Goal: Task Accomplishment & Management: Use online tool/utility

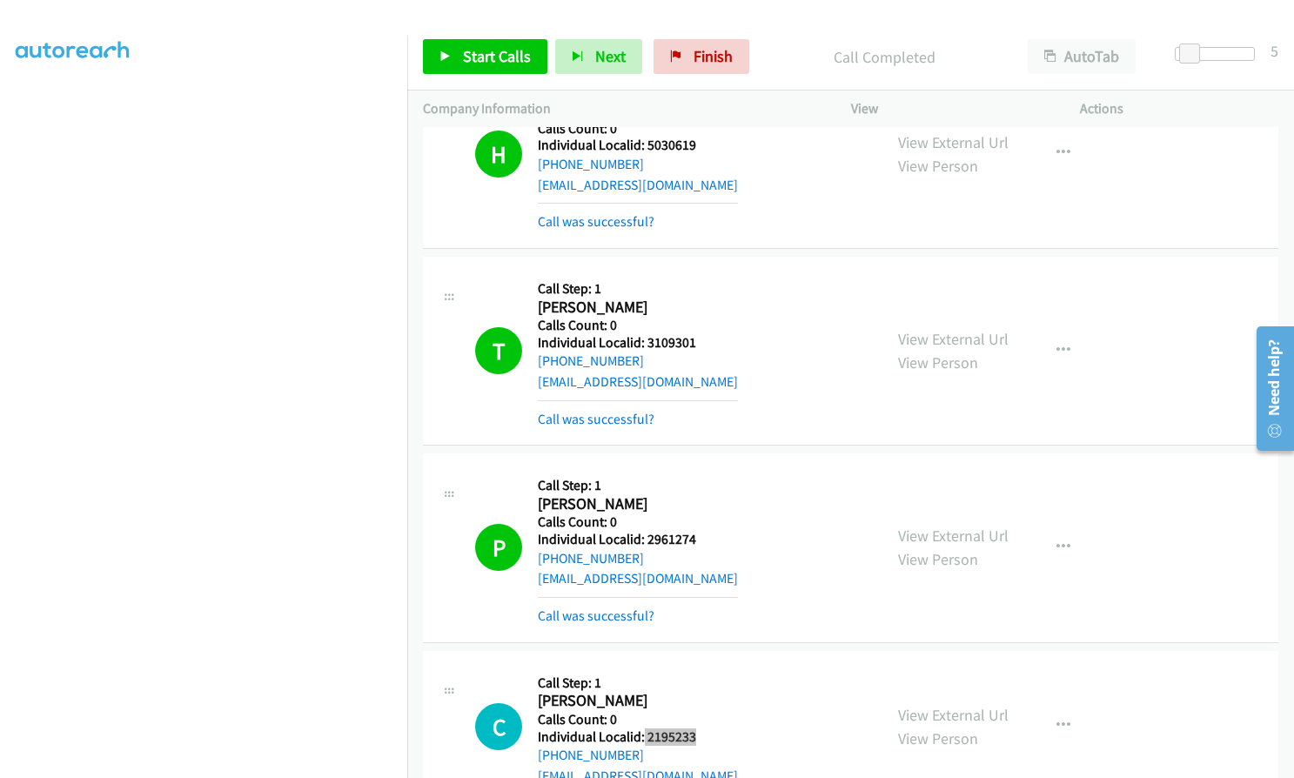
scroll to position [15794, 0]
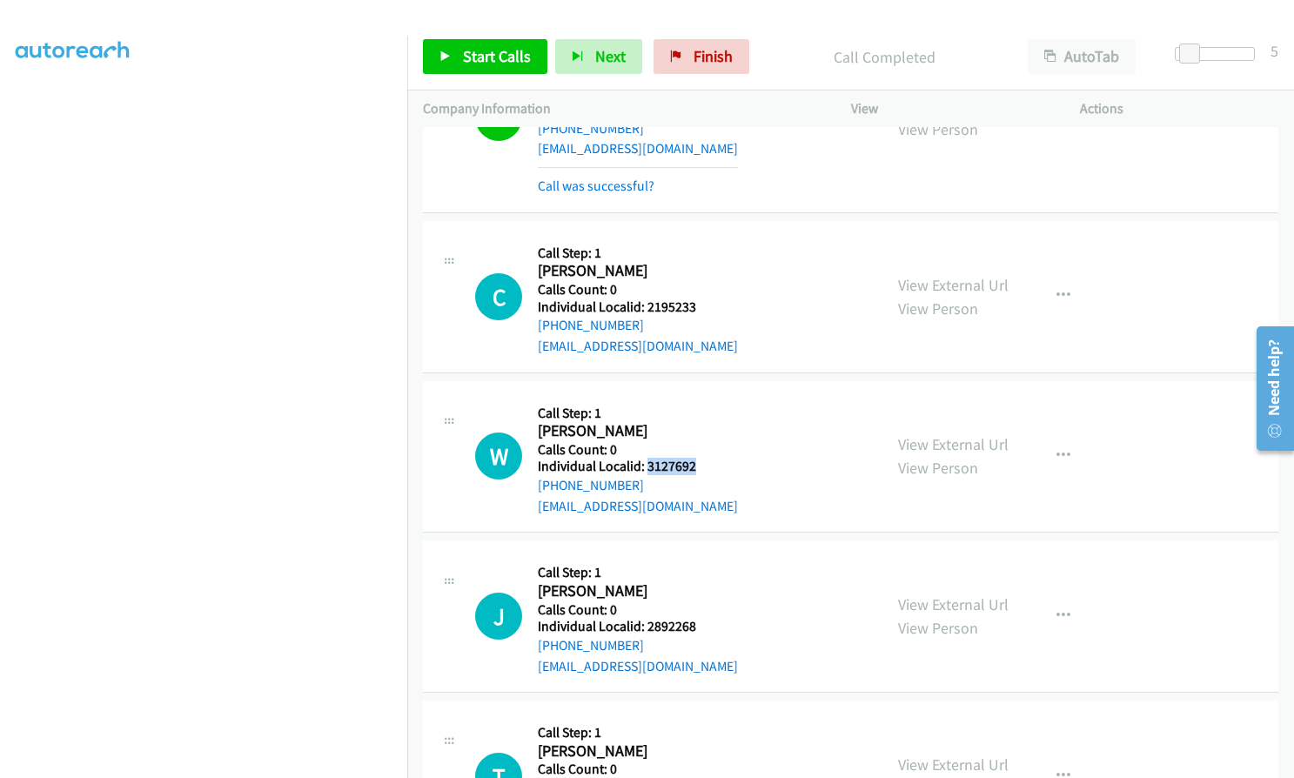
drag, startPoint x: 647, startPoint y: 364, endPoint x: 695, endPoint y: 358, distance: 48.1
click at [695, 397] on div "W Callback Scheduled Call Step: 1 Will Ervin America/New_York Calls Count: 0 In…" at bounding box center [671, 457] width 392 height 120
copy h5 "3127692"
click at [473, 48] on span "Start Calls" at bounding box center [497, 56] width 68 height 20
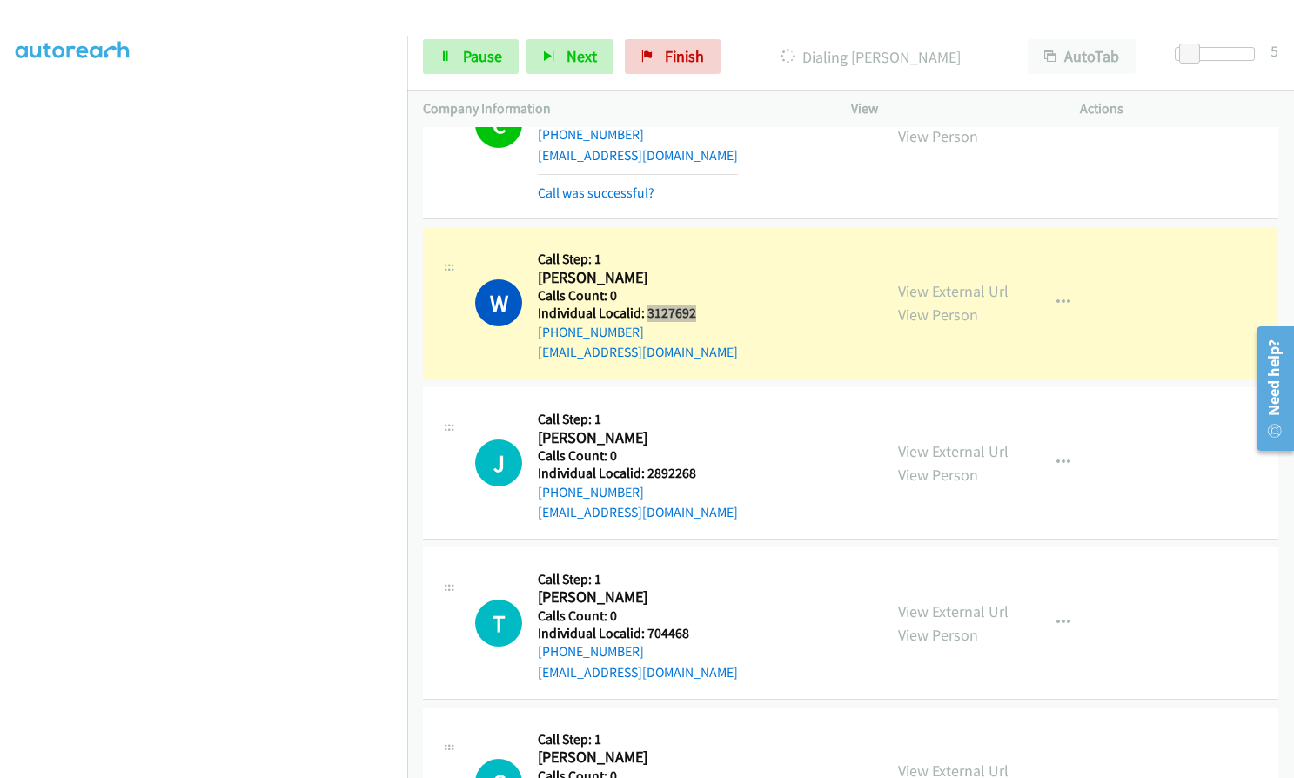
scroll to position [15990, 0]
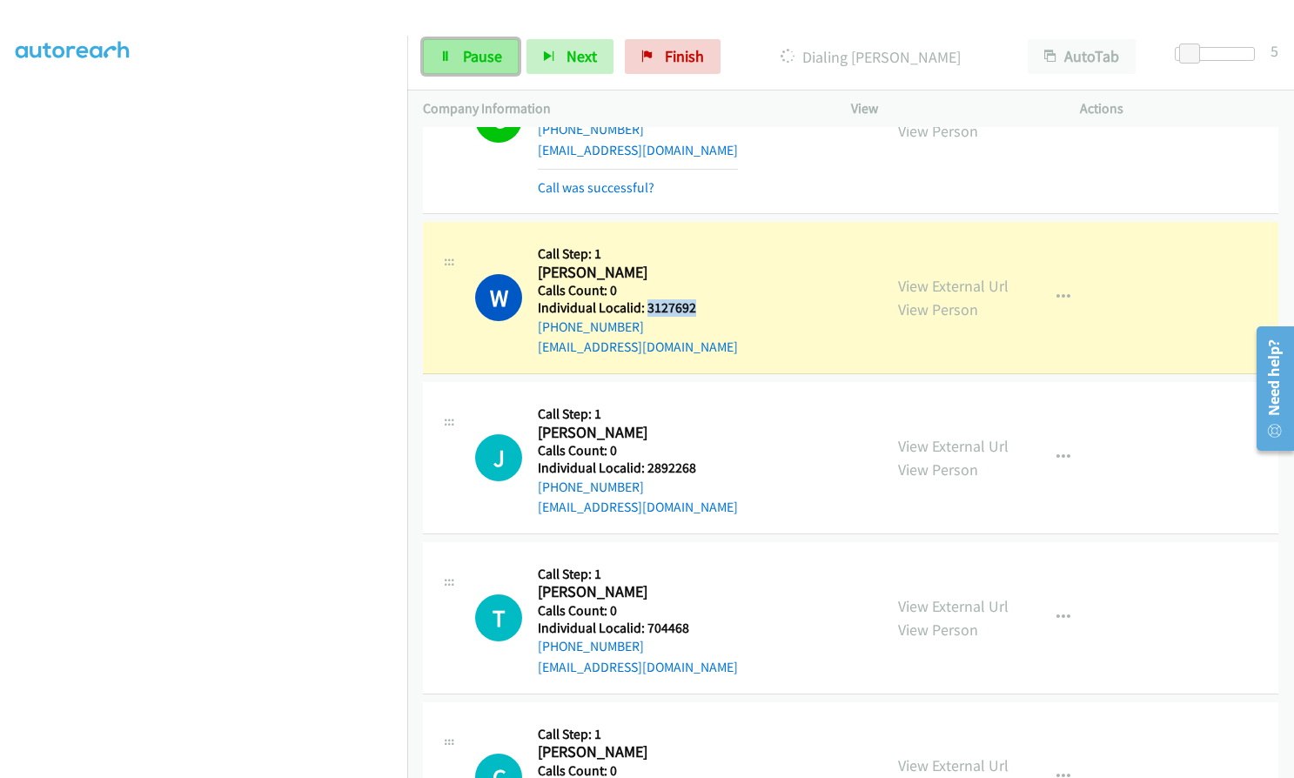
click at [498, 53] on span "Pause" at bounding box center [482, 56] width 39 height 20
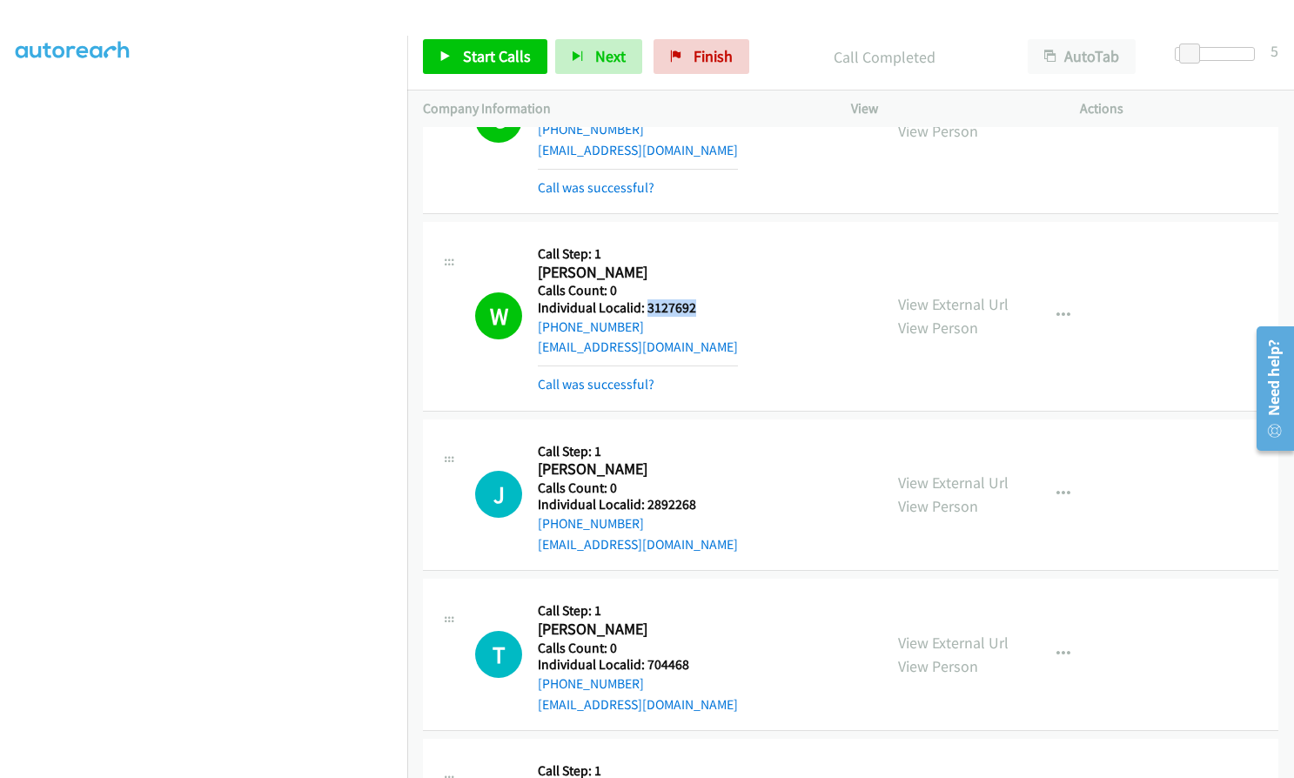
copy h5 "3127692"
click at [1061, 309] on icon "button" at bounding box center [1063, 316] width 14 height 14
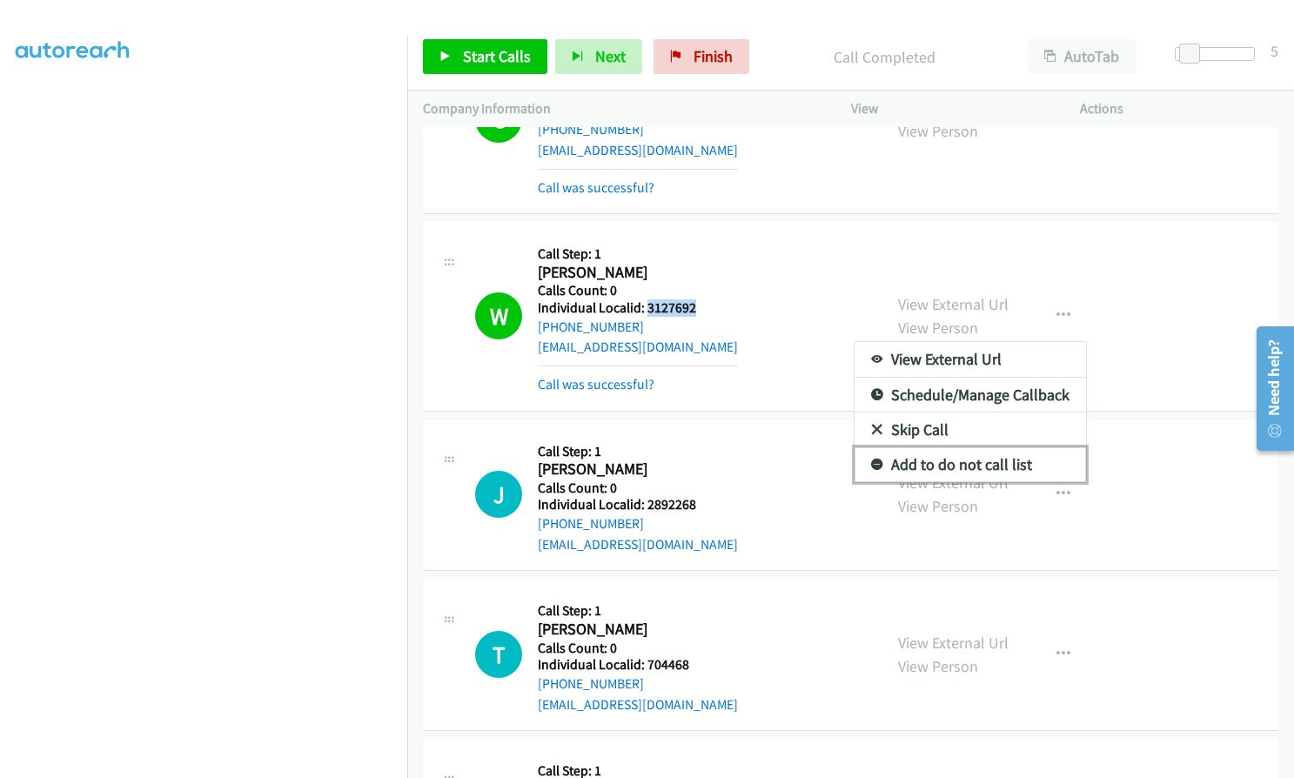
click at [871, 459] on icon at bounding box center [877, 465] width 12 height 12
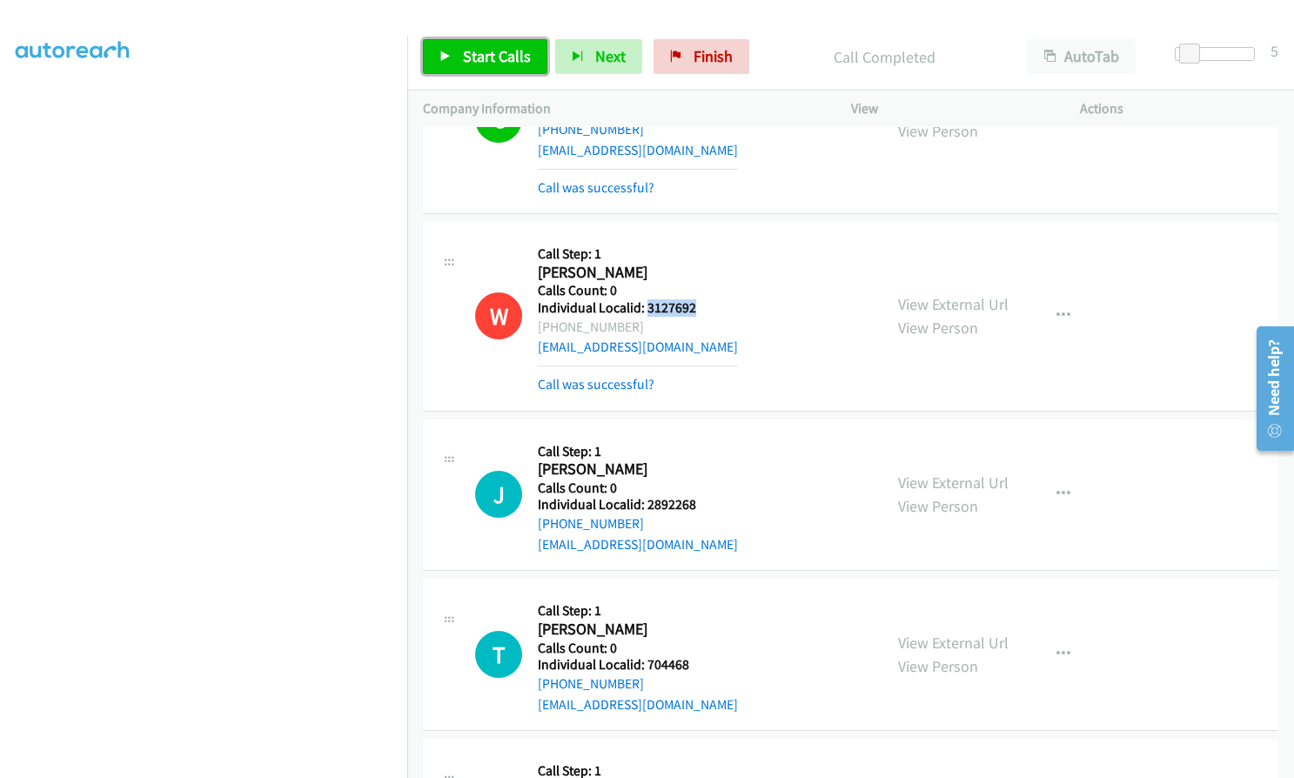
click at [471, 57] on span "Start Calls" at bounding box center [497, 56] width 68 height 20
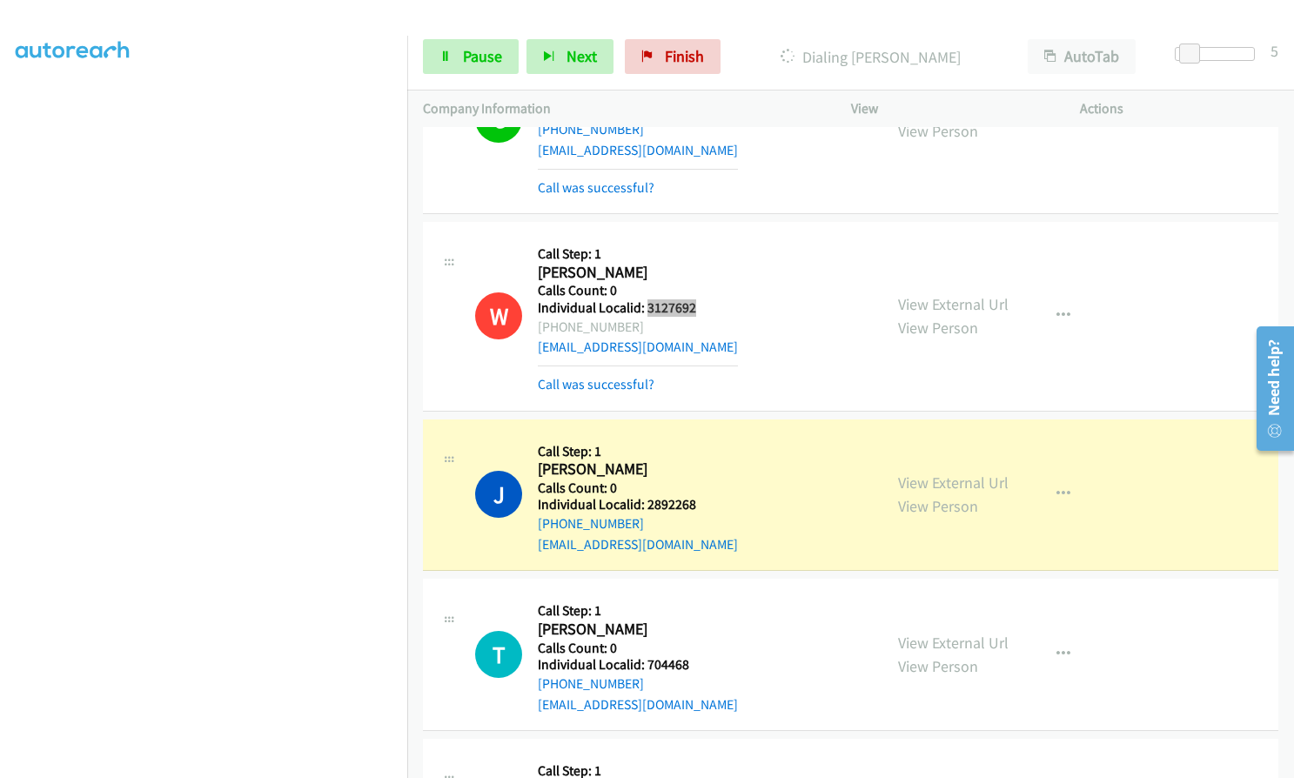
scroll to position [197, 0]
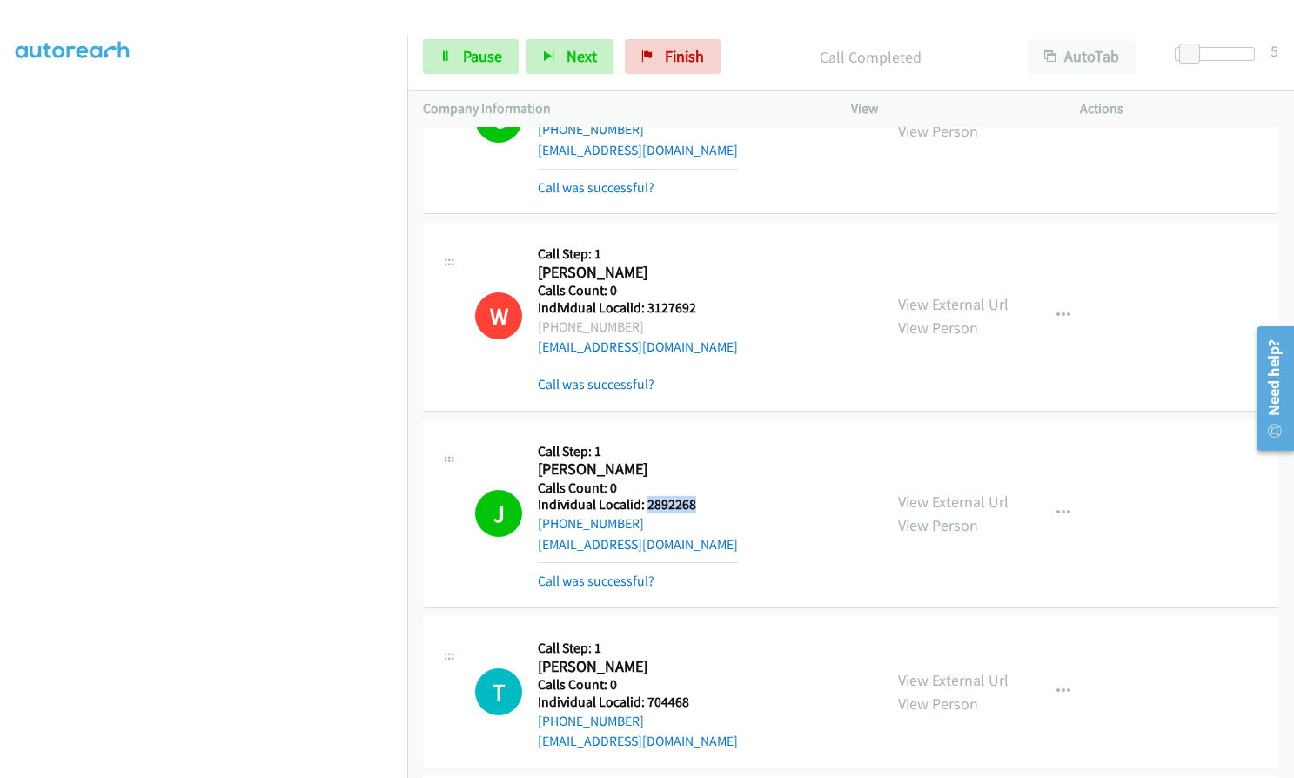
drag, startPoint x: 644, startPoint y: 400, endPoint x: 696, endPoint y: 401, distance: 52.2
click at [696, 435] on div "J Callback Scheduled Call Step: 1 Justin Kennedy America/New_York Calls Count: …" at bounding box center [671, 513] width 392 height 157
copy h5 "2892268"
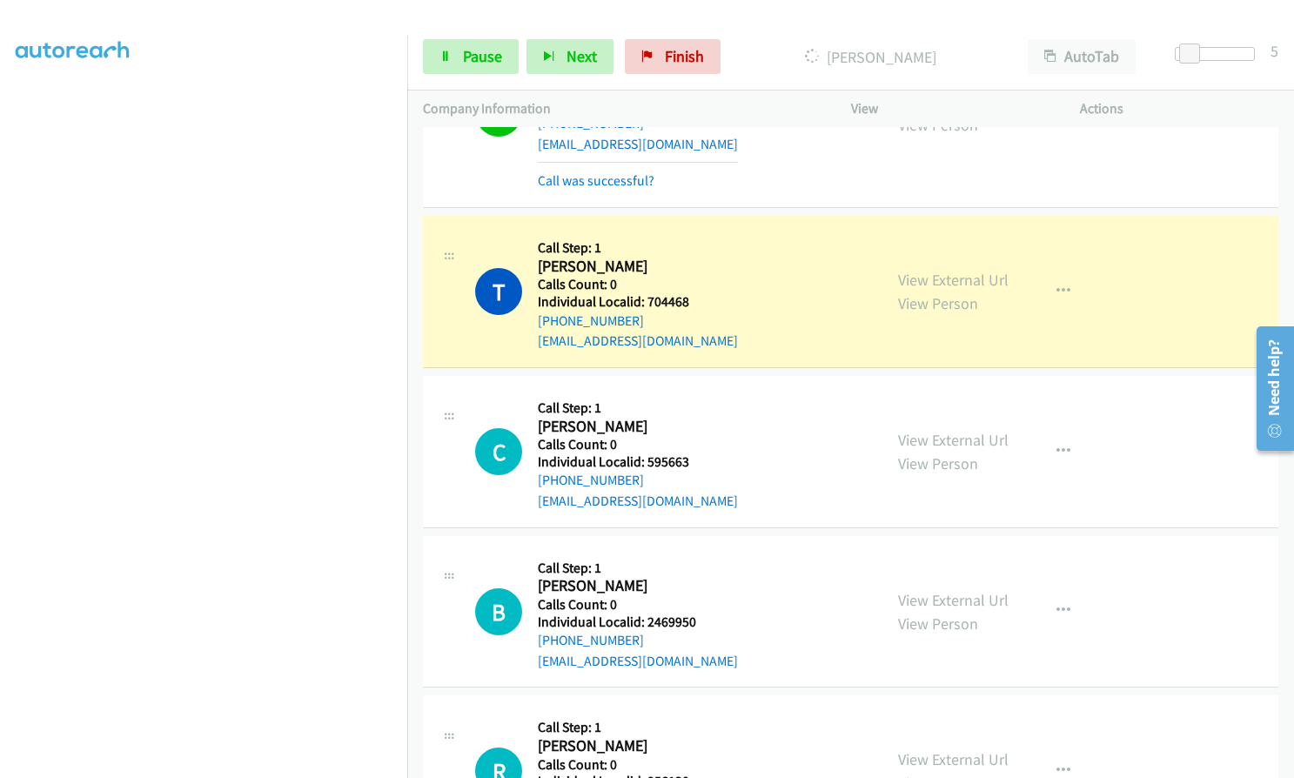
scroll to position [16403, 0]
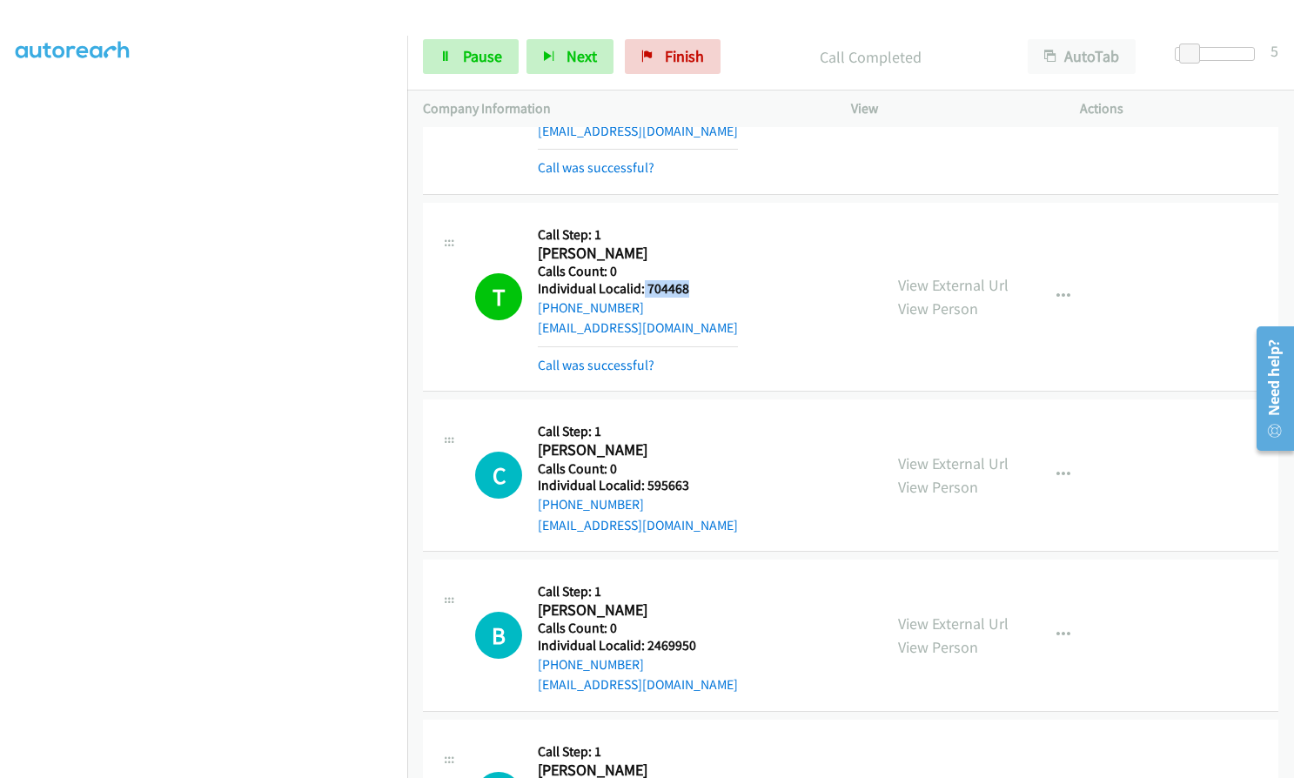
drag, startPoint x: 643, startPoint y: 186, endPoint x: 698, endPoint y: 185, distance: 54.8
click at [698, 218] on div "T Callback Scheduled Call Step: 1 Tyler Kyle America/Chicago Calls Count: 0 Ind…" at bounding box center [671, 296] width 392 height 157
copy h5 "704468"
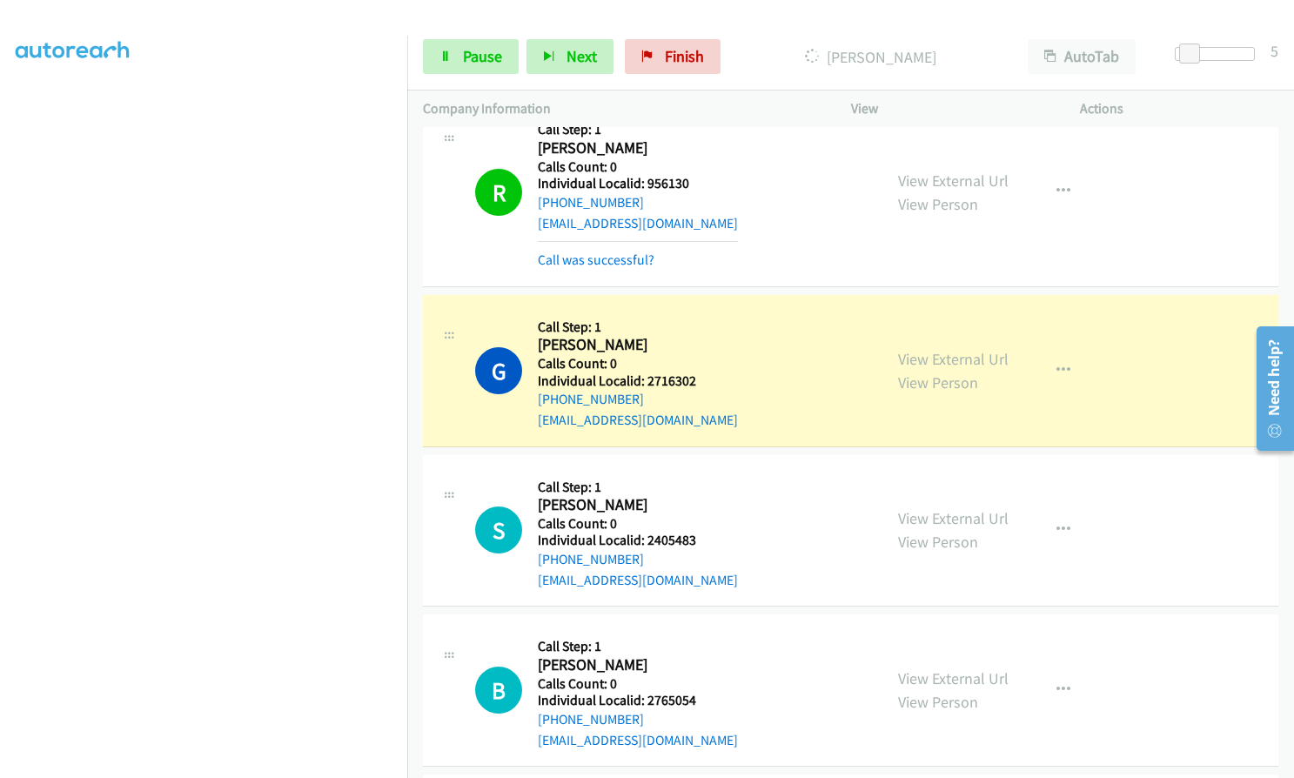
scroll to position [17186, 0]
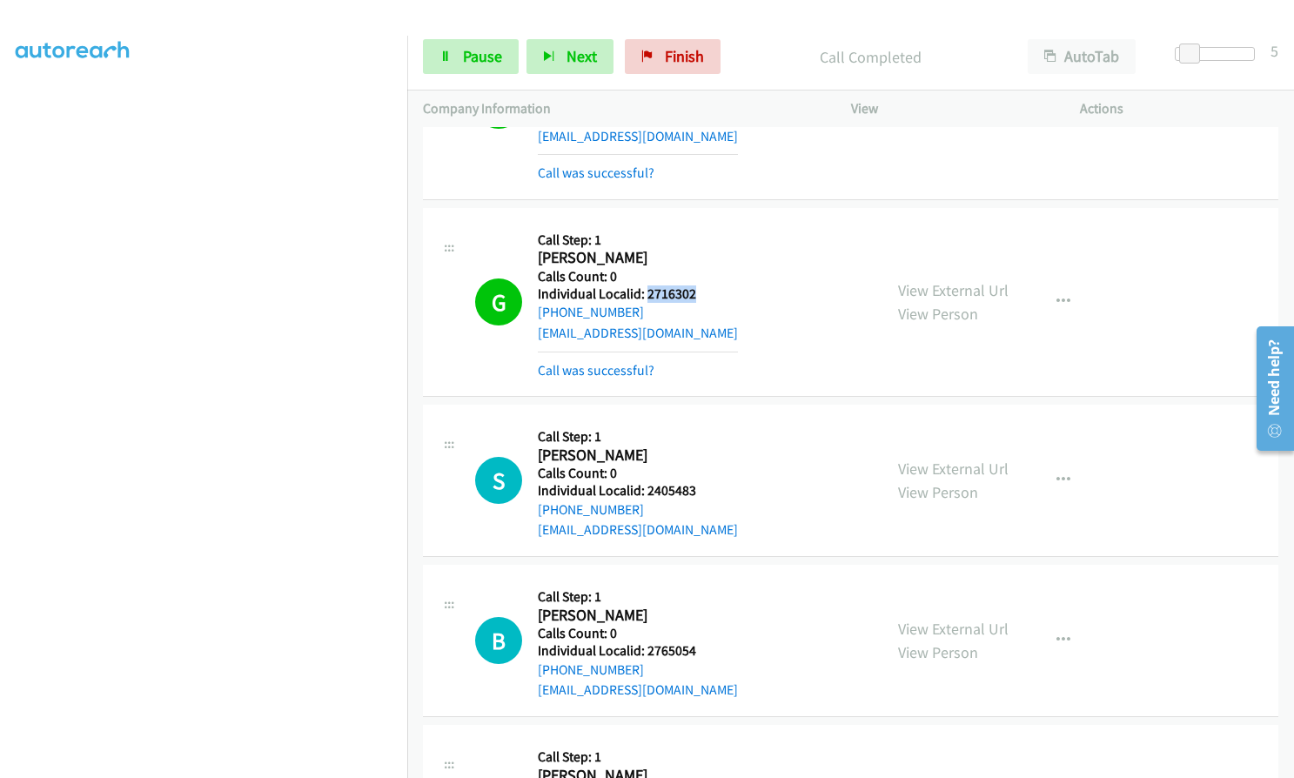
drag, startPoint x: 646, startPoint y: 192, endPoint x: 695, endPoint y: 191, distance: 49.6
click at [695, 224] on div "G Callback Scheduled Call Step: 1 Glenn Grube America/New_York Calls Count: 0 I…" at bounding box center [671, 302] width 392 height 157
copy h5 "2716302"
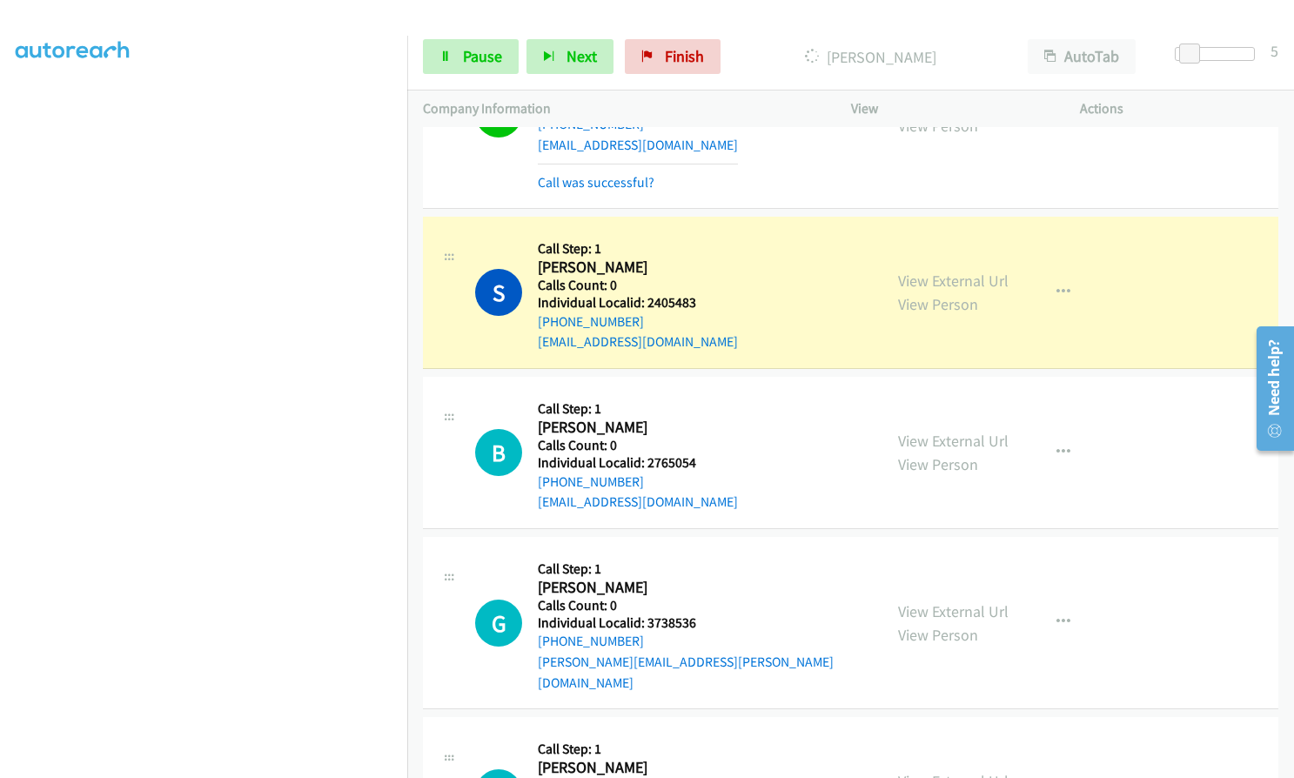
scroll to position [17360, 0]
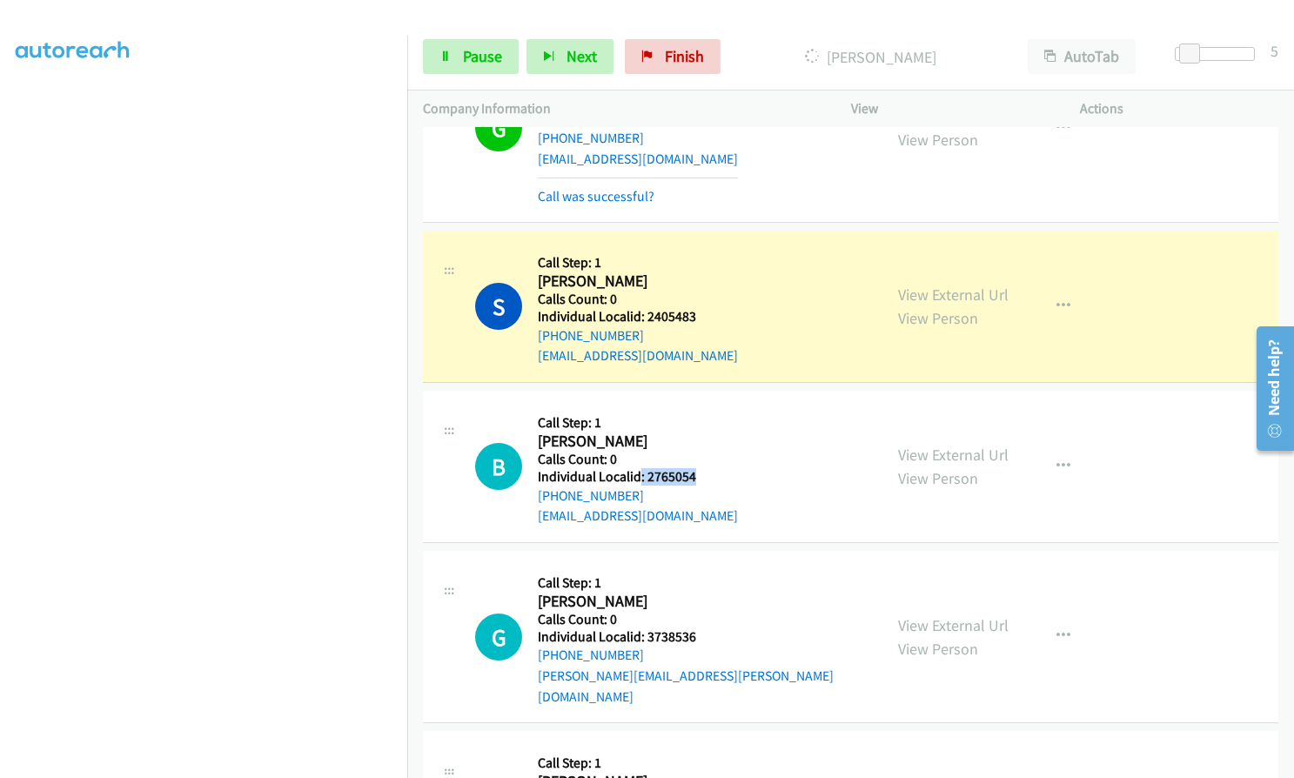
drag, startPoint x: 640, startPoint y: 371, endPoint x: 700, endPoint y: 374, distance: 60.1
click at [706, 406] on div "B Callback Scheduled Call Step: 1 Bryan King America/New_York Calls Count: 0 In…" at bounding box center [671, 466] width 392 height 120
copy h5 ": 2765054"
drag, startPoint x: 642, startPoint y: 535, endPoint x: 701, endPoint y: 532, distance: 59.2
click at [701, 566] on div "G Callback Scheduled Call Step: 1 Greg Gobat America/New_York Calls Count: 0 In…" at bounding box center [671, 636] width 392 height 140
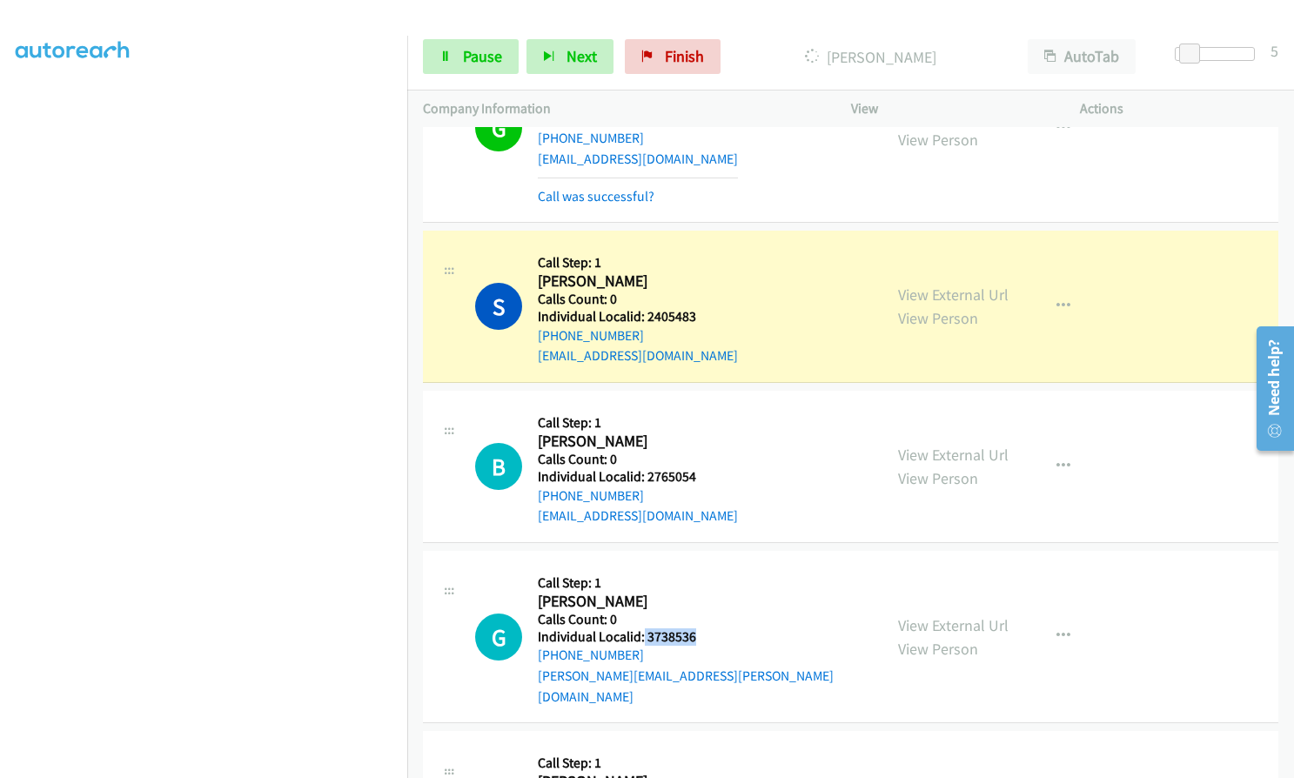
copy h5 "3738536"
drag, startPoint x: 641, startPoint y: 692, endPoint x: 699, endPoint y: 691, distance: 57.4
copy h5 "3217706"
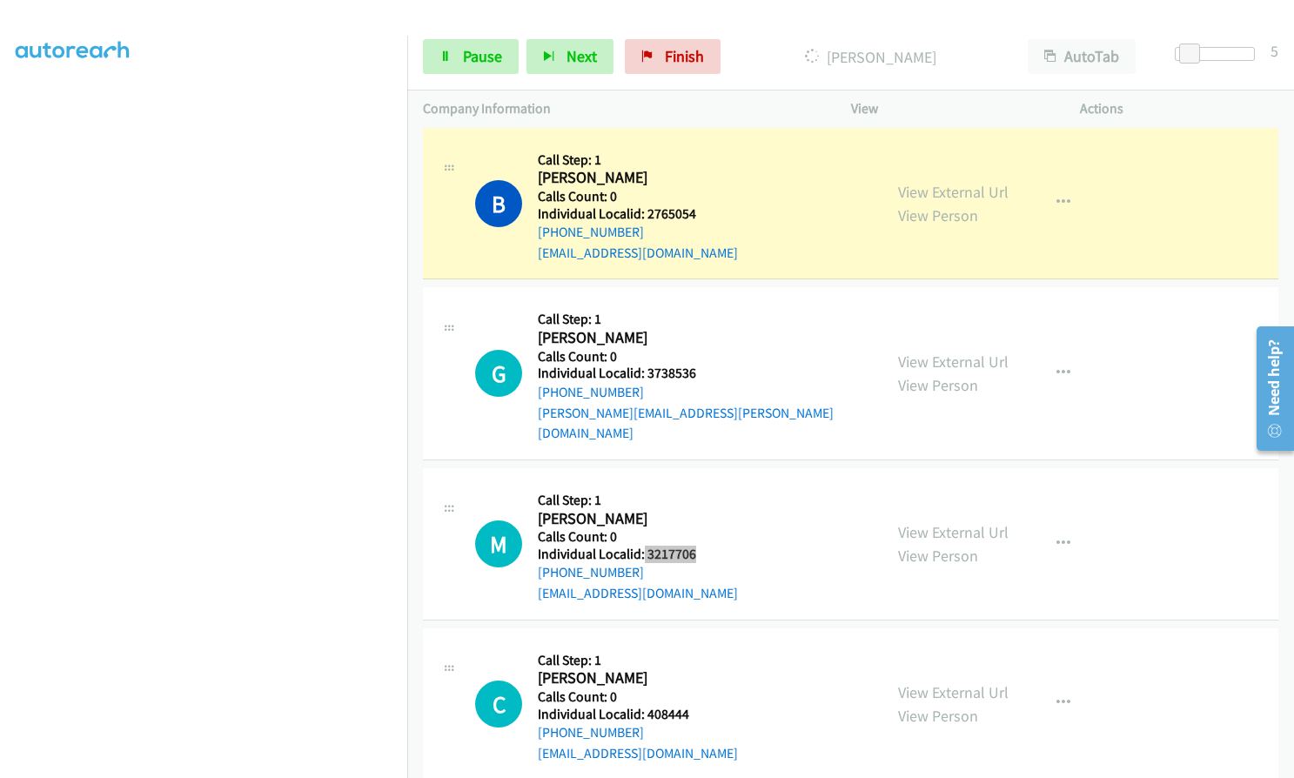
scroll to position [17664, 0]
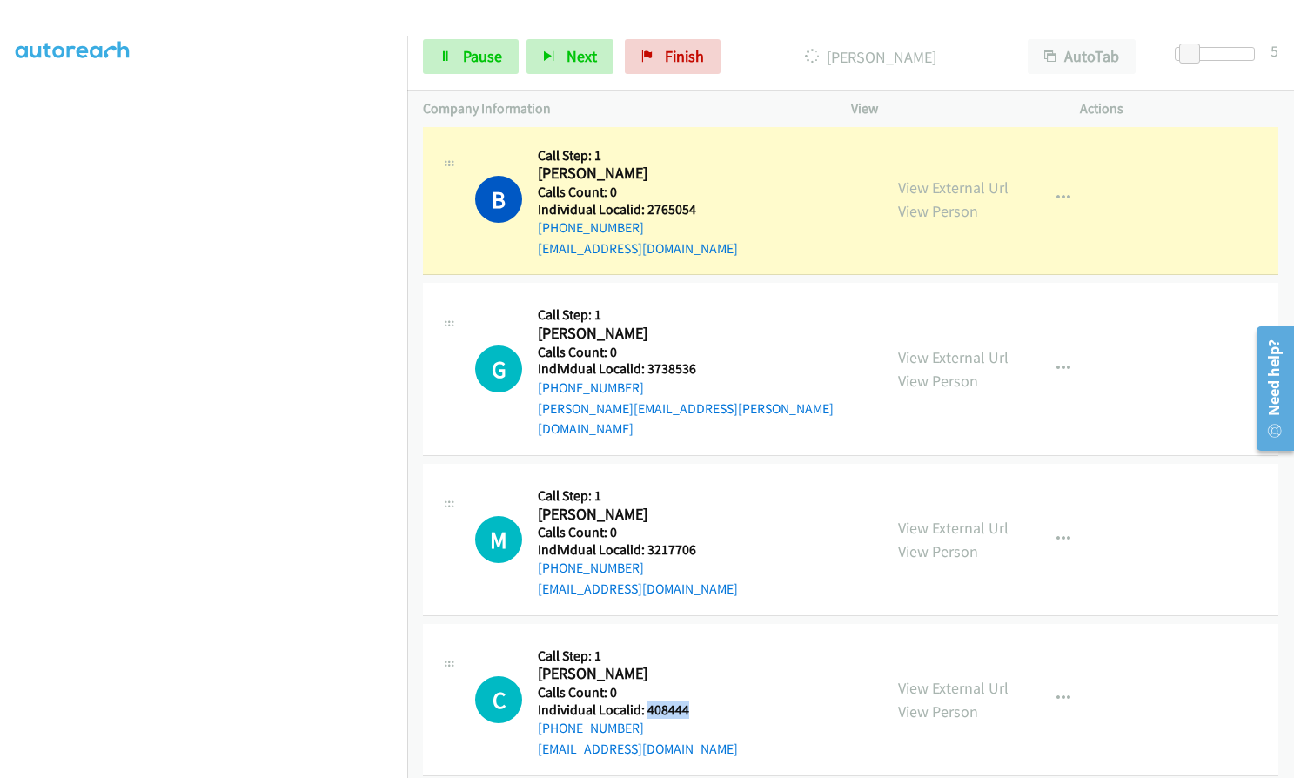
drag, startPoint x: 644, startPoint y: 585, endPoint x: 685, endPoint y: 581, distance: 41.0
click at [700, 639] on div "C Callback Scheduled Call Step: 1 Charles Haley America/New_York Calls Count: 0…" at bounding box center [671, 699] width 392 height 120
copy h5 "408444"
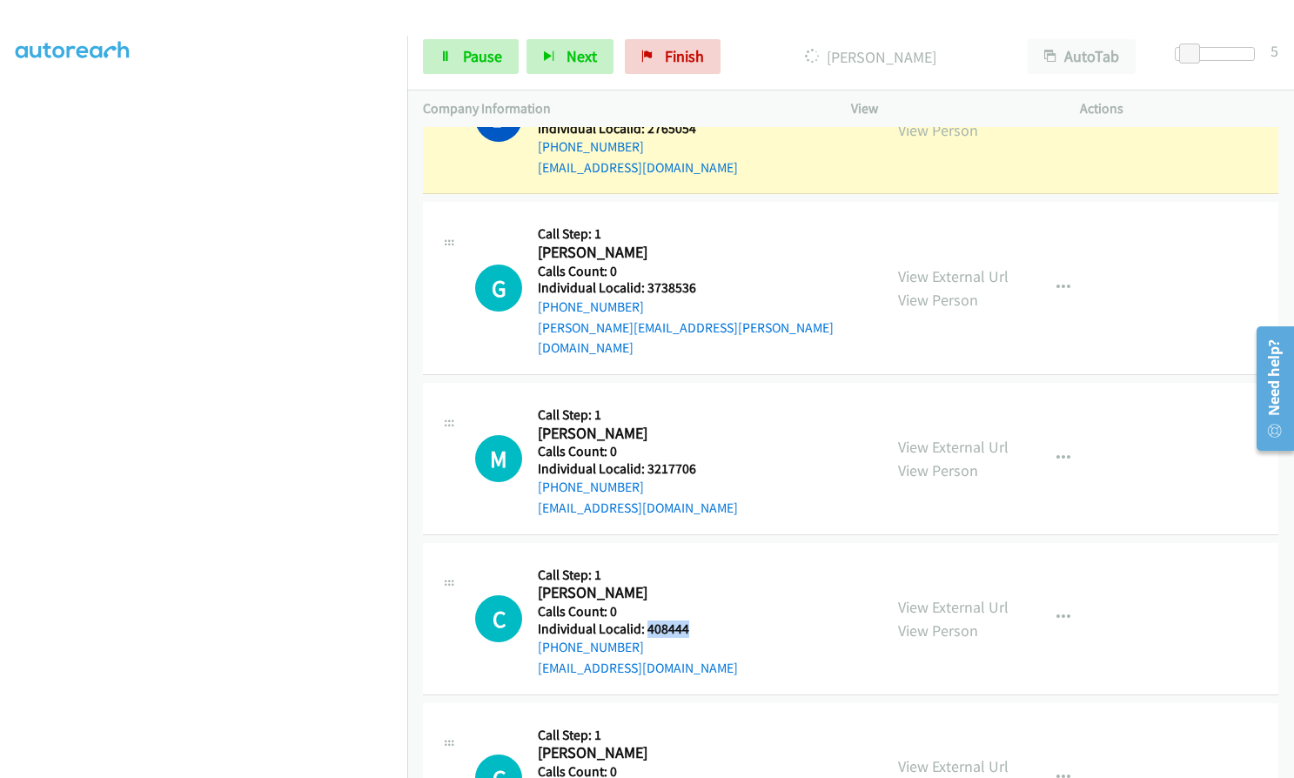
scroll to position [17773, 0]
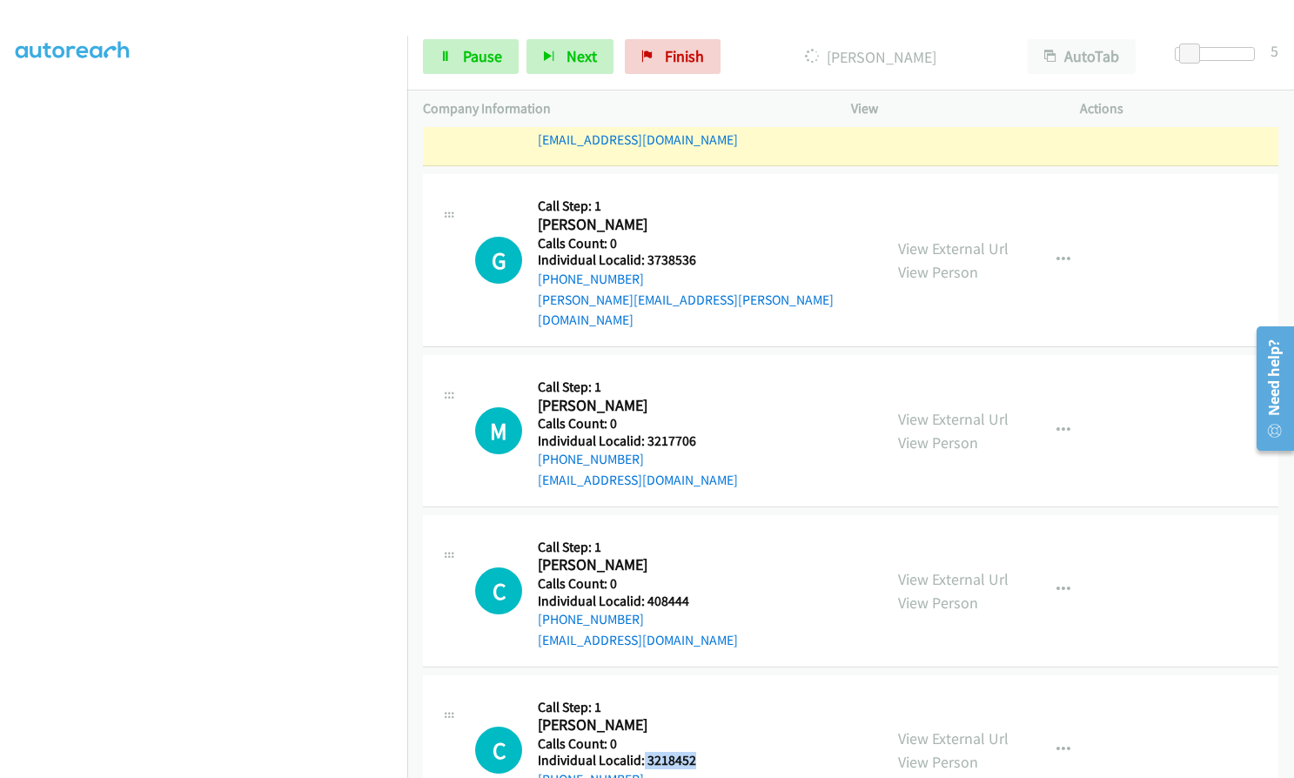
drag, startPoint x: 643, startPoint y: 636, endPoint x: 701, endPoint y: 635, distance: 58.3
click at [702, 691] on div "C Callback Scheduled Call Step: 1 Carla Novotny America/New_York Calls Count: 0…" at bounding box center [671, 751] width 392 height 120
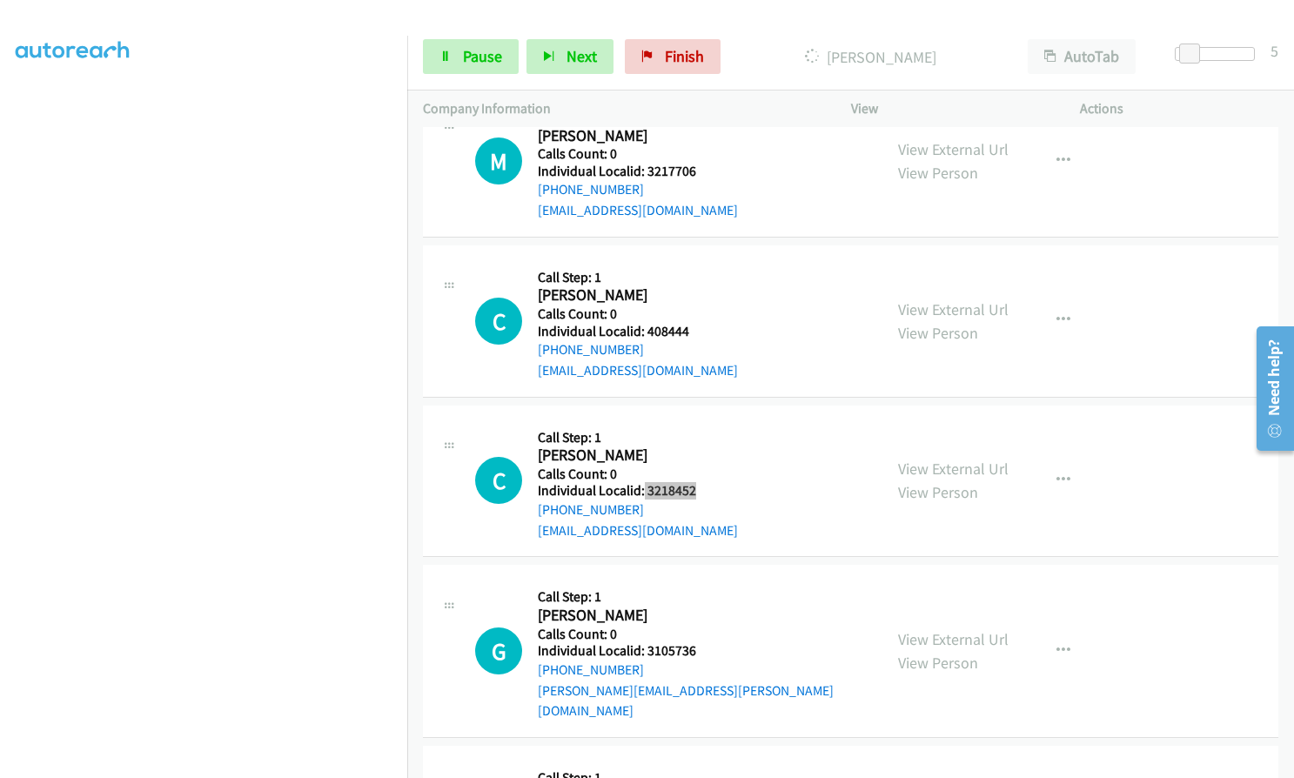
scroll to position [18099, 0]
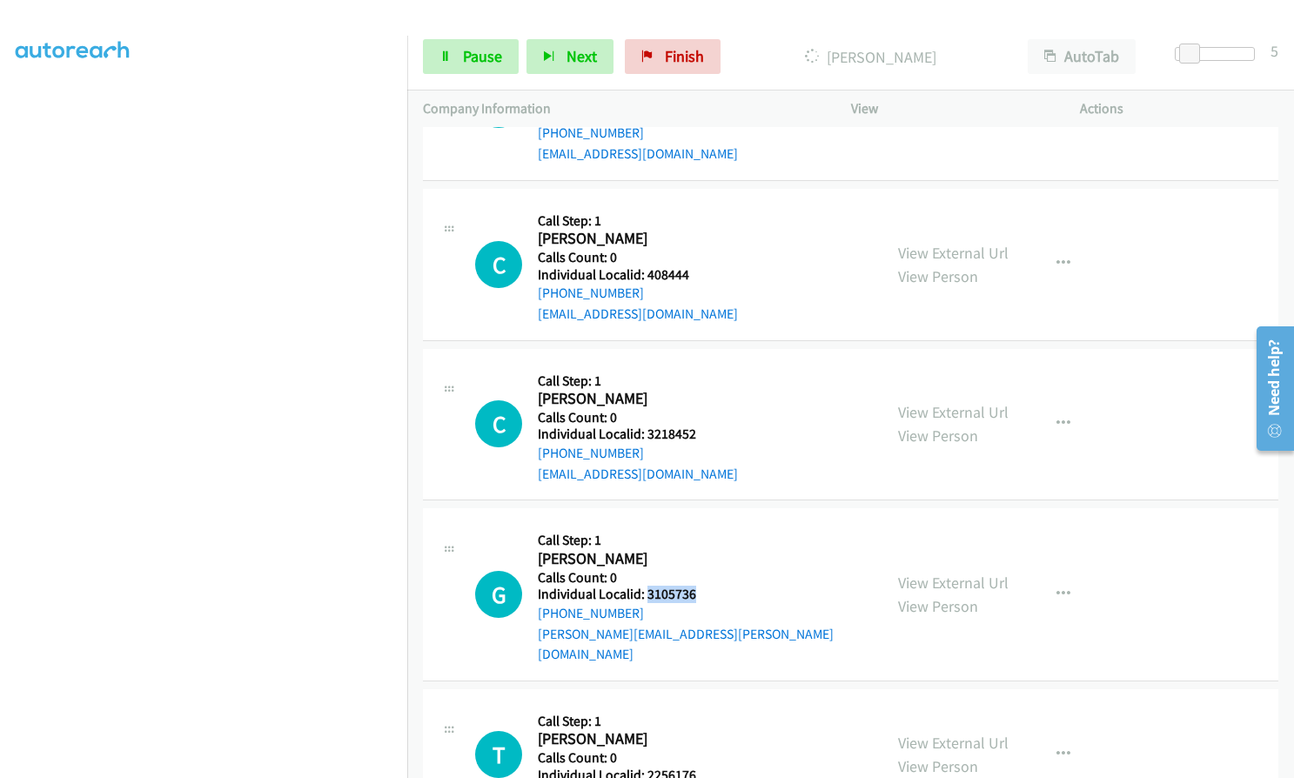
drag, startPoint x: 646, startPoint y: 474, endPoint x: 699, endPoint y: 472, distance: 52.2
click at [699, 524] on div "G Callback Scheduled Call Step: 1 Gerarde Albro America/New_York Calls Count: 0…" at bounding box center [671, 594] width 392 height 140
drag, startPoint x: 647, startPoint y: 632, endPoint x: 697, endPoint y: 628, distance: 49.7
click at [697, 704] on div "T Callback Scheduled Call Step: 1 Timothy Henry America/New_York Calls Count: 0…" at bounding box center [671, 753] width 392 height 99
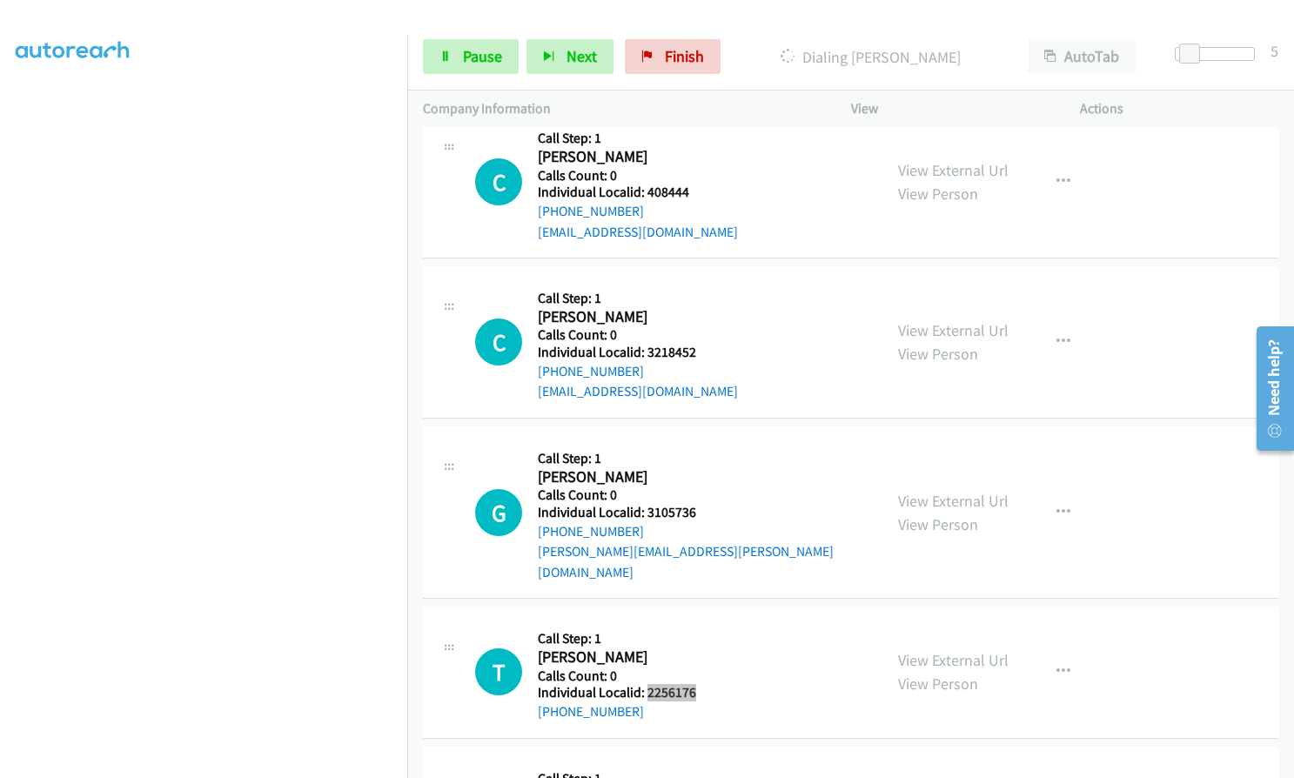
scroll to position [18246, 0]
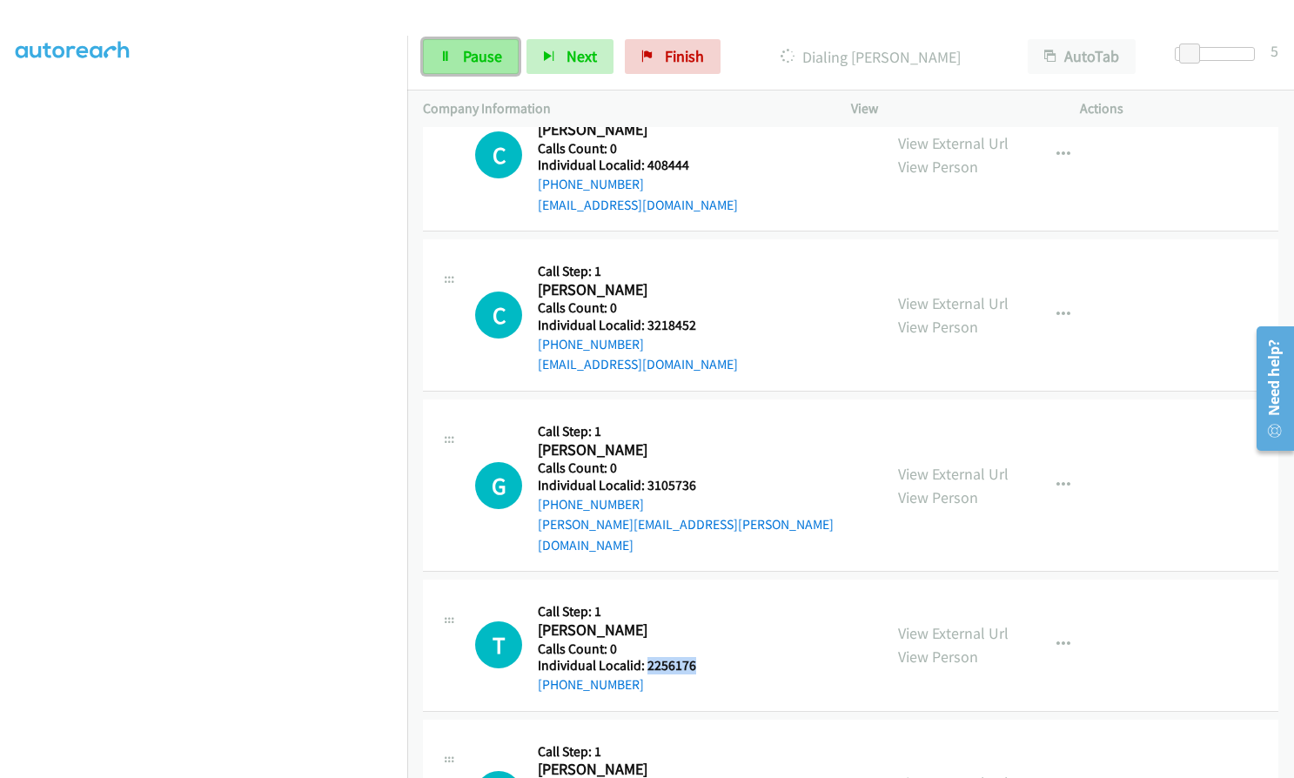
click at [473, 58] on span "Pause" at bounding box center [482, 56] width 39 height 20
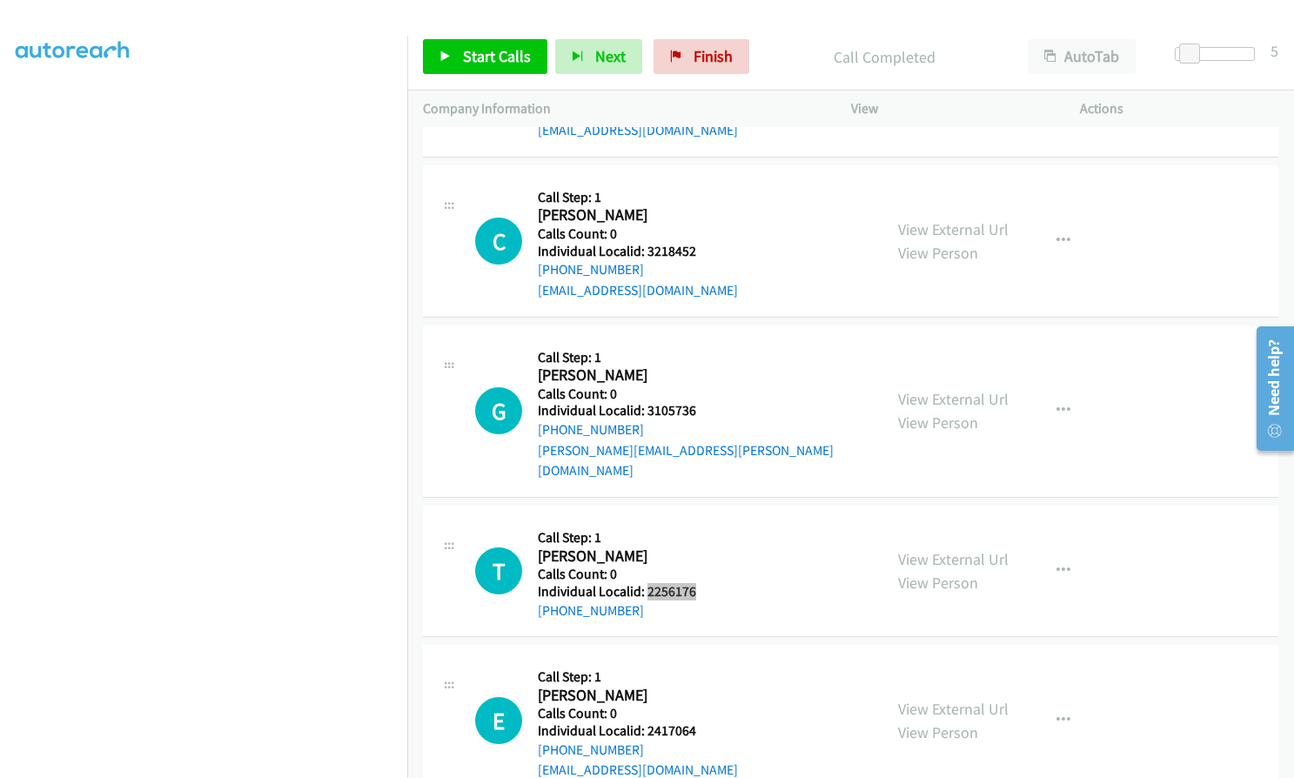
scroll to position [18457, 0]
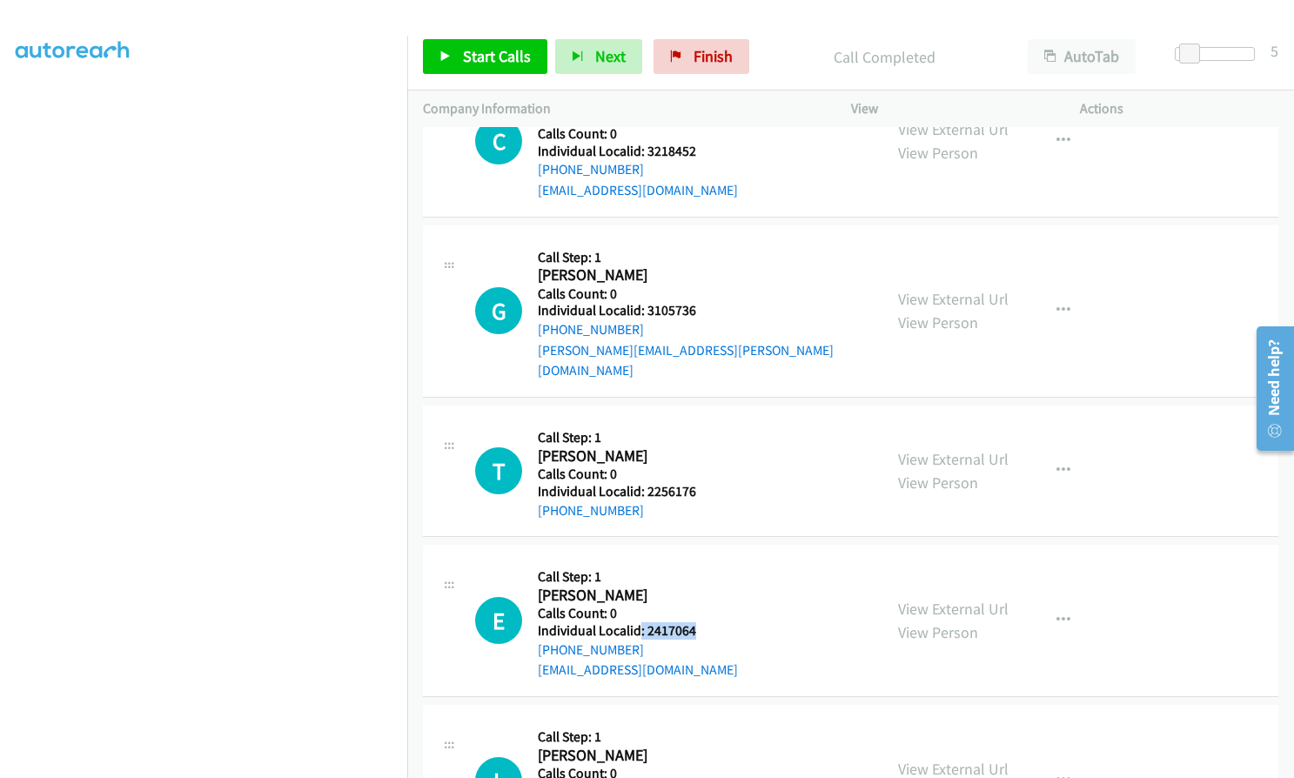
drag, startPoint x: 640, startPoint y: 492, endPoint x: 699, endPoint y: 490, distance: 58.4
click at [699, 560] on div "E Callback Scheduled Call Step: 1 Elias Sigmon America/New_York Calls Count: 0 …" at bounding box center [671, 620] width 392 height 120
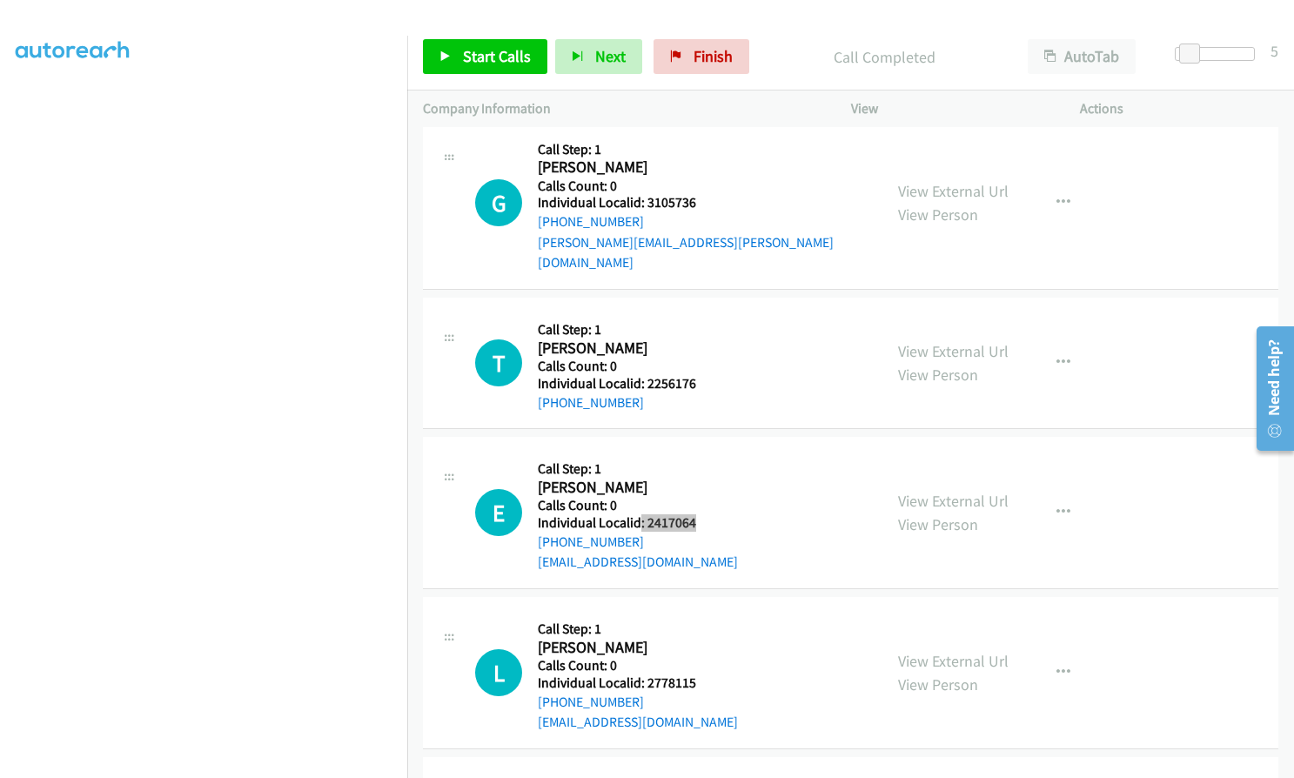
scroll to position [18587, 0]
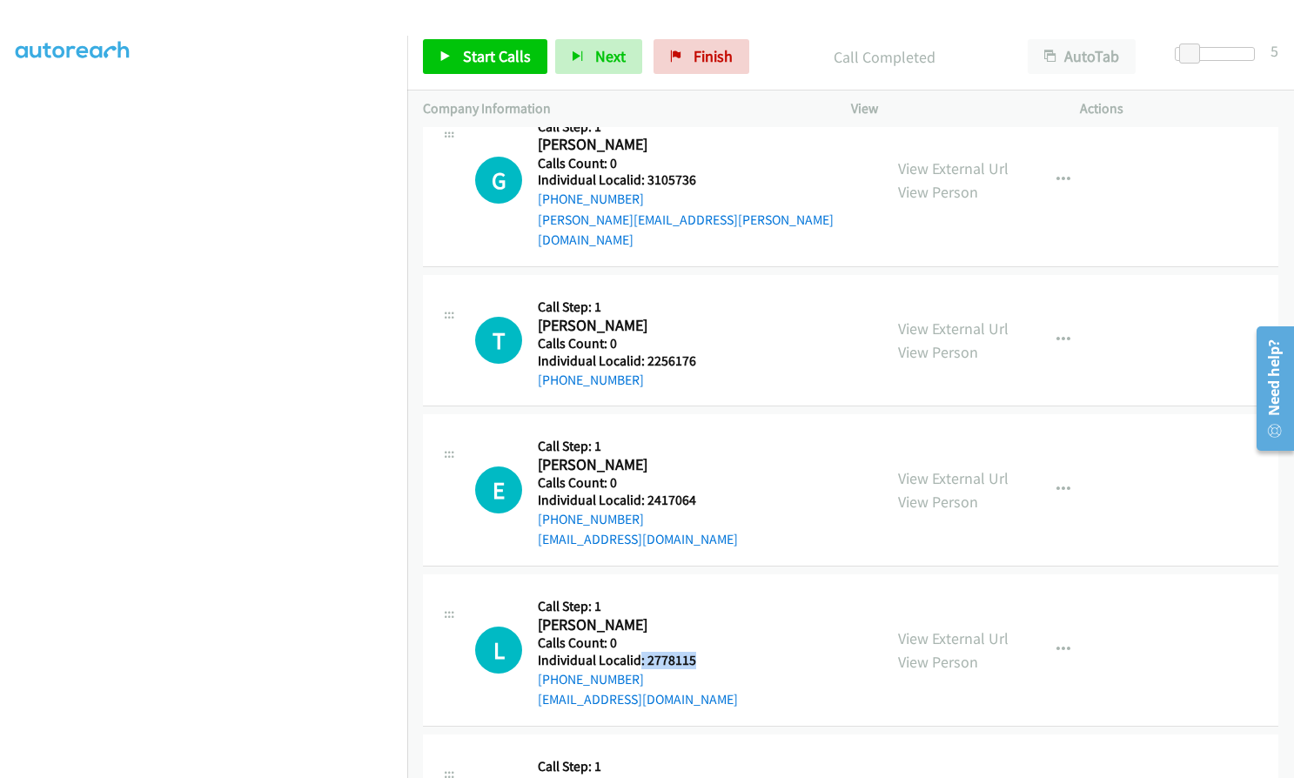
drag, startPoint x: 640, startPoint y: 514, endPoint x: 702, endPoint y: 515, distance: 61.8
click at [702, 590] on div "L Callback Scheduled Call Step: 1 Lester Drazin America/New_York Calls Count: 0…" at bounding box center [671, 650] width 392 height 120
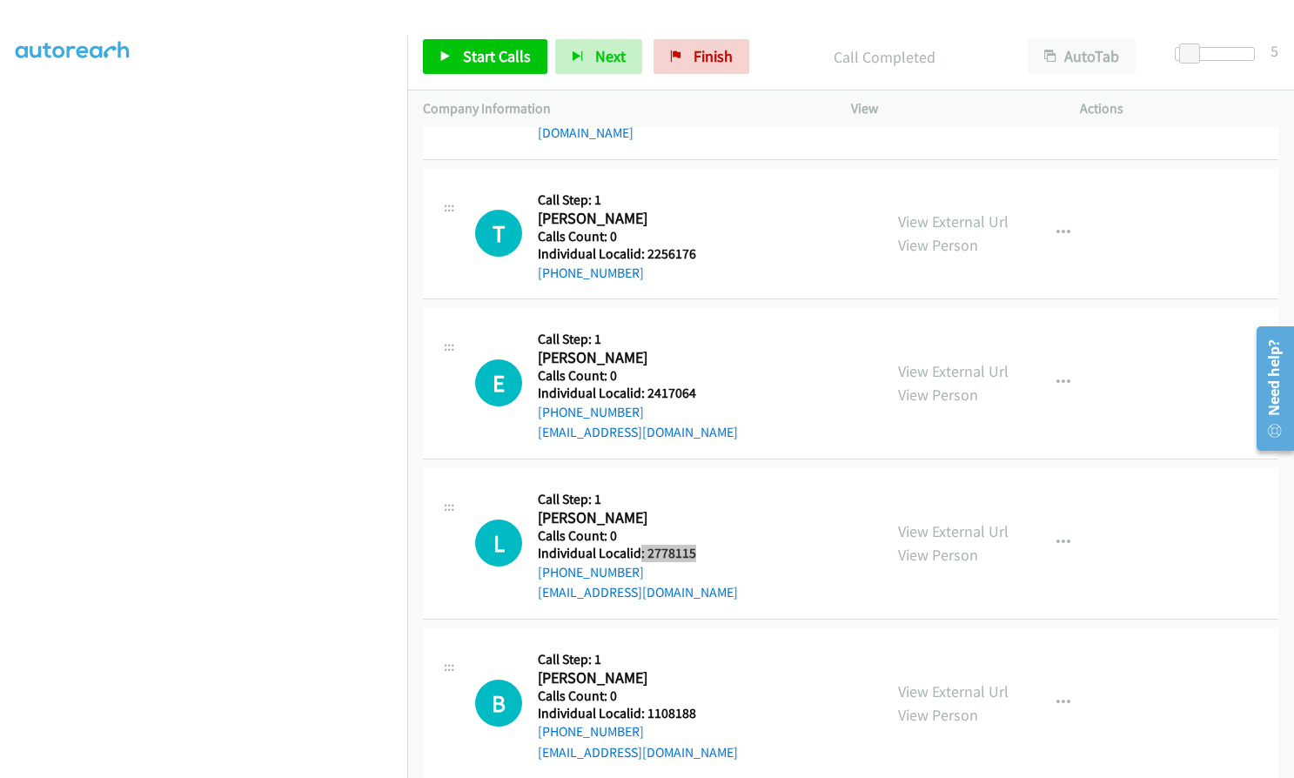
scroll to position [18740, 0]
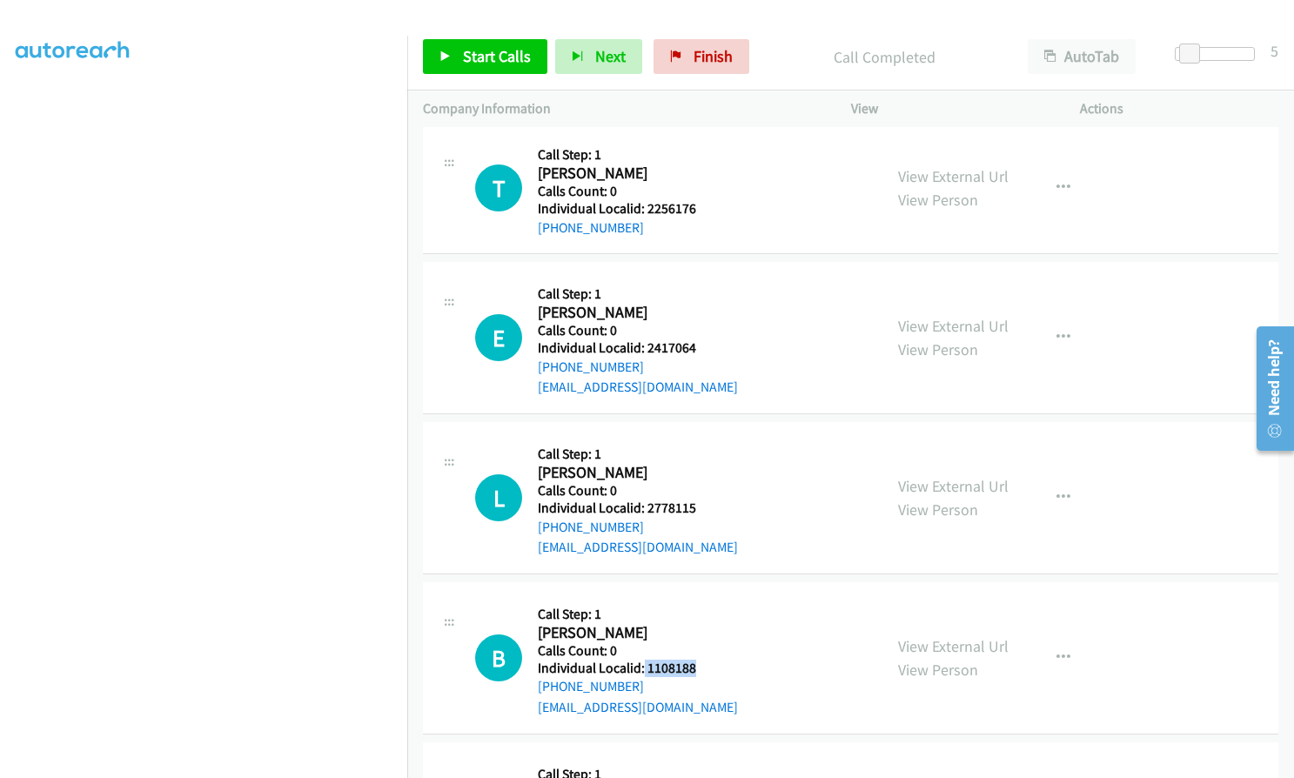
drag, startPoint x: 642, startPoint y: 522, endPoint x: 700, endPoint y: 522, distance: 58.3
click at [700, 659] on h5 "Individual Localid: 1108188" at bounding box center [638, 667] width 200 height 17
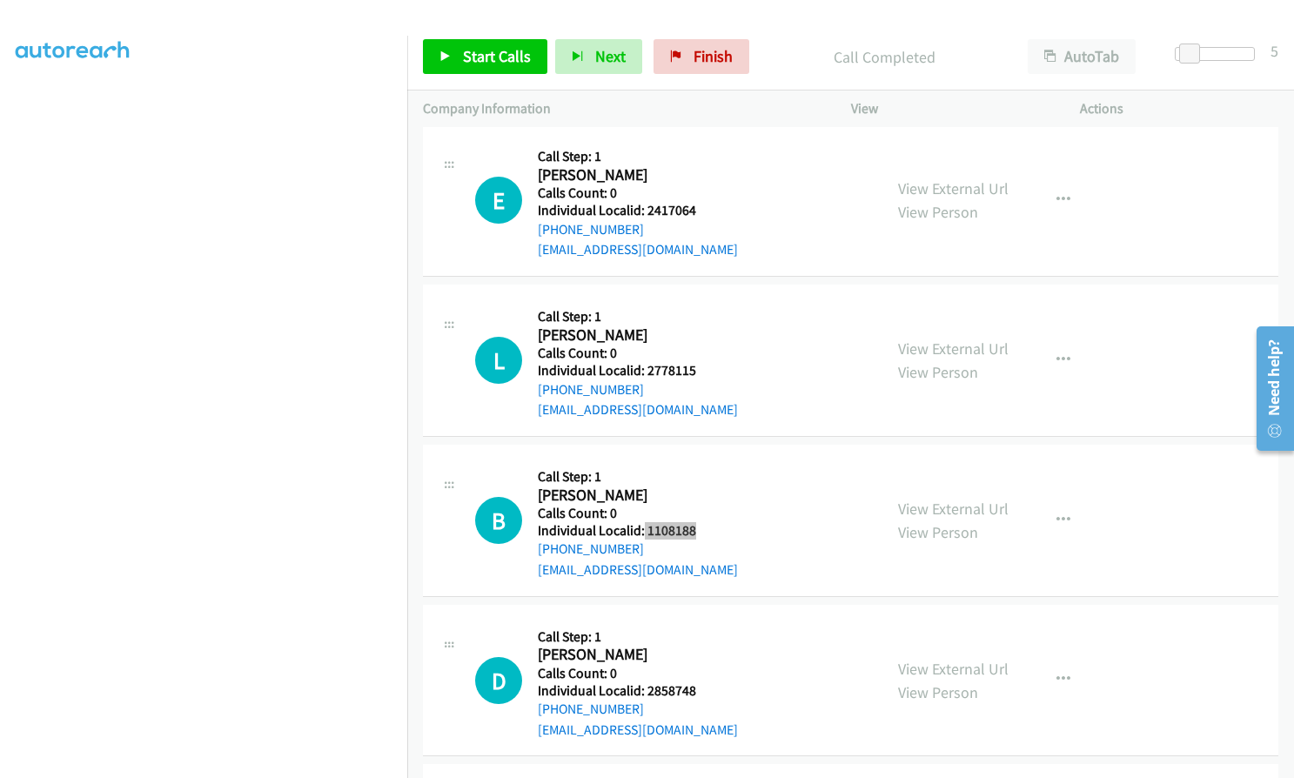
scroll to position [18914, 0]
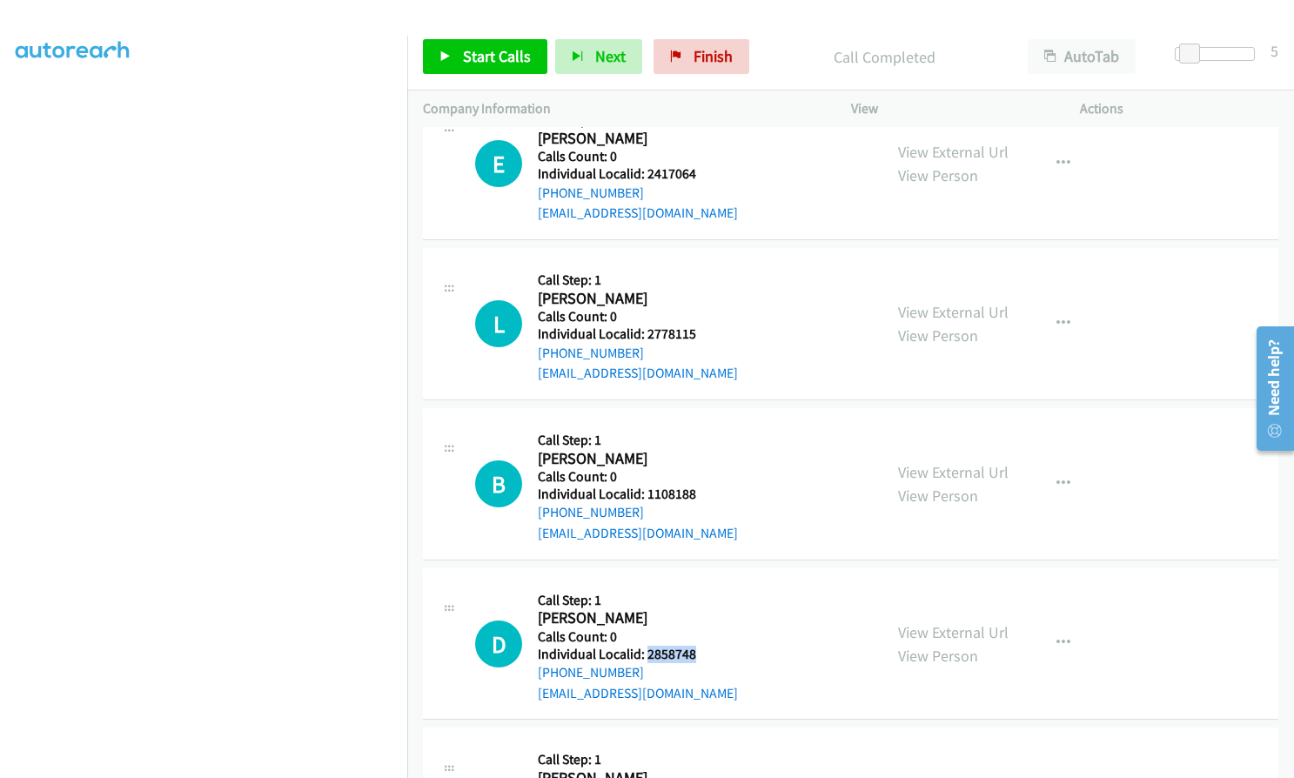
drag, startPoint x: 646, startPoint y: 512, endPoint x: 697, endPoint y: 508, distance: 51.4
click at [697, 584] on div "D Callback Scheduled Call Step: 1 Debra Birchenough America/New_York Calls Coun…" at bounding box center [671, 644] width 392 height 120
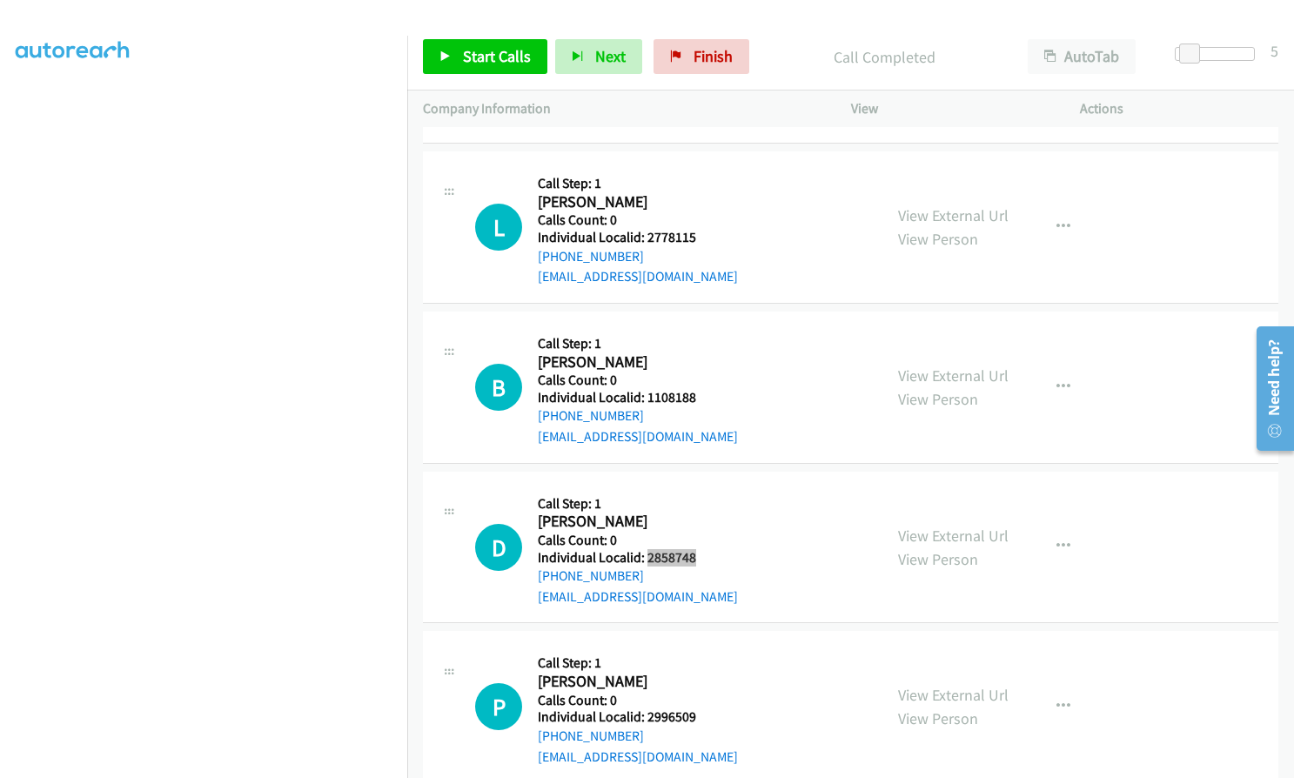
scroll to position [19044, 0]
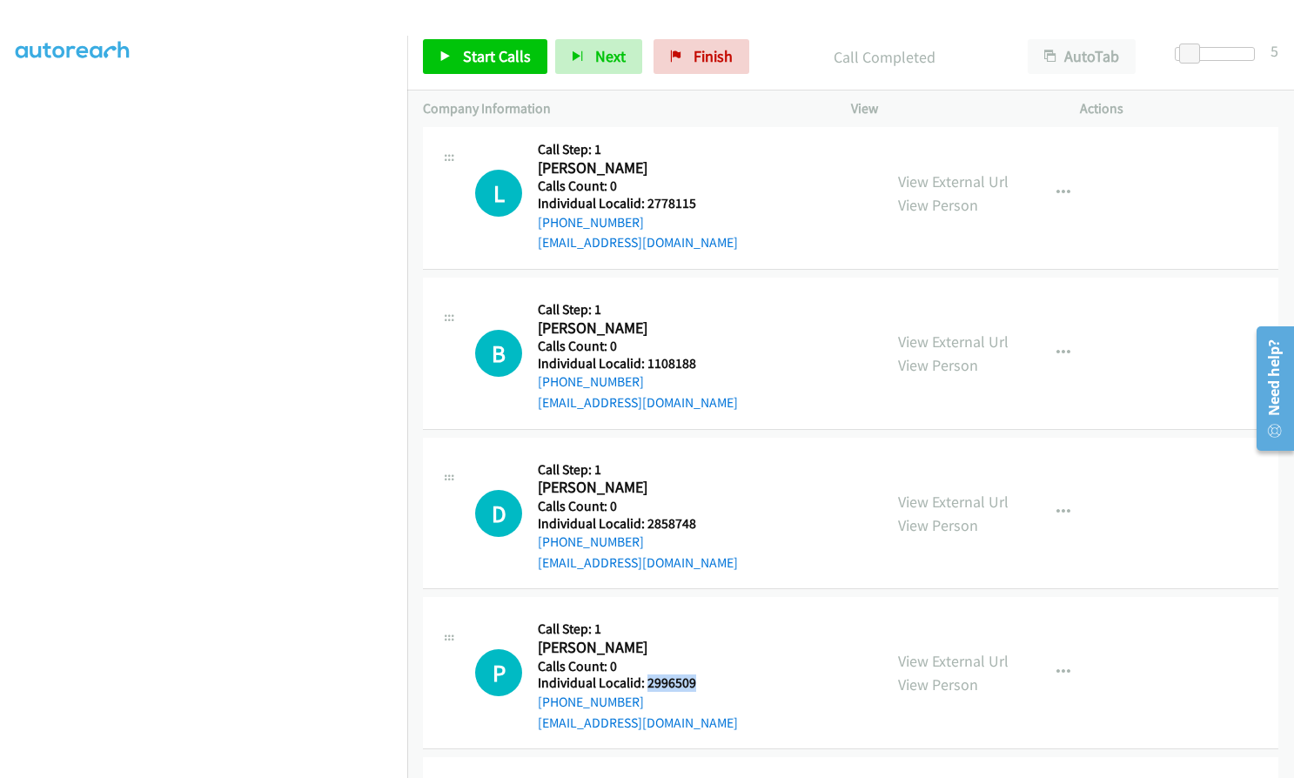
drag, startPoint x: 645, startPoint y: 539, endPoint x: 700, endPoint y: 539, distance: 54.8
click at [700, 613] on div "P Callback Scheduled Call Step: 1 Philip Marmet America/Chicago Calls Count: 0 …" at bounding box center [671, 673] width 392 height 120
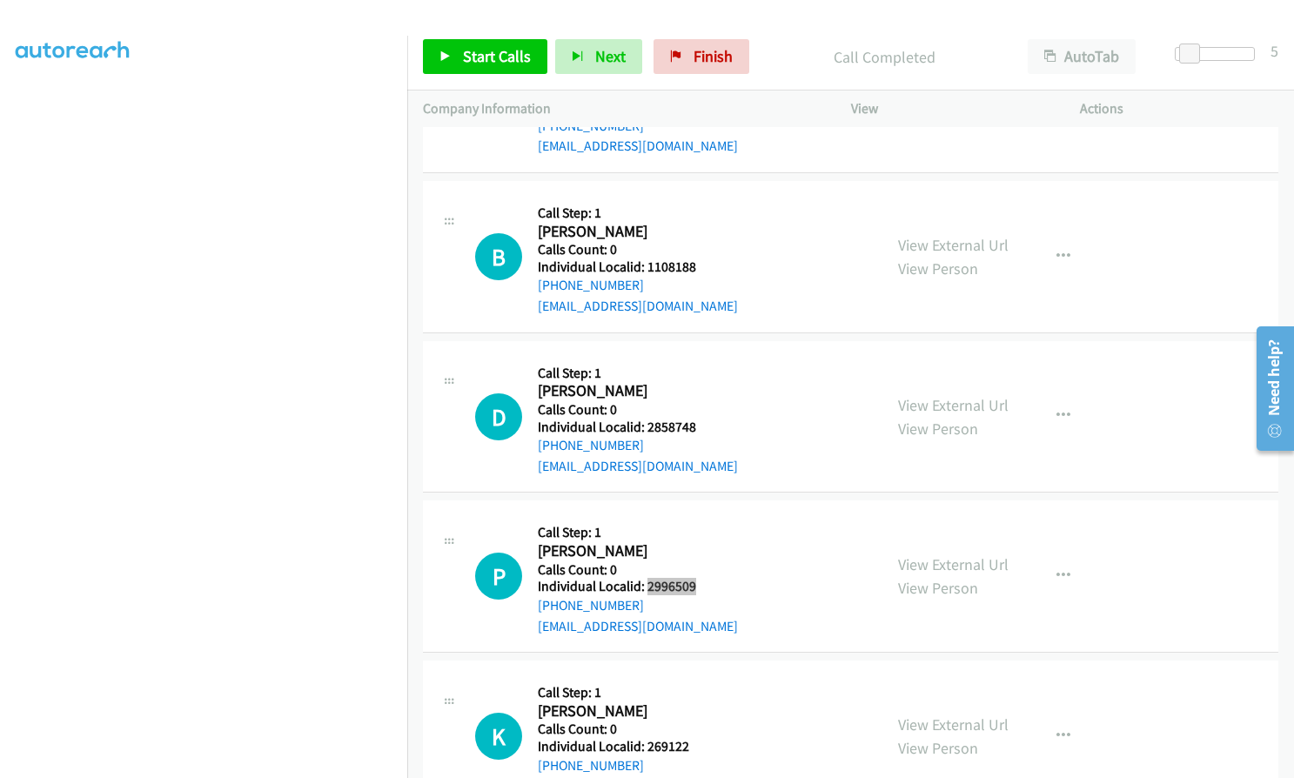
scroll to position [19153, 0]
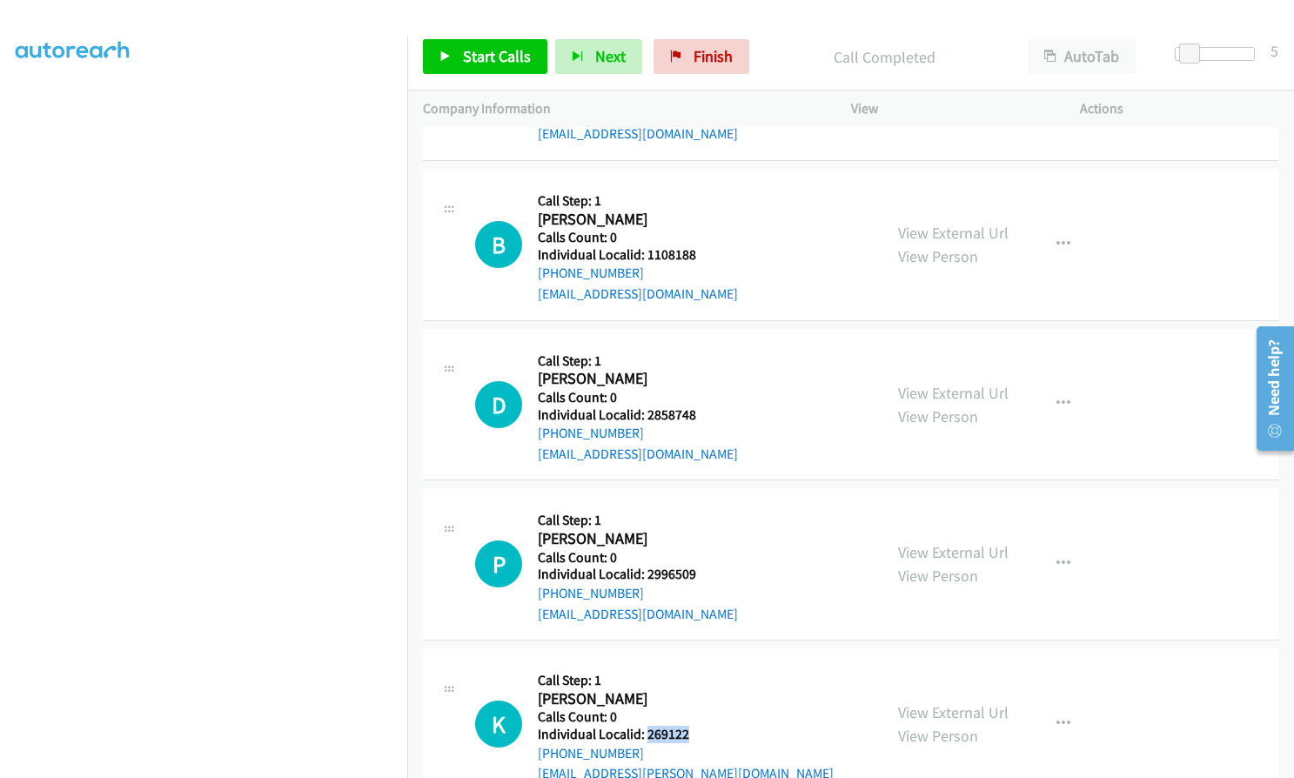
drag, startPoint x: 647, startPoint y: 592, endPoint x: 691, endPoint y: 594, distance: 43.6
click at [691, 664] on div "K Callback Scheduled Call Step: 1 Kyle Smith America/Phoenix Calls Count: 0 Ind…" at bounding box center [671, 724] width 392 height 120
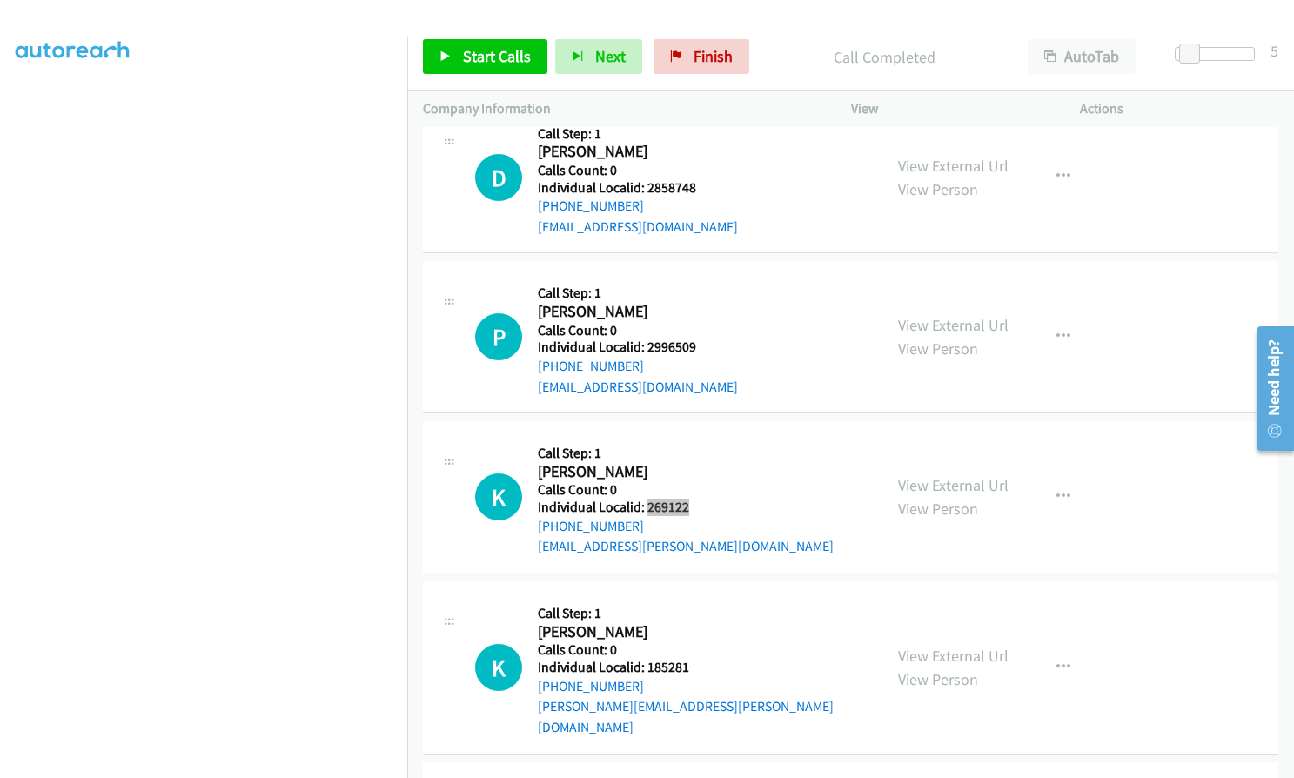
scroll to position [19392, 0]
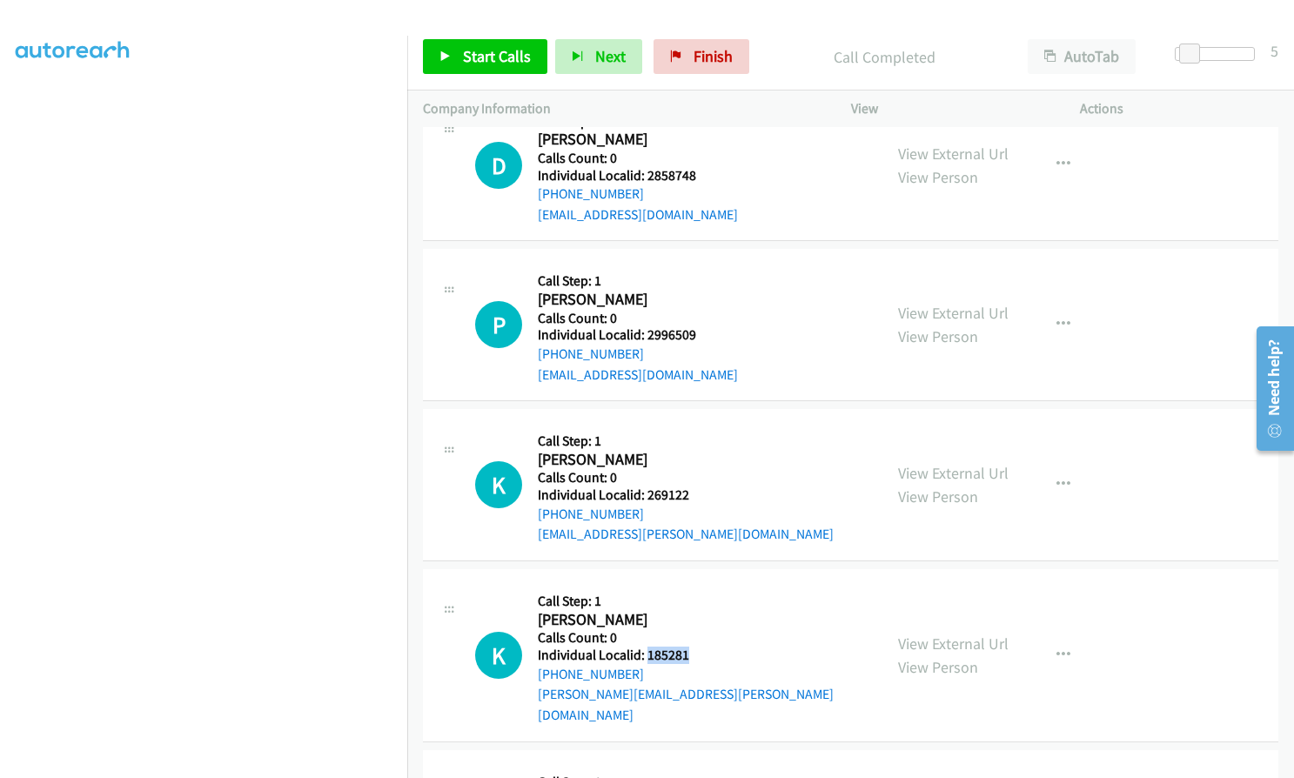
drag, startPoint x: 644, startPoint y: 510, endPoint x: 691, endPoint y: 509, distance: 47.0
click at [691, 585] on div "K Callback Scheduled Call Step: 1 Ken Wangen America/Chicago Calls Count: 0 Ind…" at bounding box center [671, 655] width 392 height 140
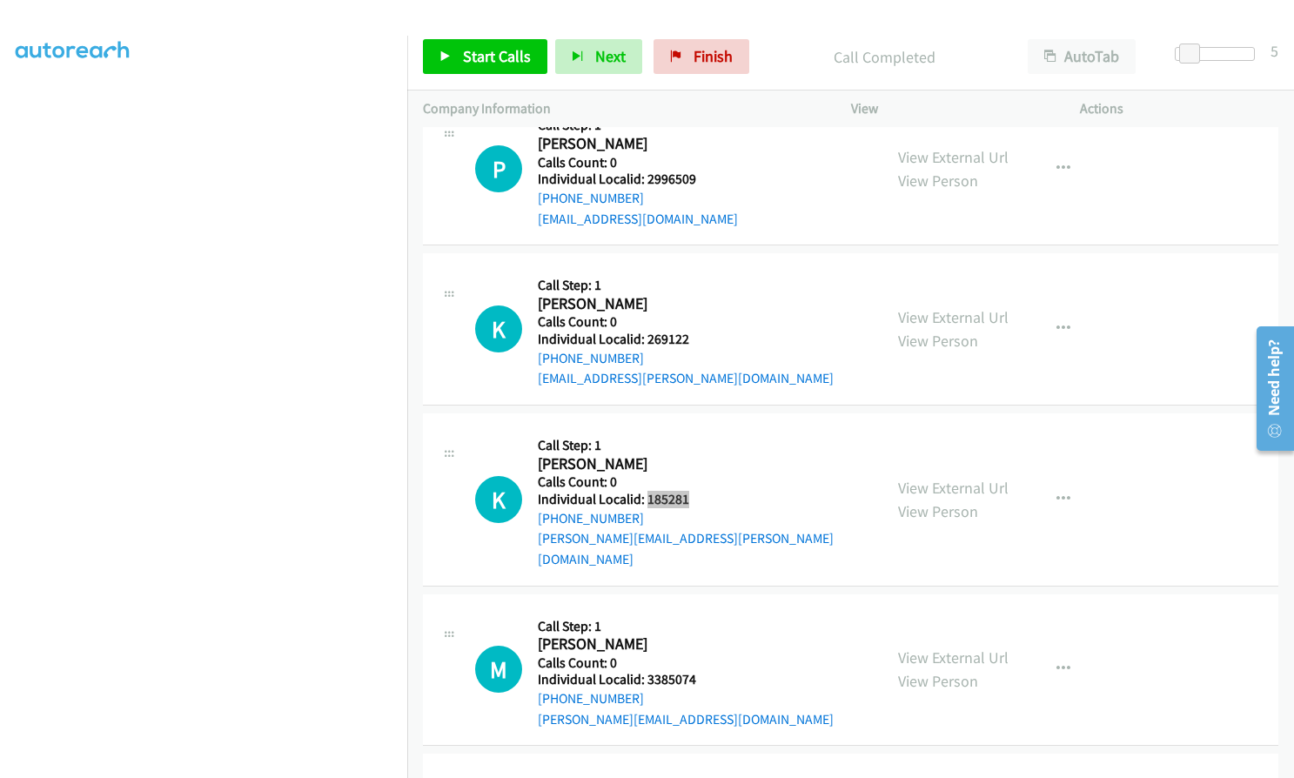
scroll to position [19566, 0]
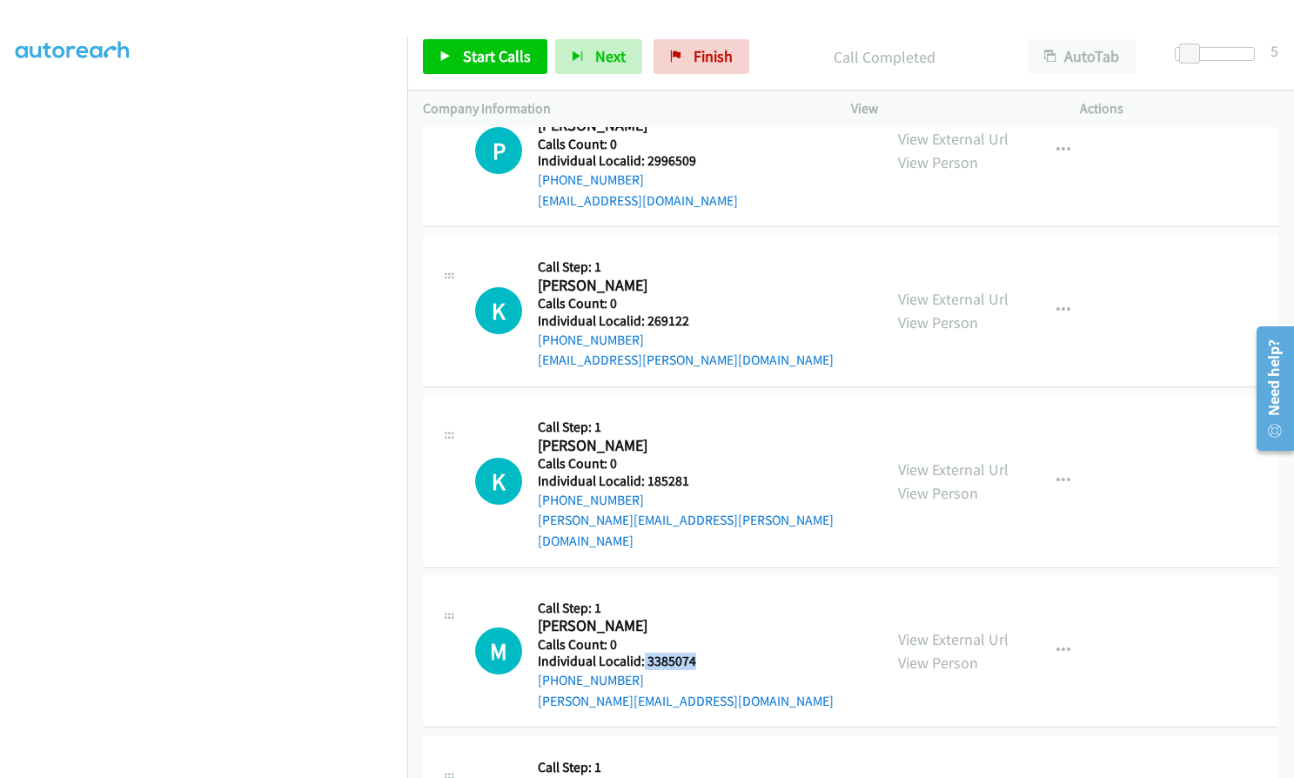
drag, startPoint x: 641, startPoint y: 492, endPoint x: 700, endPoint y: 497, distance: 58.5
click at [700, 653] on h5 "Individual Localid: 3385074" at bounding box center [686, 661] width 296 height 17
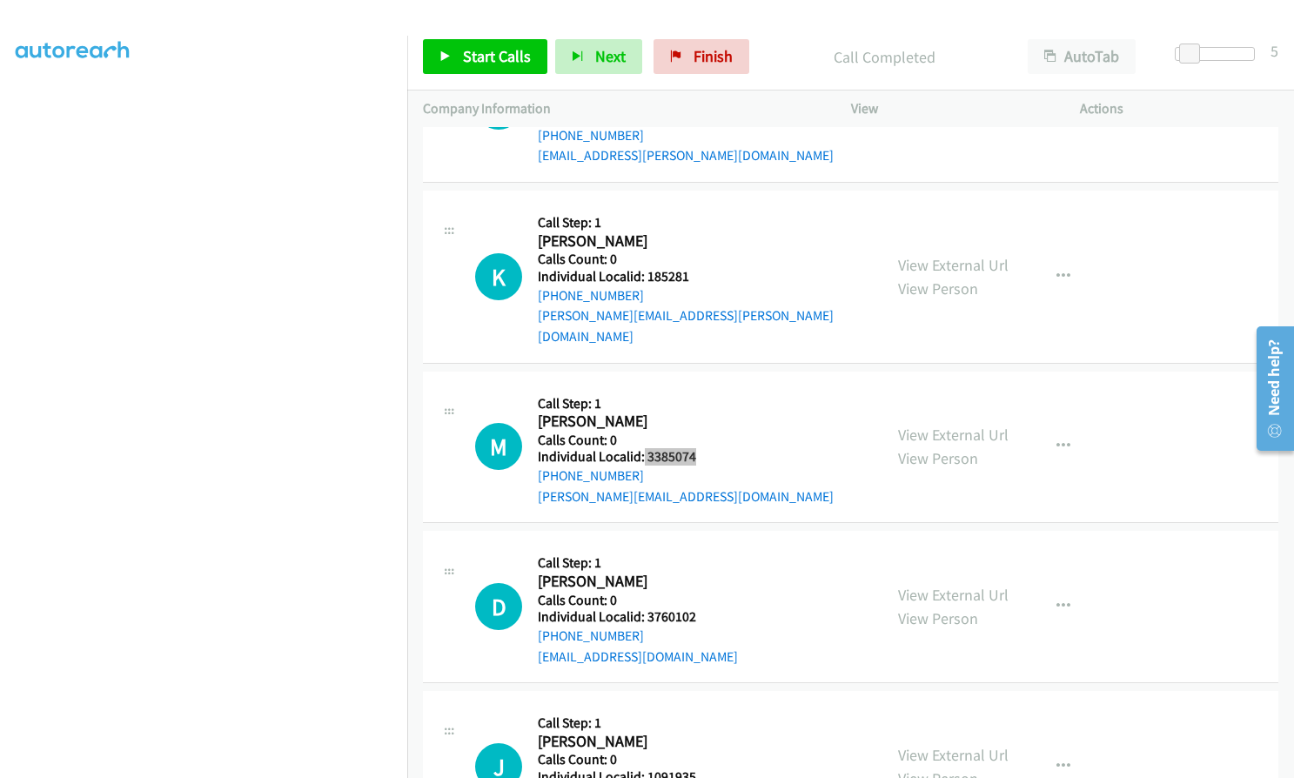
scroll to position [19784, 0]
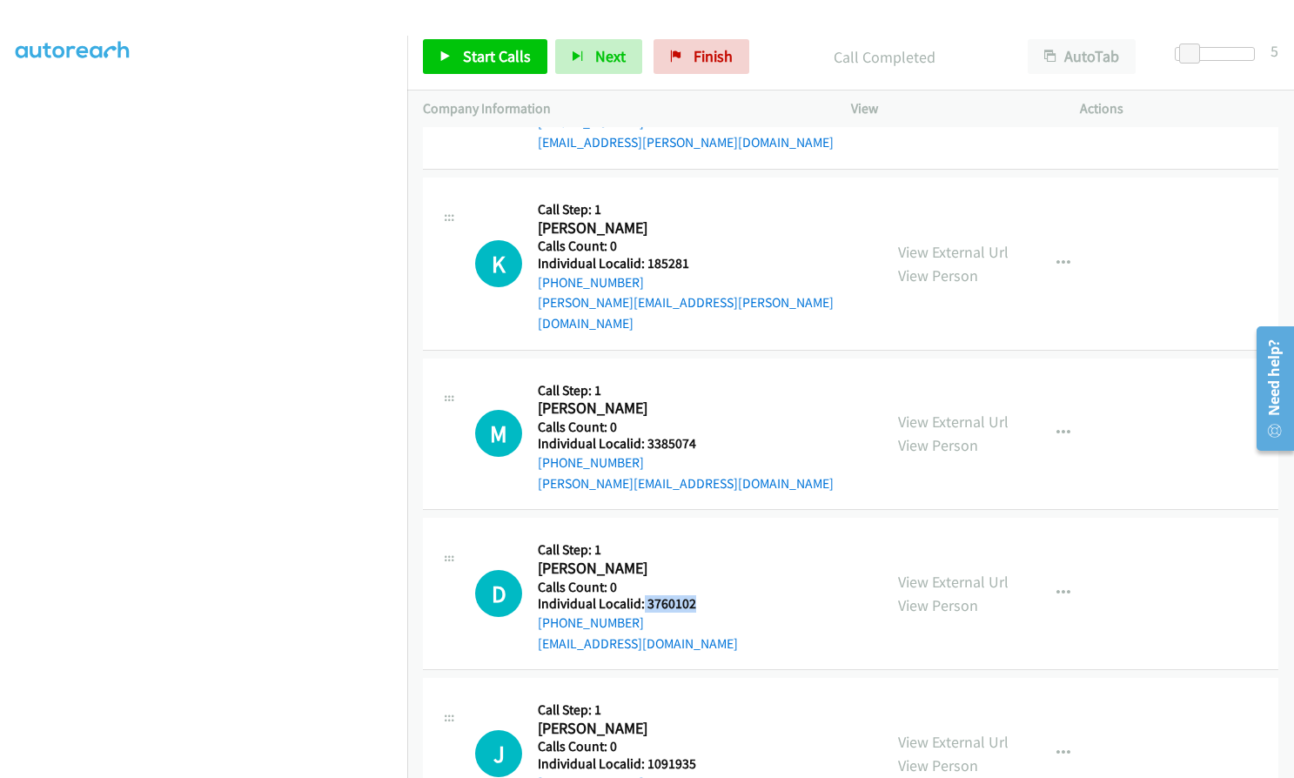
drag, startPoint x: 641, startPoint y: 439, endPoint x: 694, endPoint y: 437, distance: 53.1
click at [694, 533] on div "D Callback Scheduled Call Step: 1 David Tindle America/Los_Angeles Calls Count:…" at bounding box center [671, 593] width 392 height 120
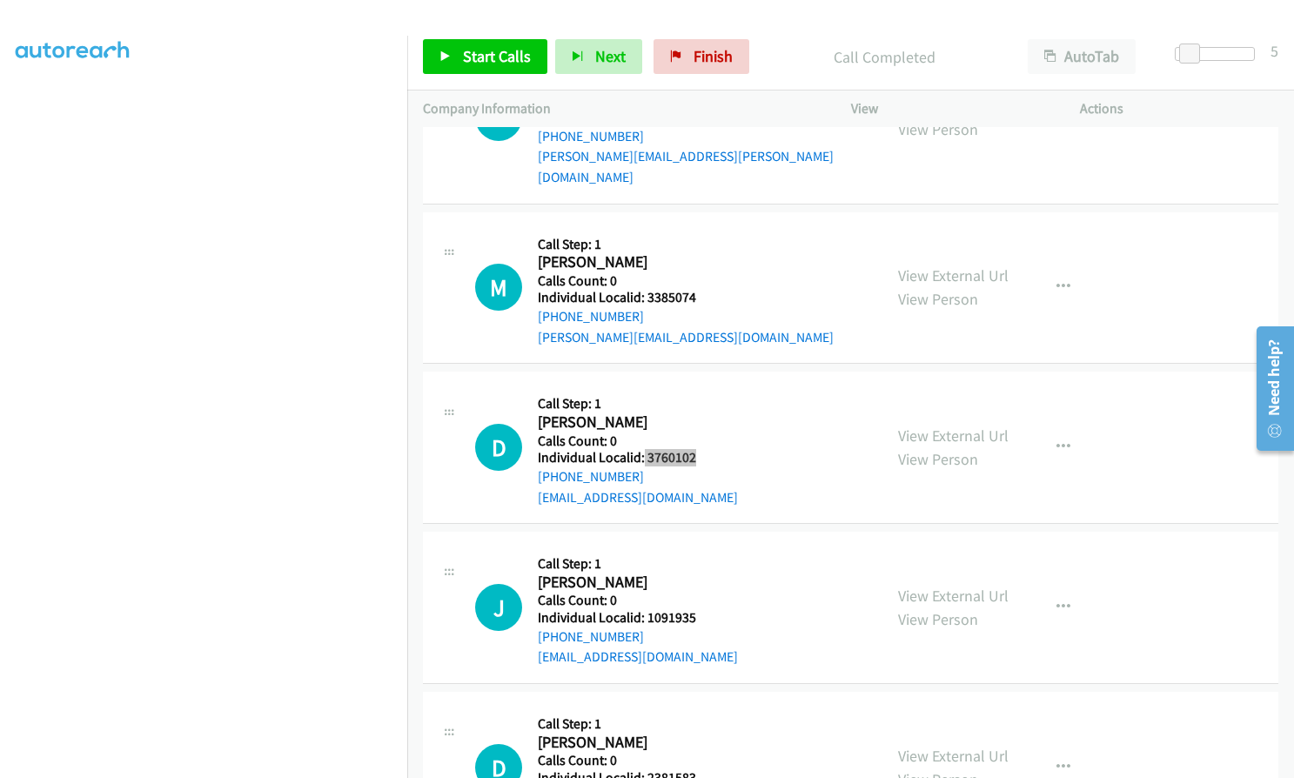
scroll to position [19936, 0]
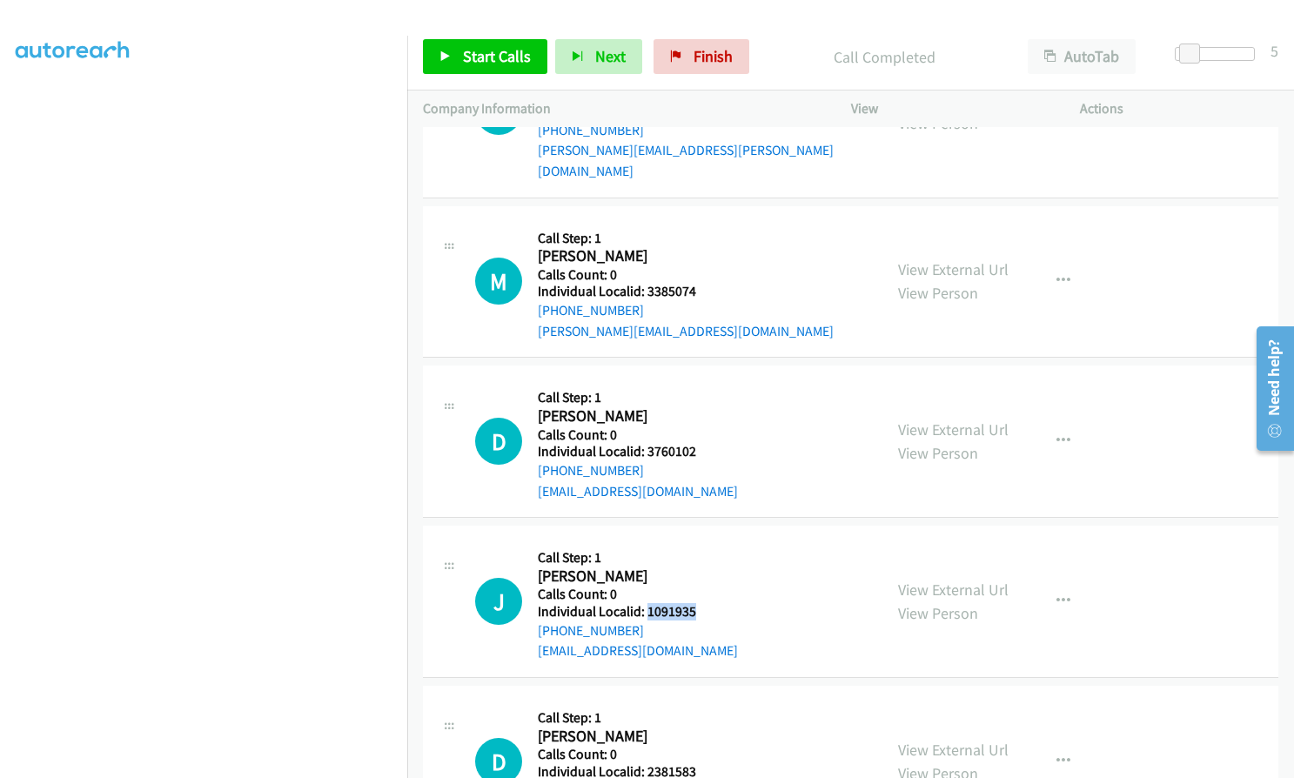
drag, startPoint x: 644, startPoint y: 448, endPoint x: 700, endPoint y: 447, distance: 56.6
click at [700, 541] on div "J Callback Scheduled Call Step: 1 Joe Sills America/Chicago Calls Count: 0 Indi…" at bounding box center [671, 601] width 392 height 120
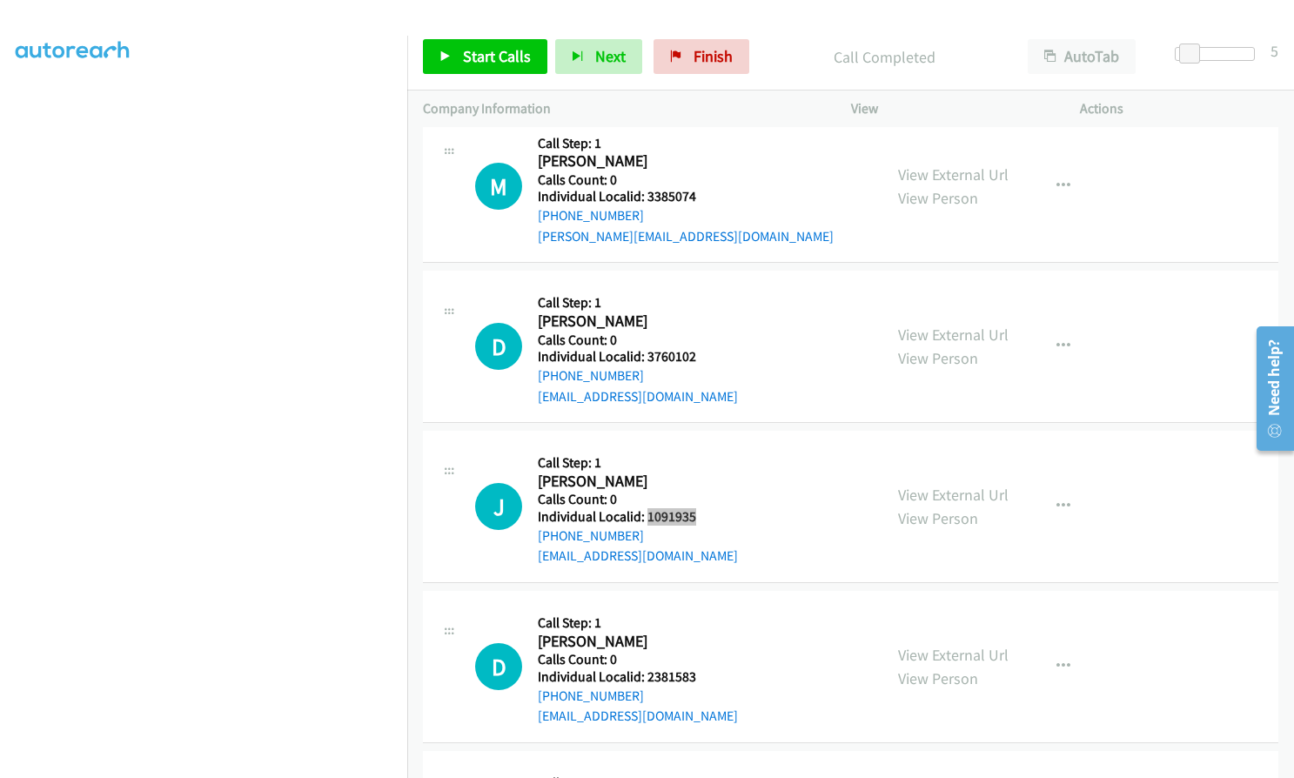
scroll to position [20045, 0]
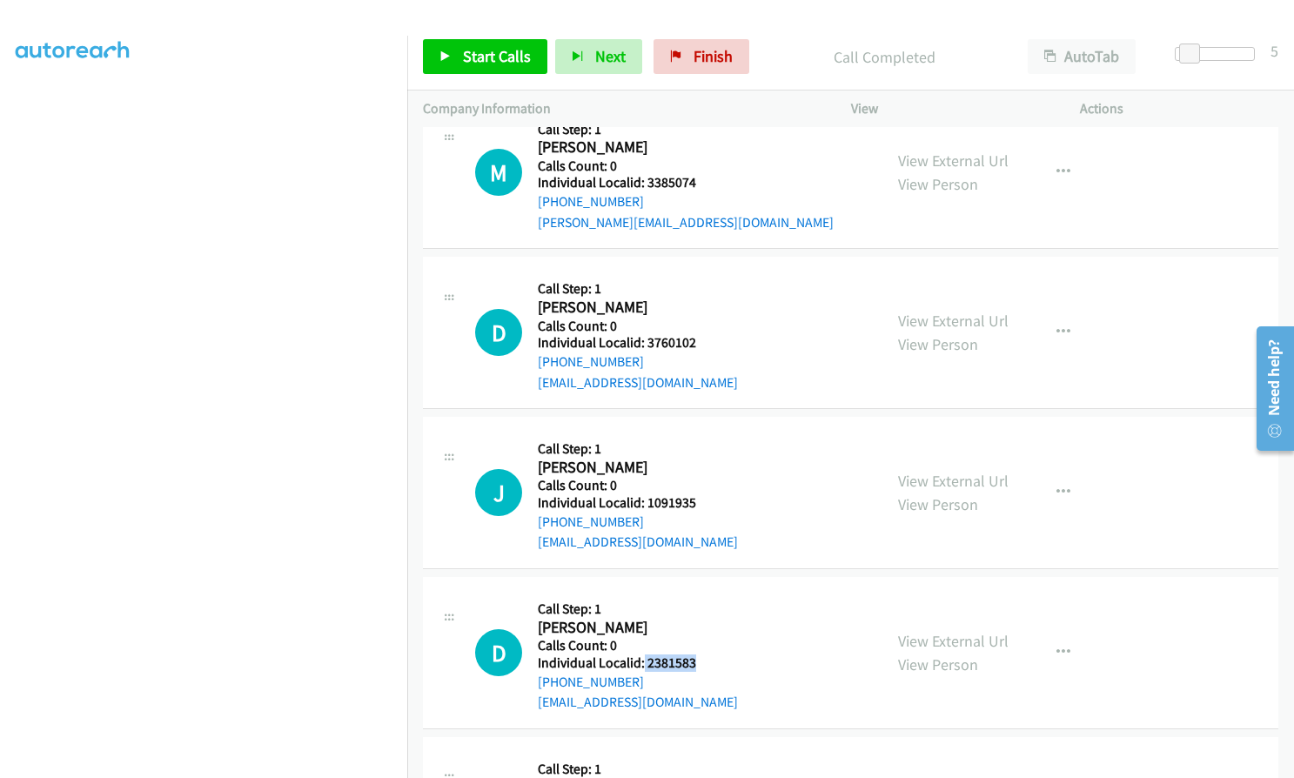
drag, startPoint x: 642, startPoint y: 497, endPoint x: 698, endPoint y: 492, distance: 55.9
click at [698, 592] on div "D Callback Scheduled Call Step: 1 David Lotz America/New_York Calls Count: 0 In…" at bounding box center [671, 652] width 392 height 120
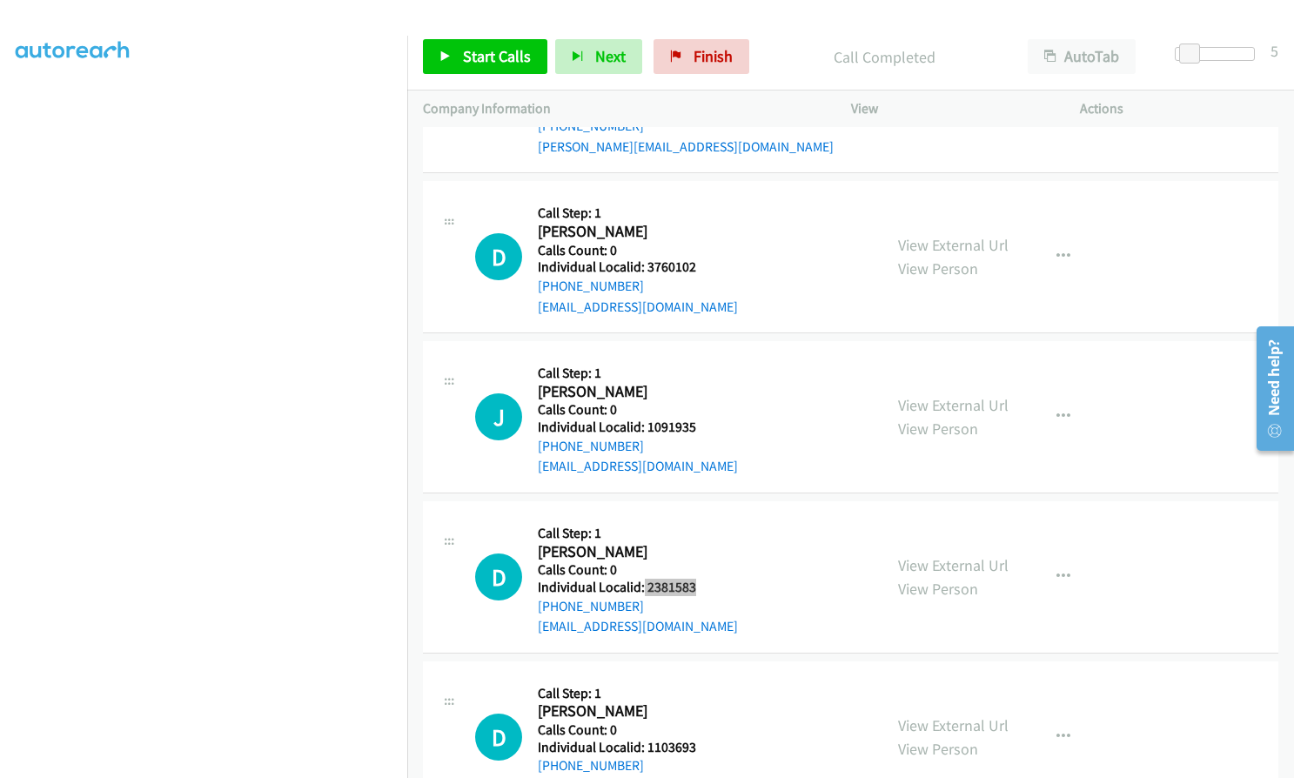
scroll to position [20153, 0]
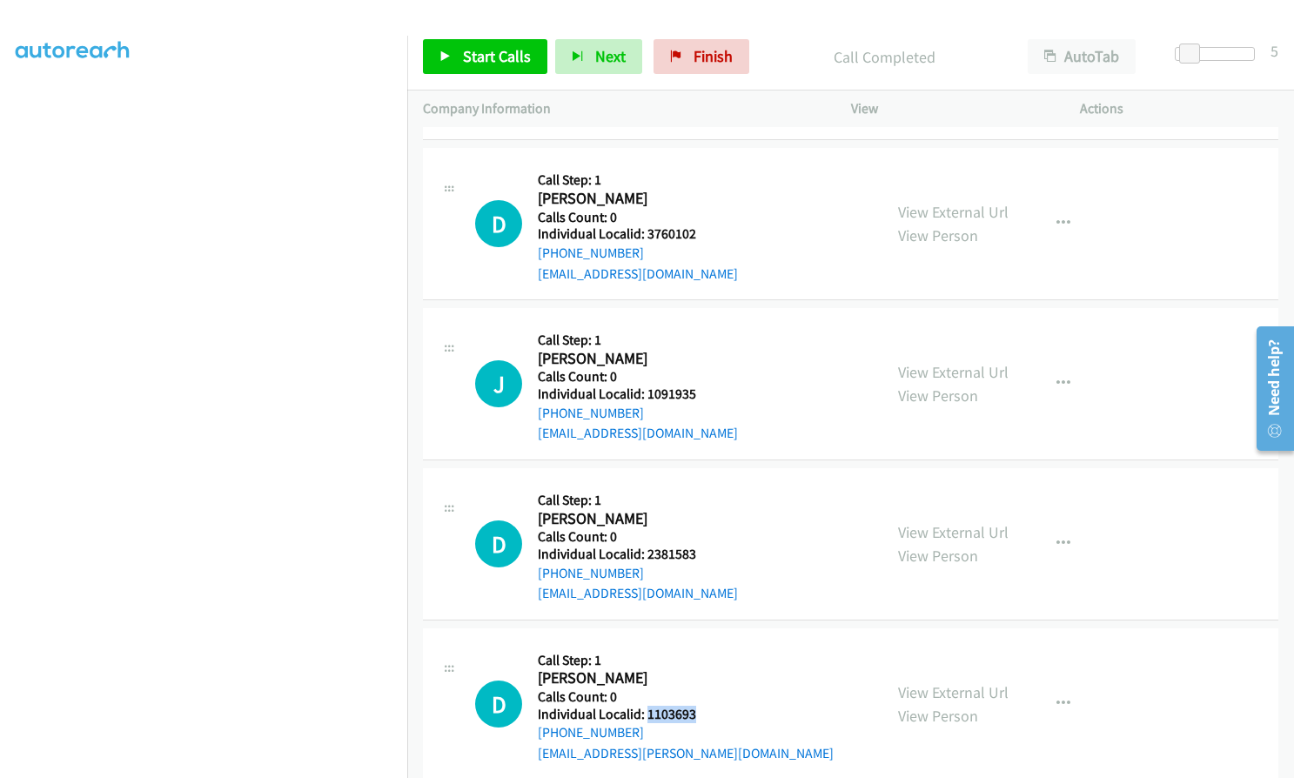
drag, startPoint x: 645, startPoint y: 553, endPoint x: 705, endPoint y: 551, distance: 60.1
click at [705, 644] on div "D Callback Scheduled Call Step: 1 David Guilford America/Los_Angeles Calls Coun…" at bounding box center [671, 704] width 392 height 120
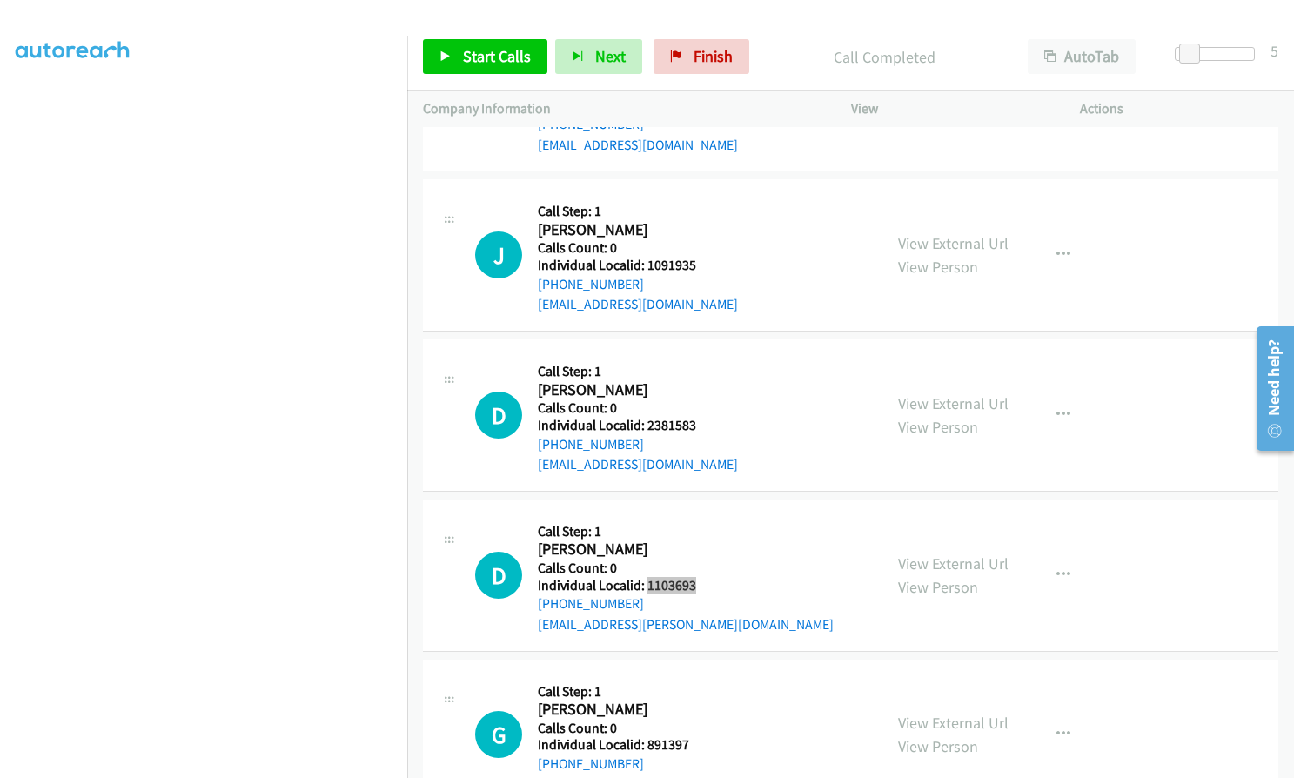
scroll to position [20306, 0]
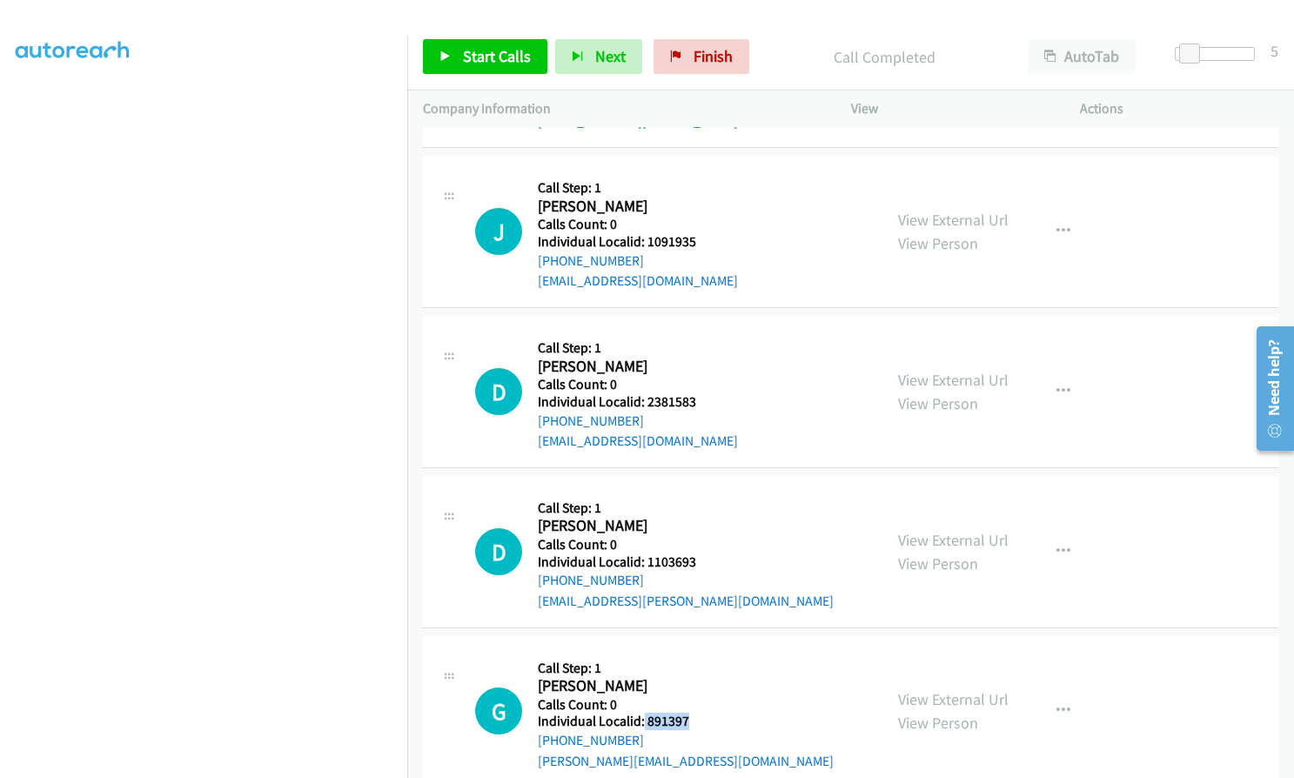
drag, startPoint x: 641, startPoint y: 559, endPoint x: 704, endPoint y: 558, distance: 62.6
click at [704, 652] on div "G Callback Scheduled Call Step: 1 George Webster America/New_York Calls Count: …" at bounding box center [671, 712] width 392 height 120
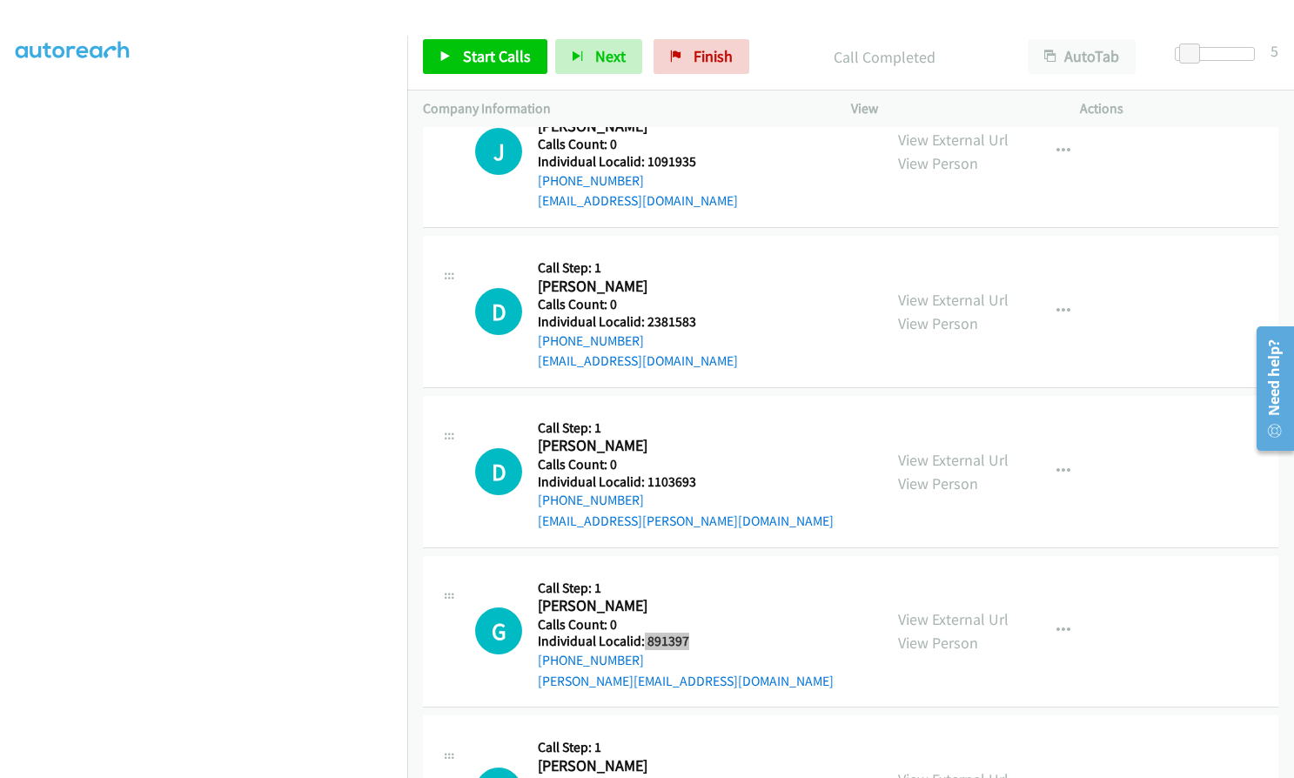
scroll to position [20436, 0]
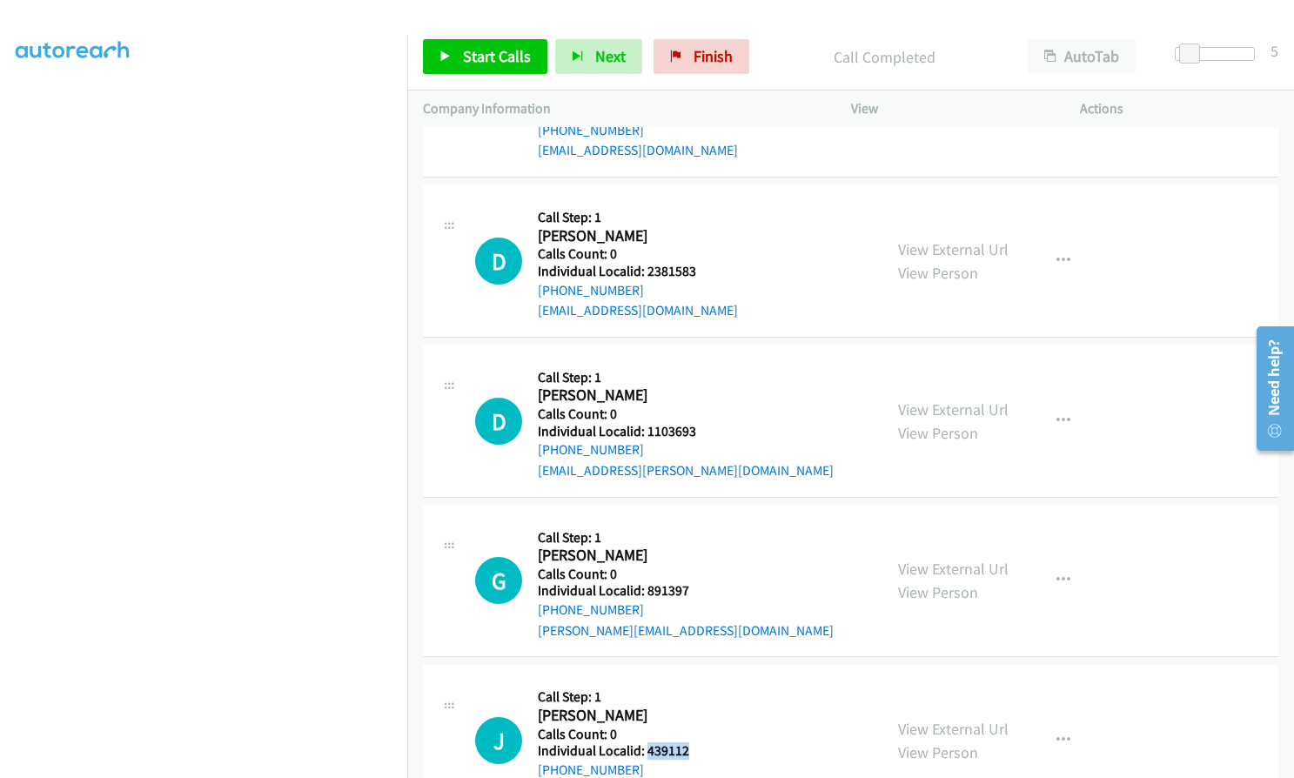
drag, startPoint x: 646, startPoint y: 586, endPoint x: 694, endPoint y: 587, distance: 48.8
click at [694, 680] on div "J Callback Scheduled Call Step: 1 Jacob Epling America/New_York Calls Count: 0 …" at bounding box center [671, 740] width 392 height 120
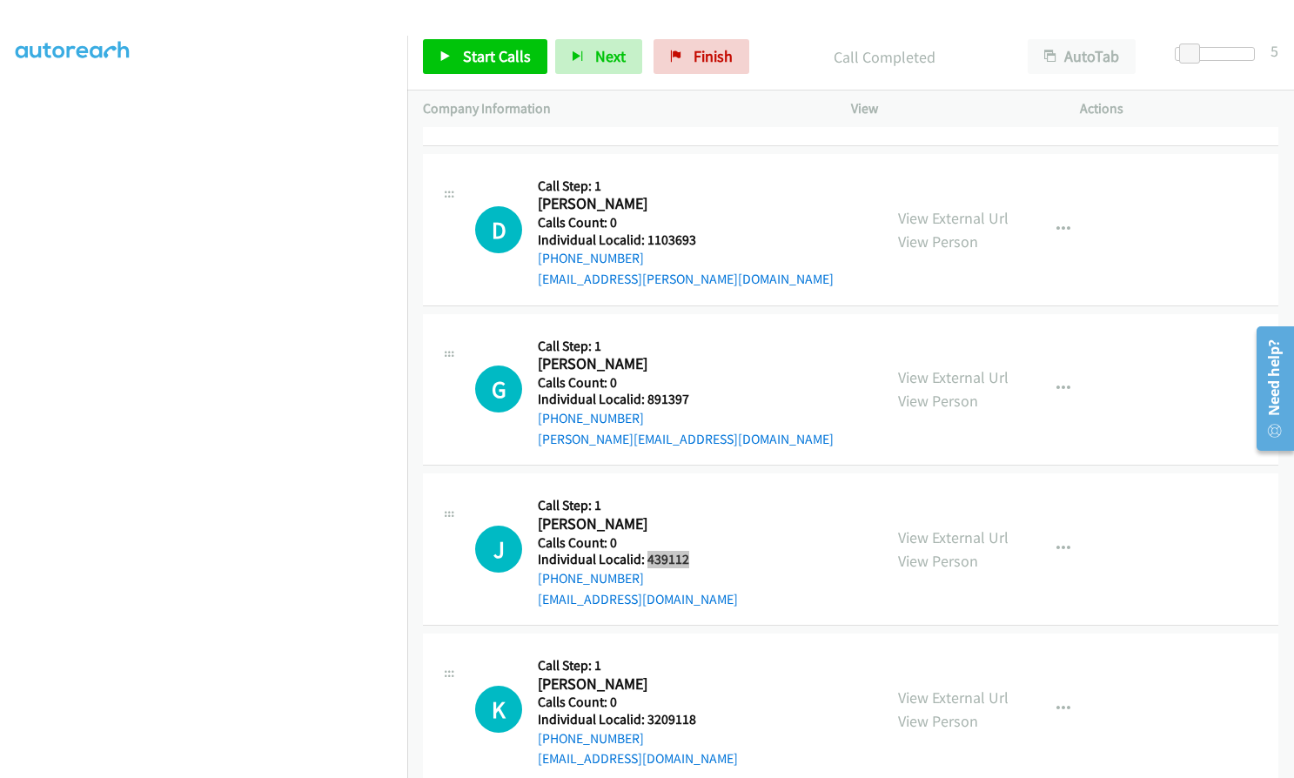
scroll to position [20632, 0]
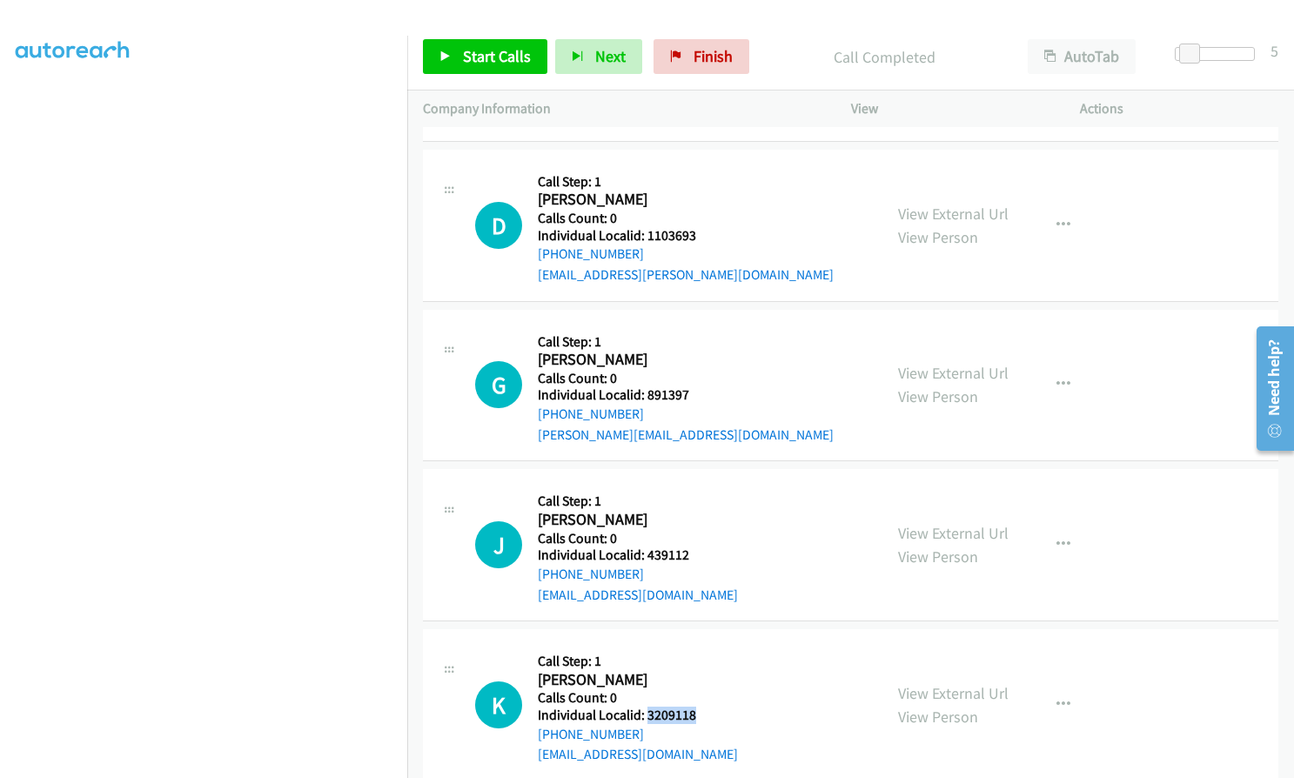
drag, startPoint x: 644, startPoint y: 552, endPoint x: 697, endPoint y: 551, distance: 53.1
click at [697, 645] on div "K Callback Scheduled Call Step: 1 Keith West America/Chicago Calls Count: 0 Ind…" at bounding box center [671, 705] width 392 height 120
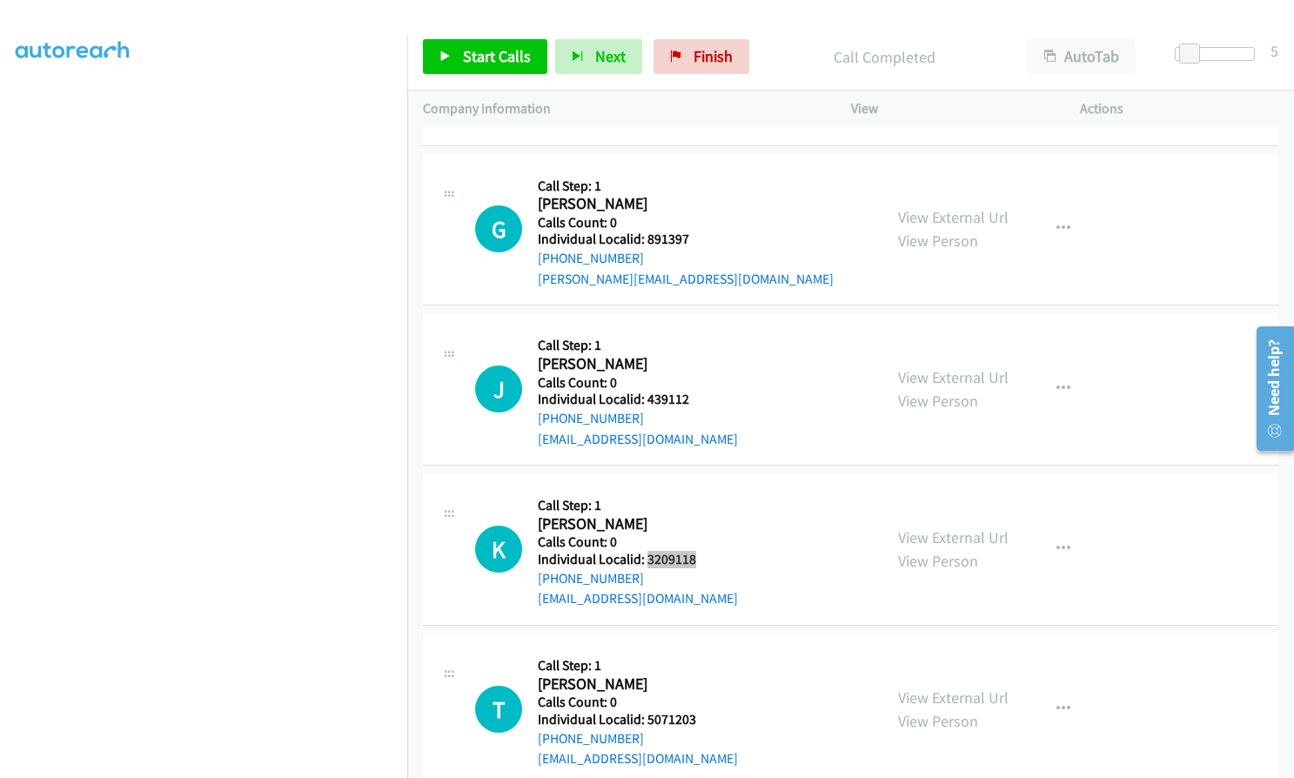
scroll to position [20806, 0]
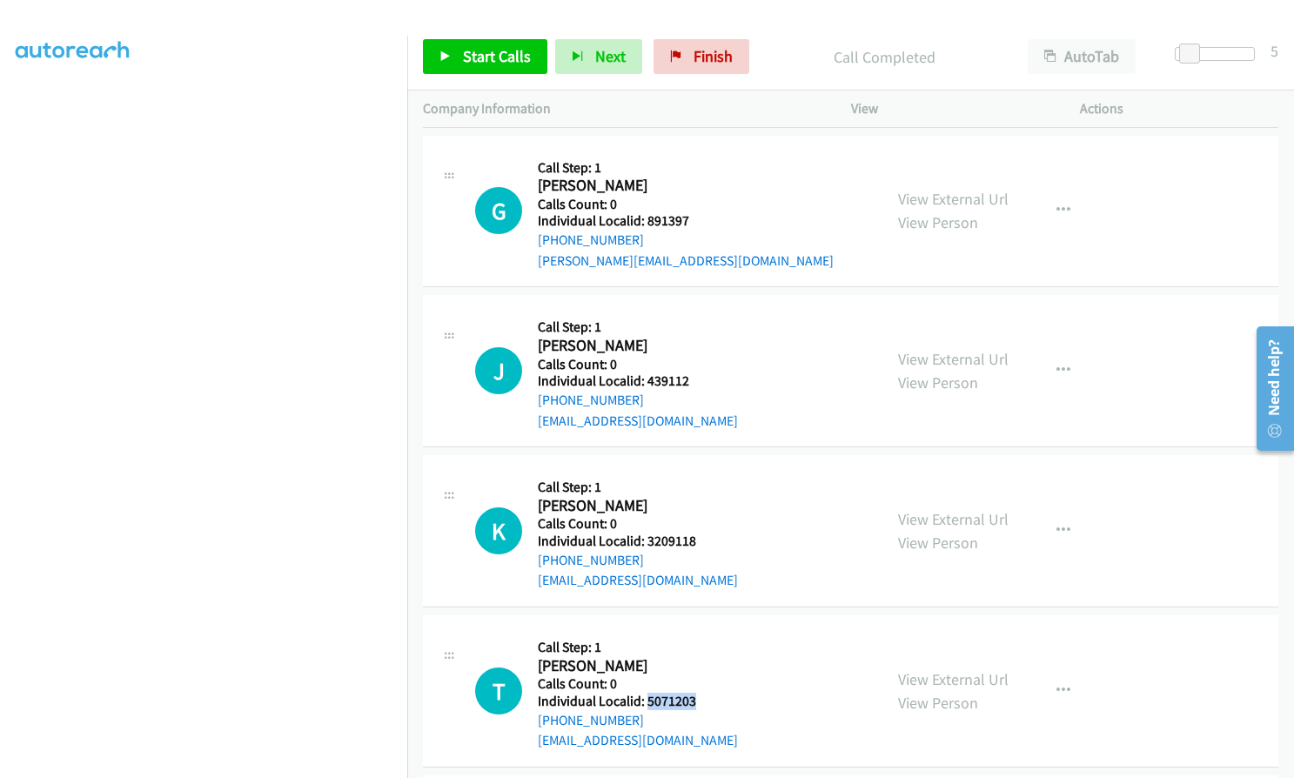
drag, startPoint x: 644, startPoint y: 539, endPoint x: 705, endPoint y: 539, distance: 60.9
click at [705, 631] on div "T Callback Scheduled Call Step: 1 Tyler Farrar America/New_York Calls Count: 0 …" at bounding box center [671, 691] width 392 height 120
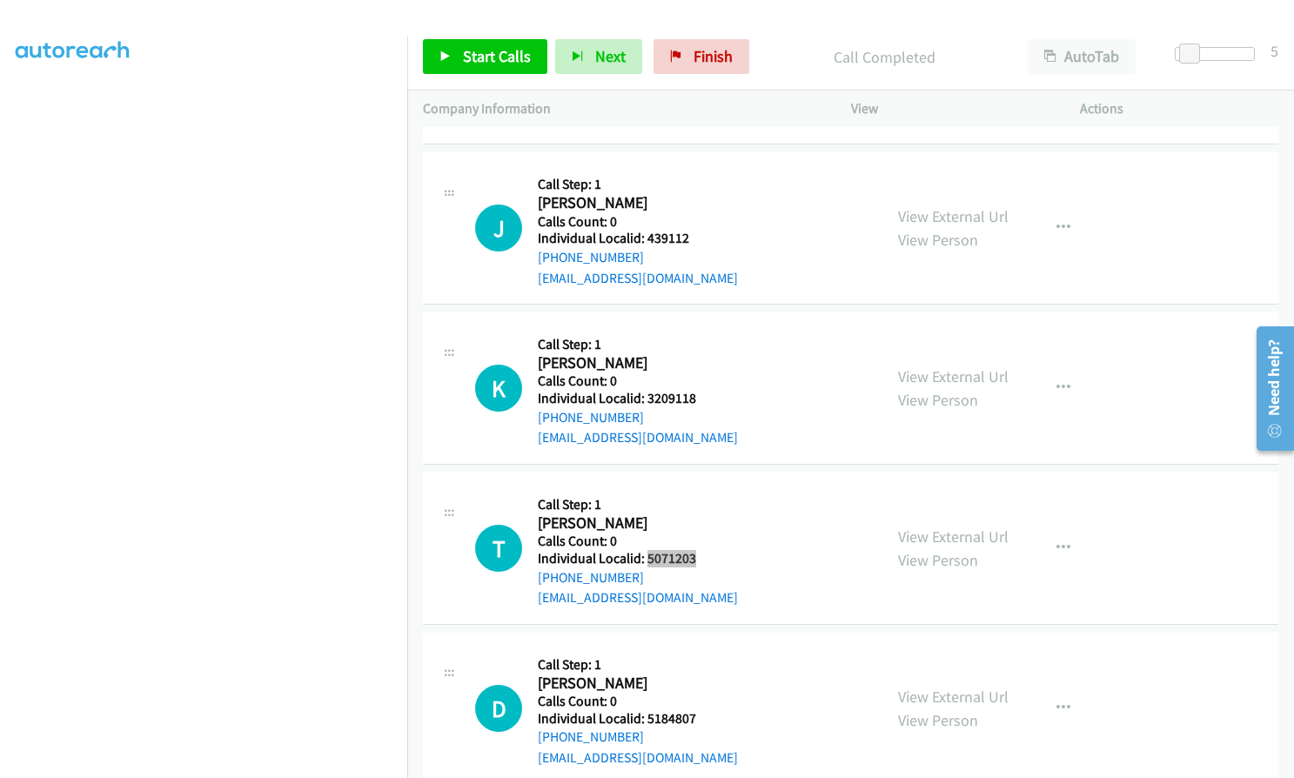
scroll to position [20980, 0]
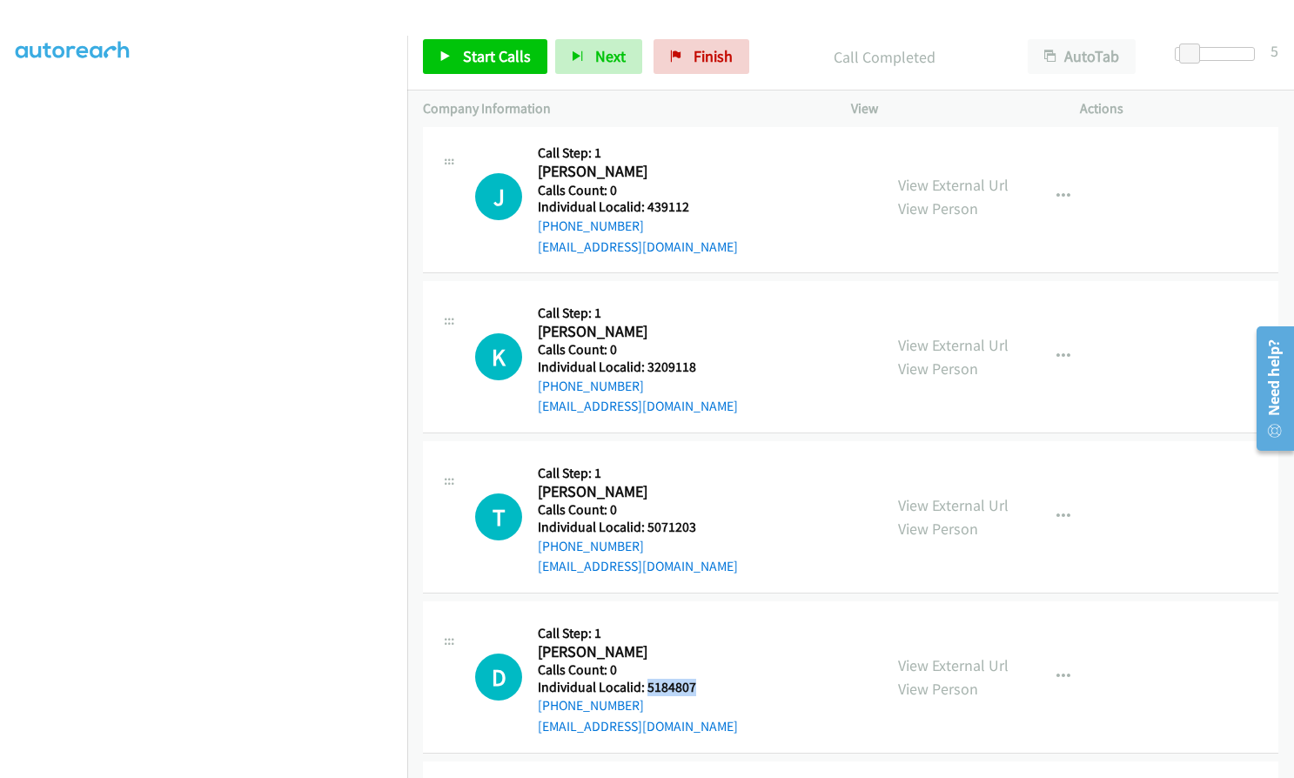
drag, startPoint x: 645, startPoint y: 522, endPoint x: 700, endPoint y: 521, distance: 54.8
click at [700, 679] on h5 "Individual Localid: 5184807" at bounding box center [638, 687] width 200 height 17
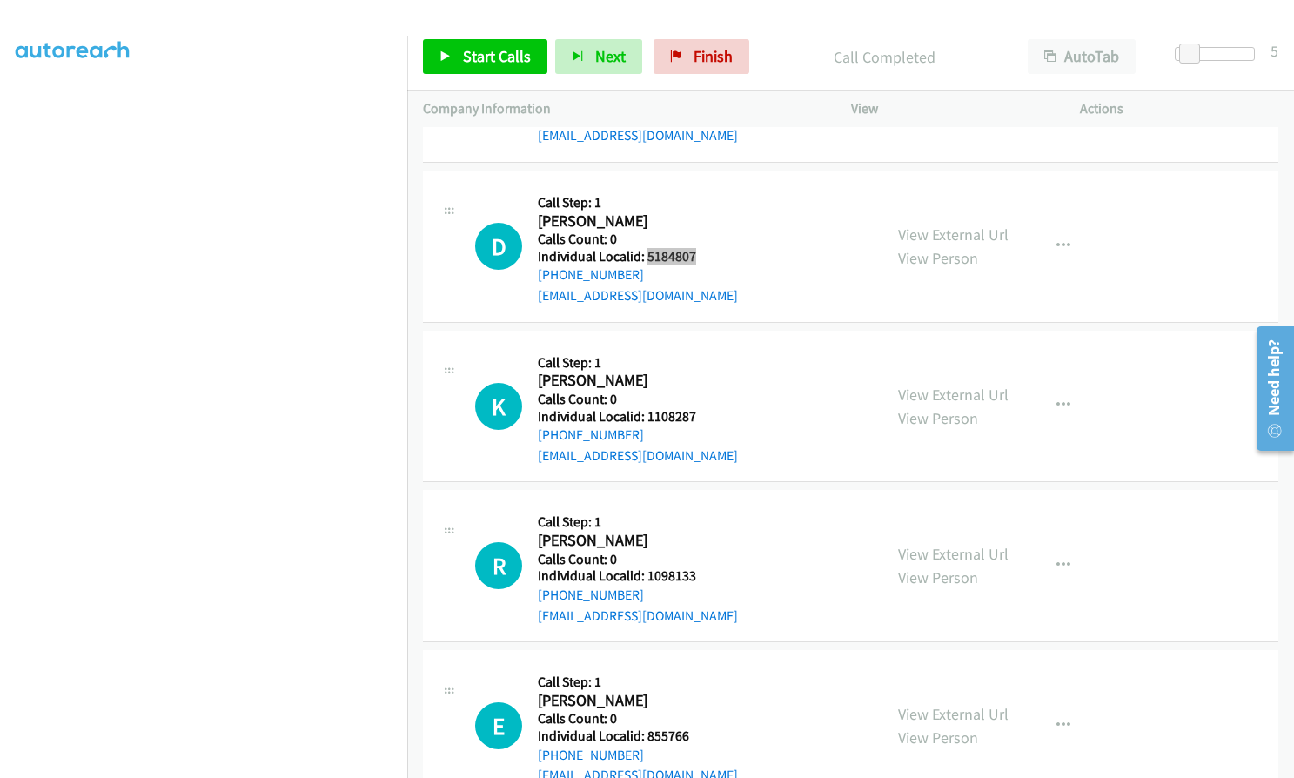
scroll to position [21415, 0]
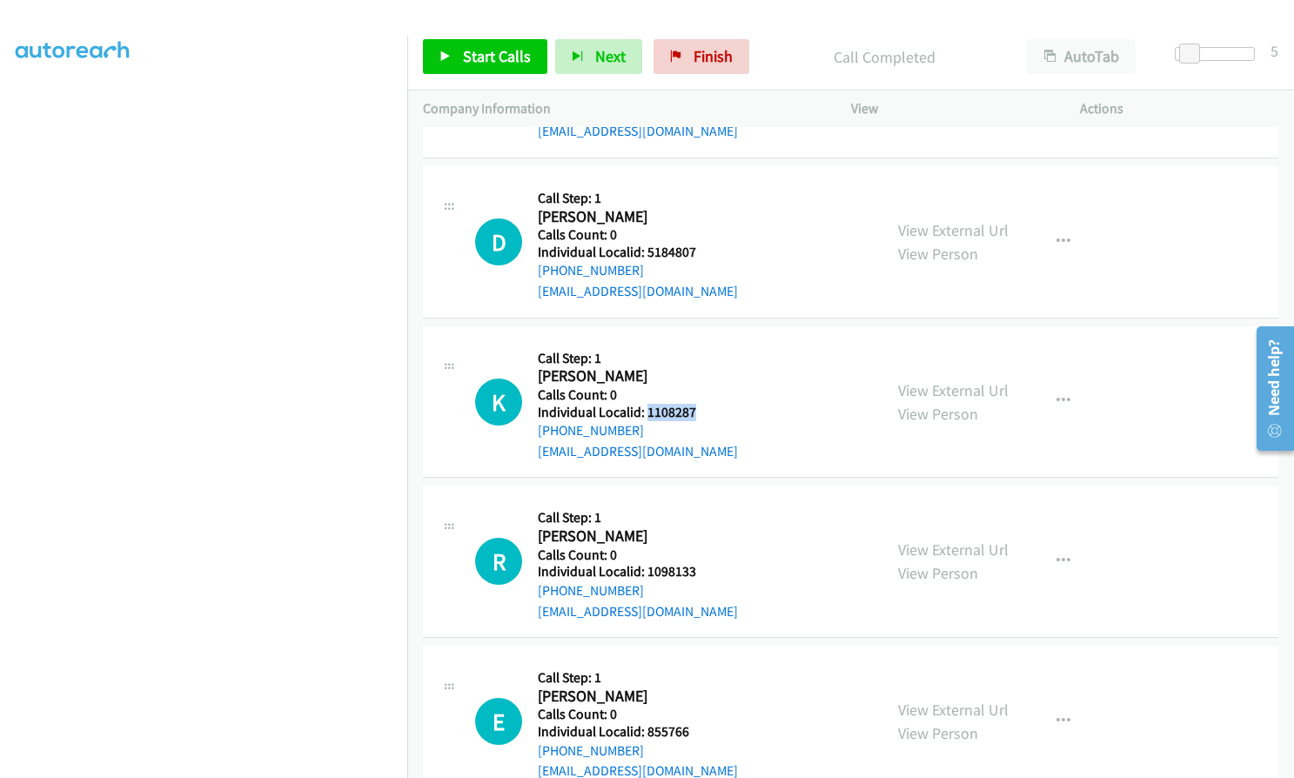
drag, startPoint x: 647, startPoint y: 250, endPoint x: 694, endPoint y: 243, distance: 47.5
click at [694, 404] on h5 "Individual Localid: 1108287" at bounding box center [638, 412] width 200 height 17
click at [473, 57] on span "Start Calls" at bounding box center [497, 56] width 68 height 20
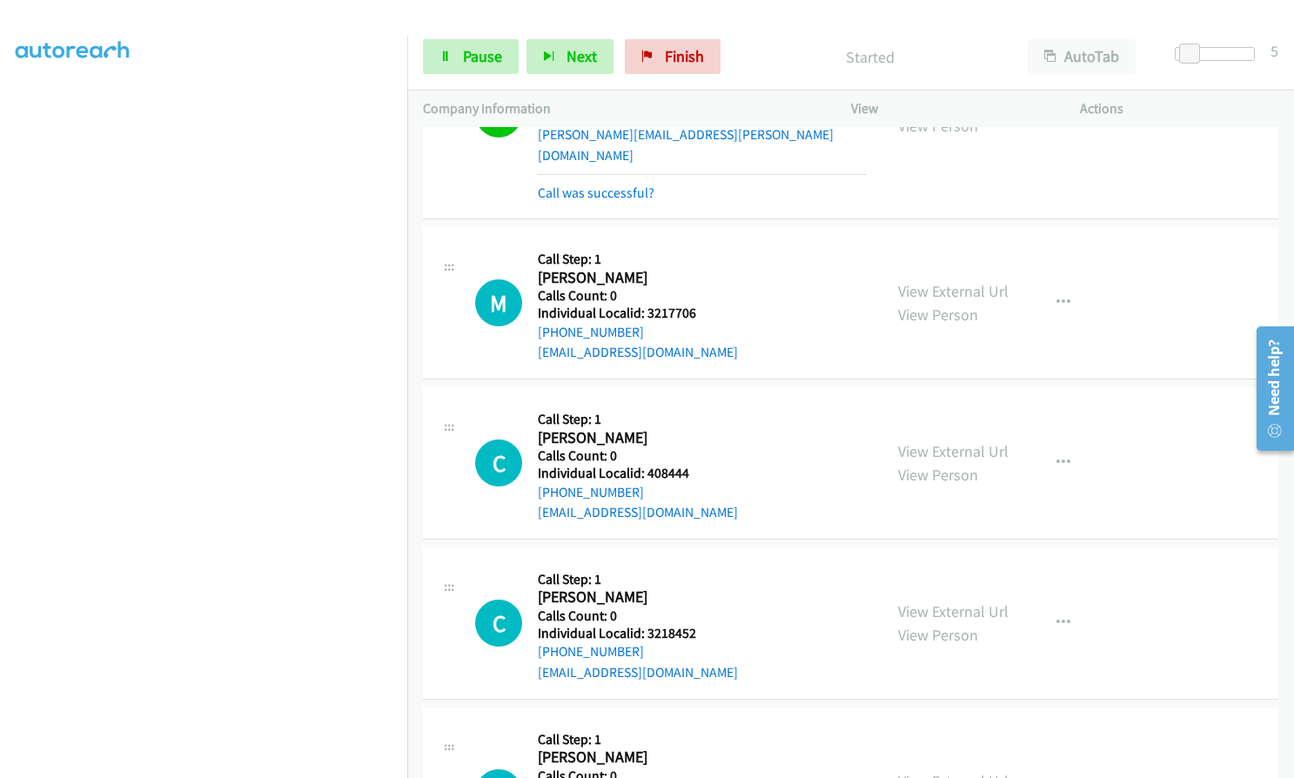
scroll to position [17978, 0]
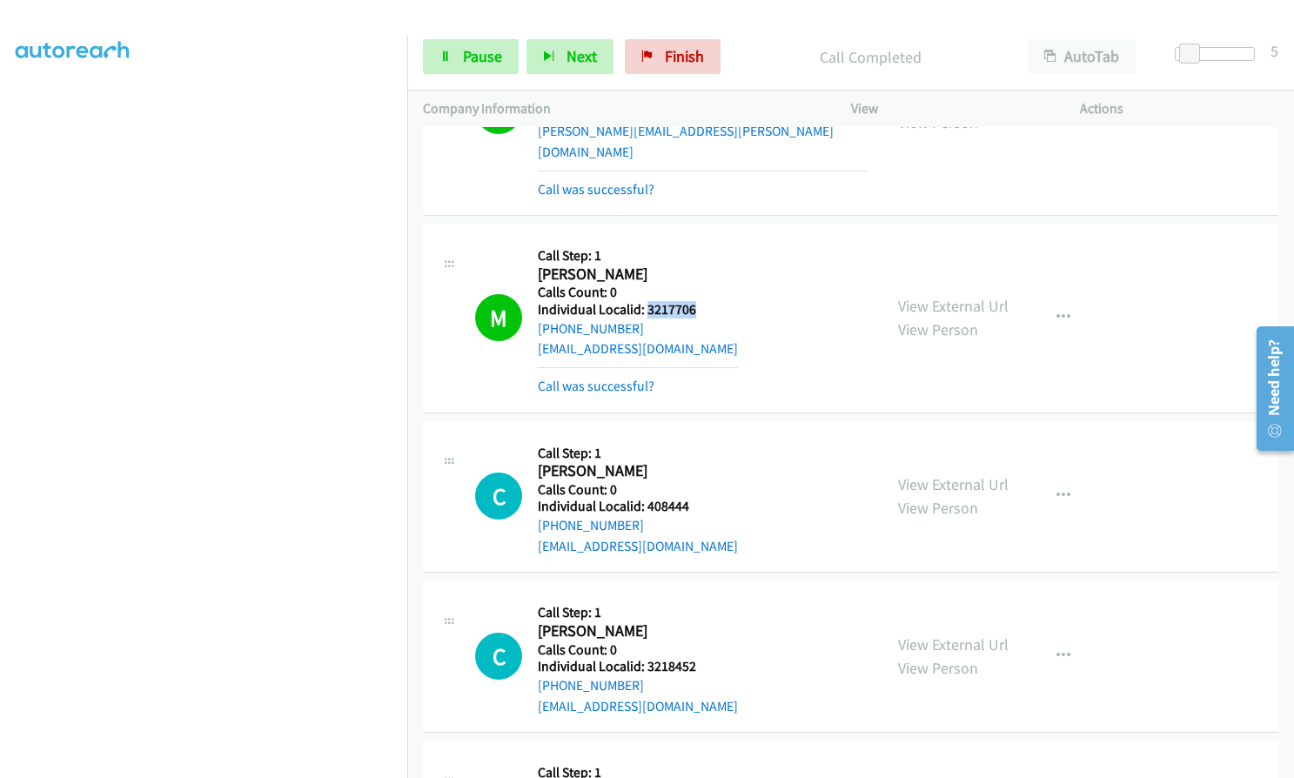
drag, startPoint x: 645, startPoint y: 184, endPoint x: 701, endPoint y: 181, distance: 56.6
click at [701, 239] on div "M Callback Scheduled Call Step: 1 Michael Schweizer America/Los_Angeles Calls C…" at bounding box center [671, 317] width 392 height 157
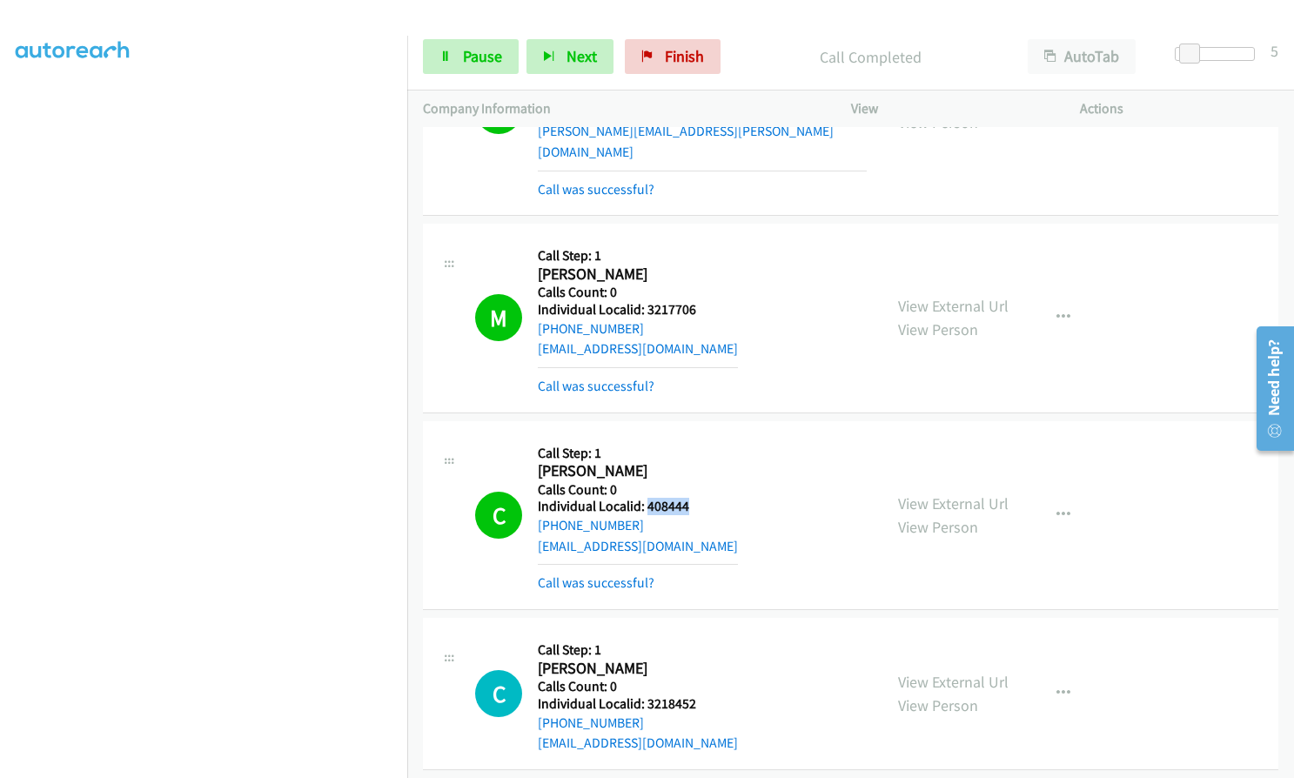
drag, startPoint x: 645, startPoint y: 384, endPoint x: 691, endPoint y: 380, distance: 46.2
click at [691, 437] on div "C Callback Scheduled Call Step: 1 Charles Haley America/New_York Calls Count: 0…" at bounding box center [671, 515] width 392 height 157
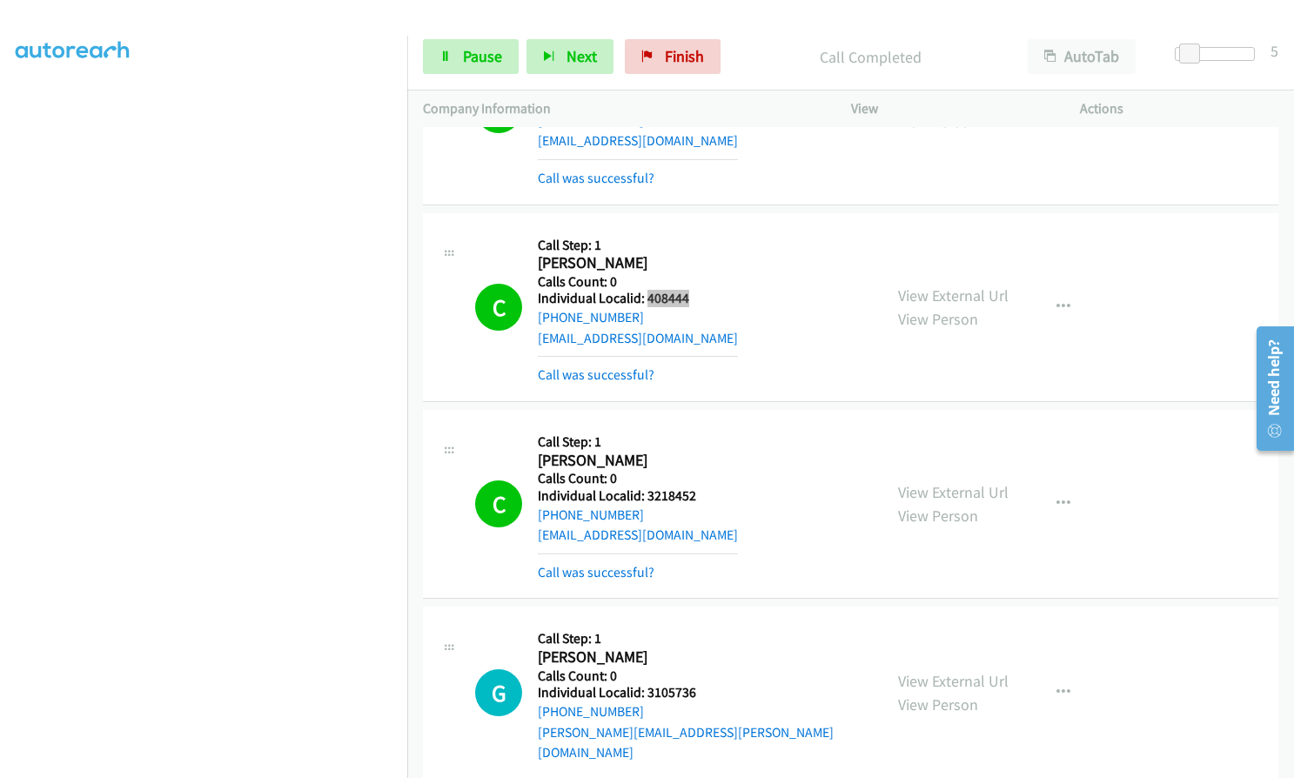
scroll to position [18239, 0]
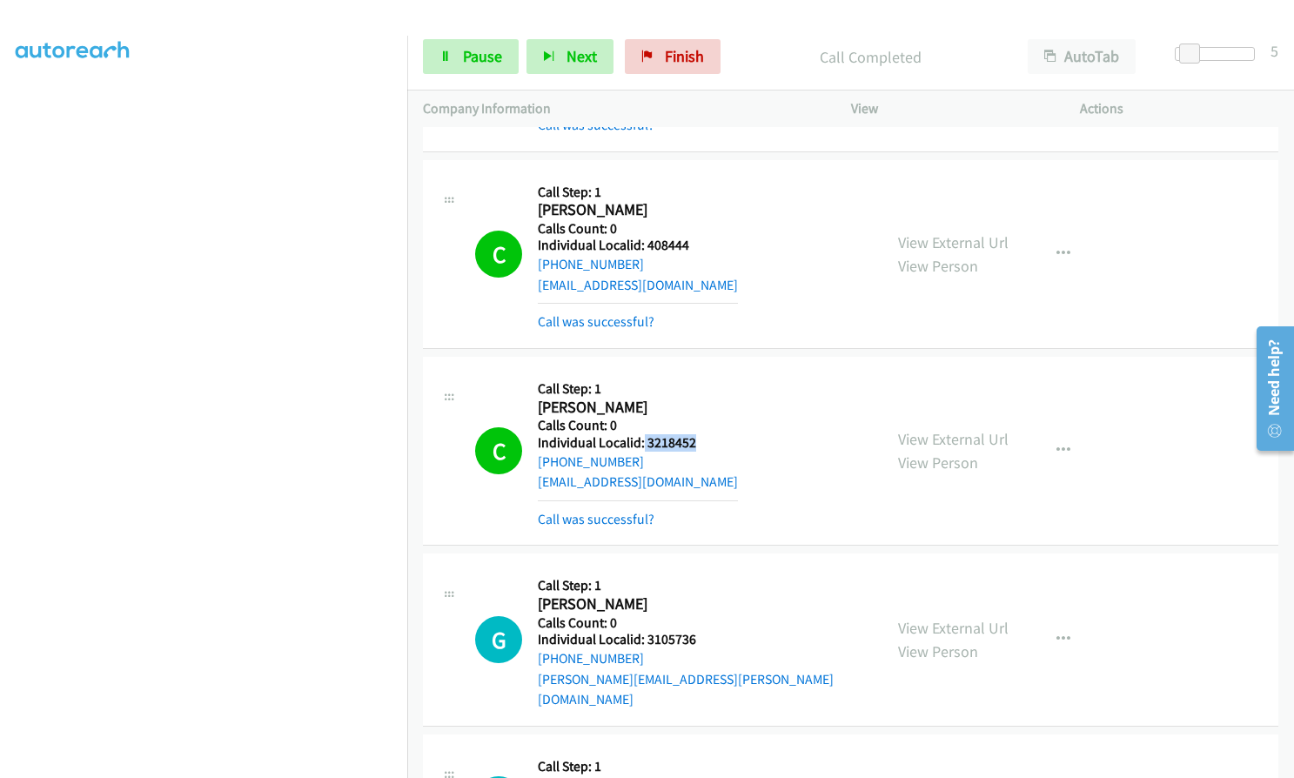
drag, startPoint x: 643, startPoint y: 321, endPoint x: 698, endPoint y: 319, distance: 54.8
click at [698, 372] on div "C Callback Scheduled Call Step: 1 Carla Novotny America/New_York Calls Count: 0…" at bounding box center [671, 450] width 392 height 157
drag, startPoint x: 646, startPoint y: 519, endPoint x: 708, endPoint y: 518, distance: 61.8
click at [708, 569] on div "G Callback Scheduled Call Step: 1 Gerarde Albro America/New_York Calls Count: 0…" at bounding box center [671, 657] width 392 height 177
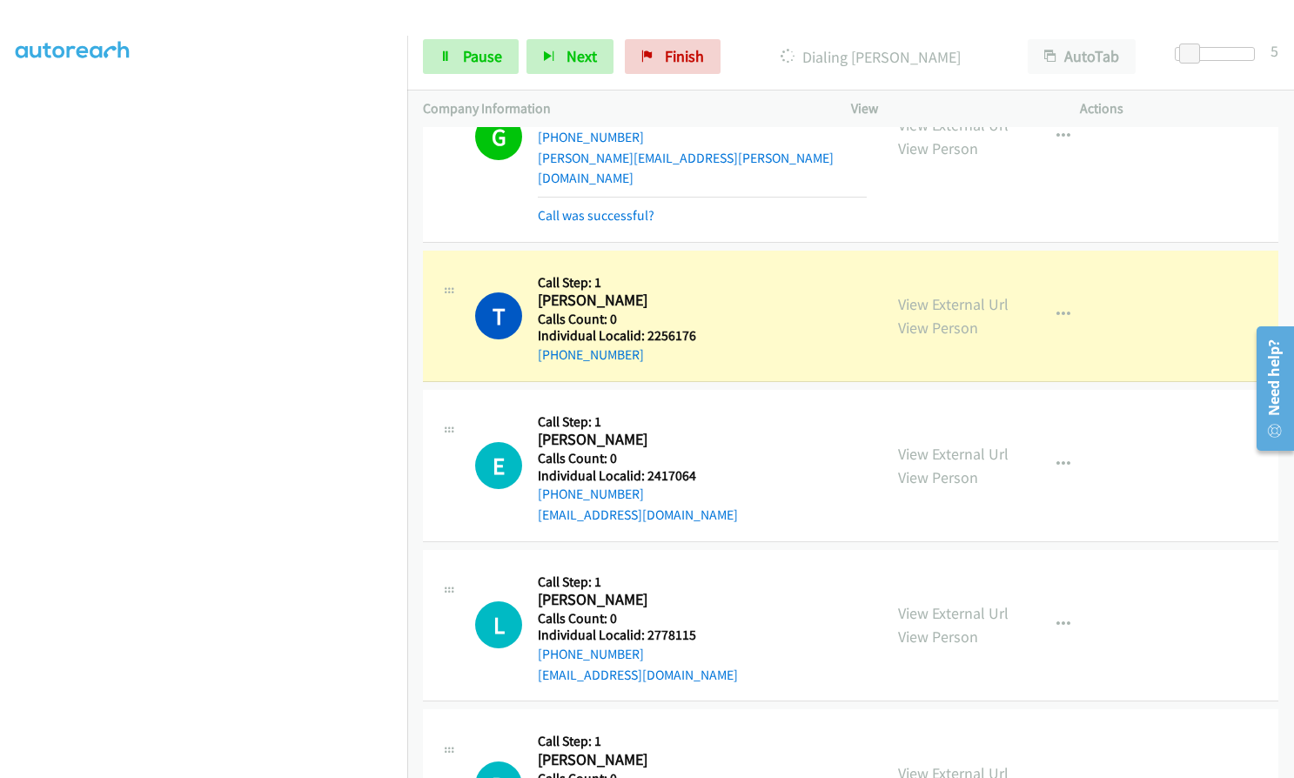
scroll to position [18761, 0]
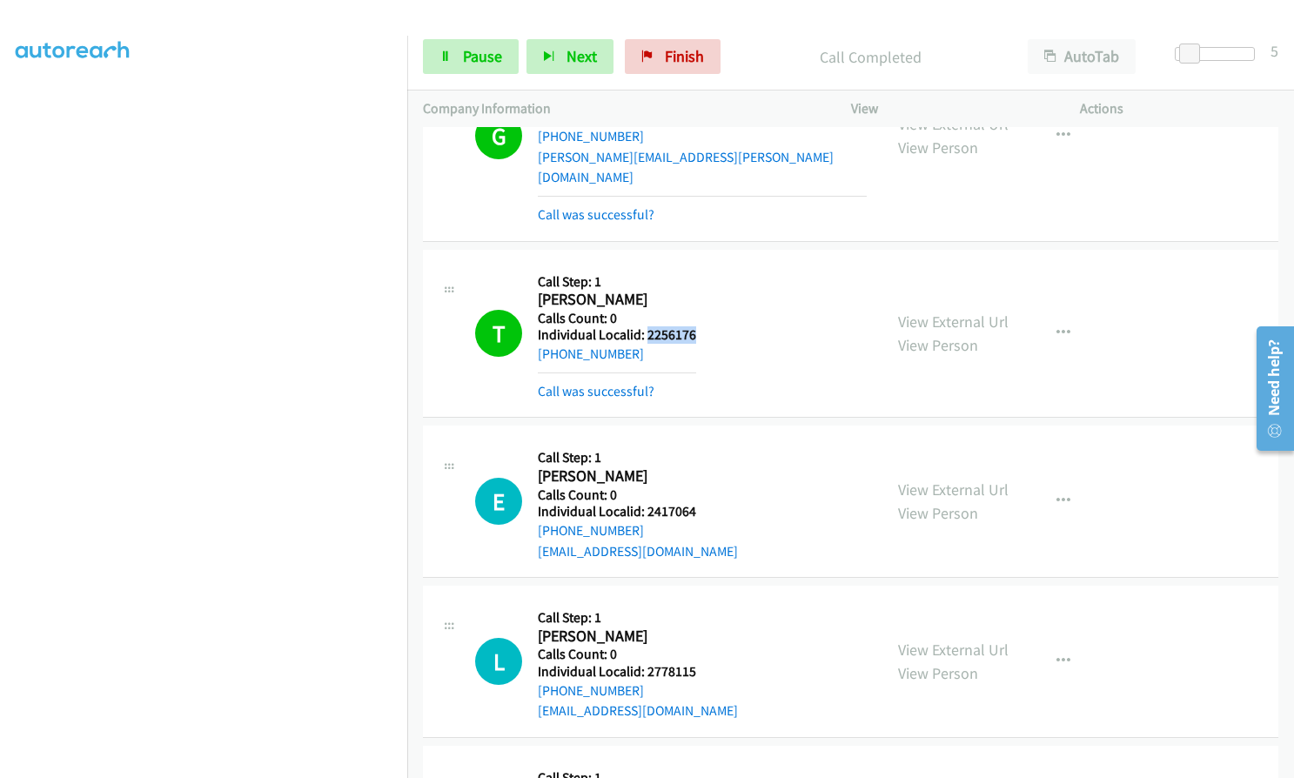
drag, startPoint x: 646, startPoint y: 185, endPoint x: 697, endPoint y: 190, distance: 50.6
click at [697, 265] on div "T Callback Scheduled Call Step: 1 Timothy Henry America/New_York Calls Count: 0…" at bounding box center [671, 333] width 392 height 137
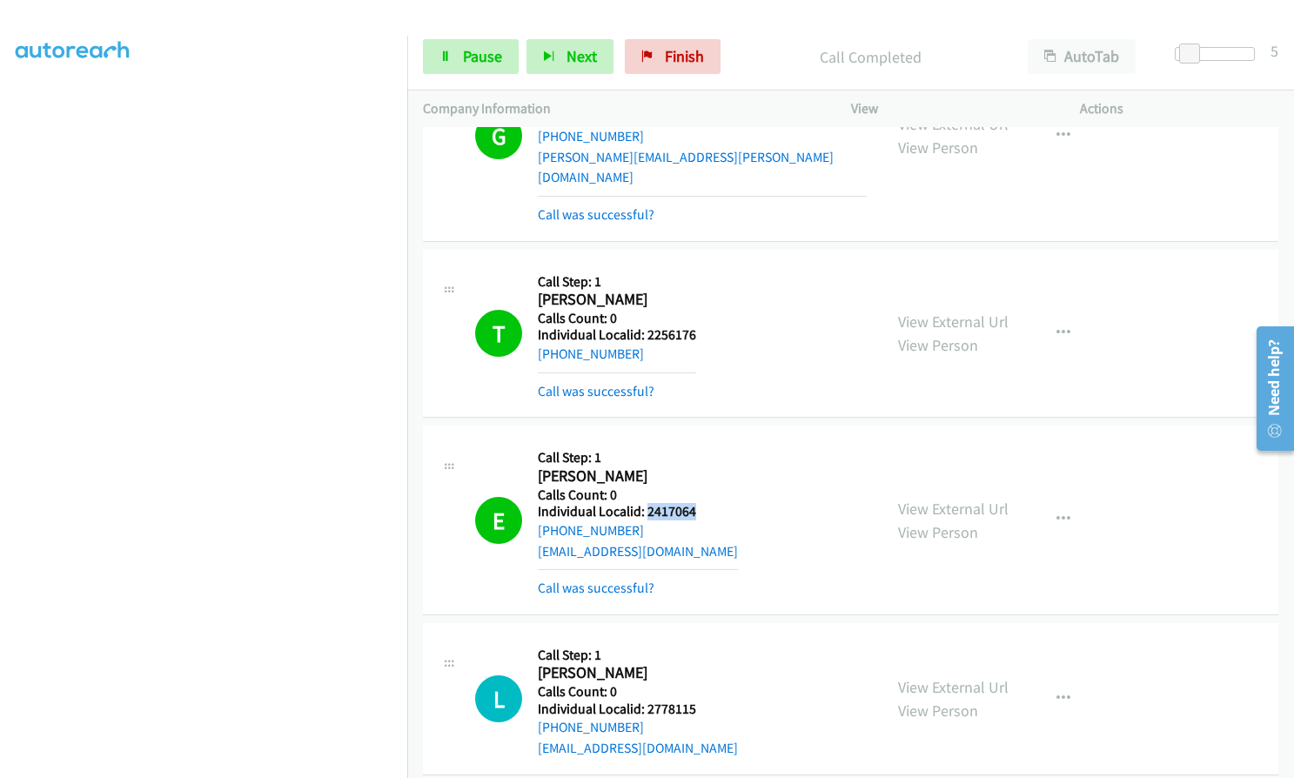
drag, startPoint x: 644, startPoint y: 369, endPoint x: 696, endPoint y: 370, distance: 52.2
click at [703, 441] on div "E Callback Scheduled Call Step: 1 Elias Sigmon America/New_York Calls Count: 0 …" at bounding box center [671, 519] width 392 height 157
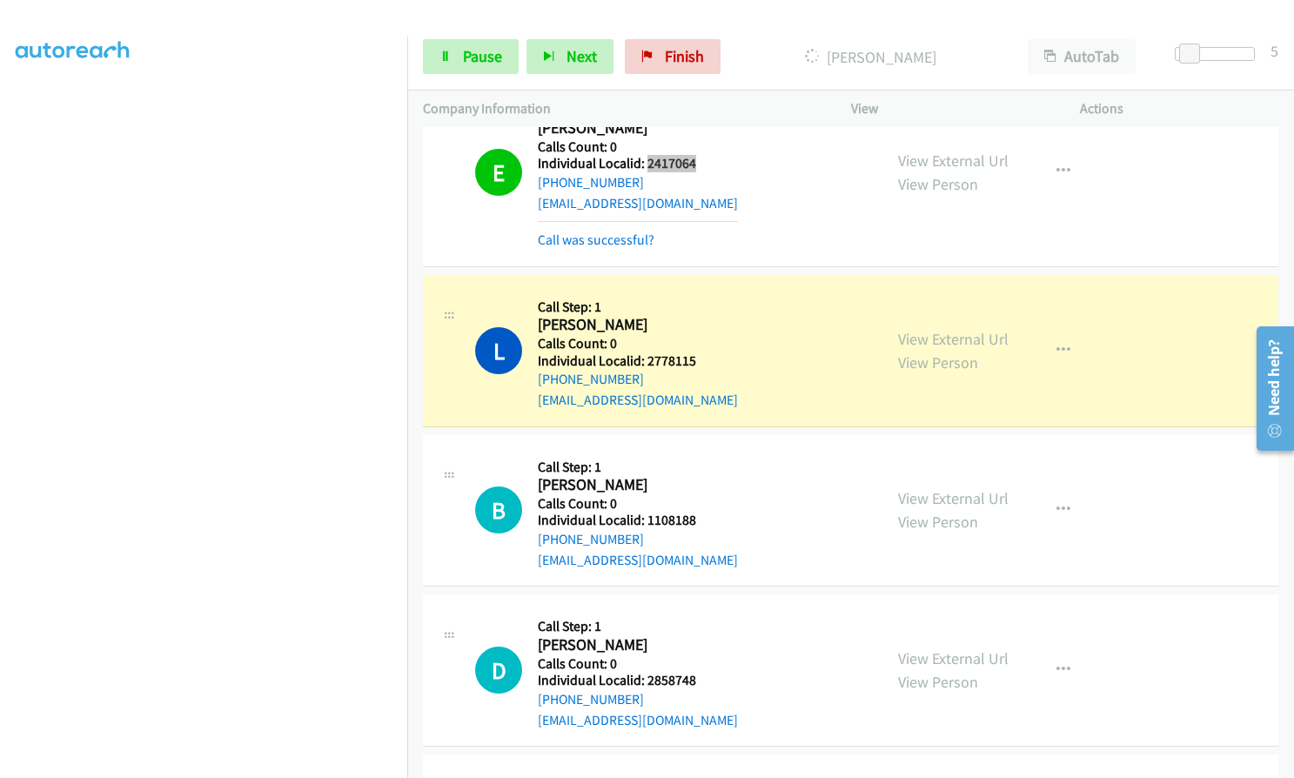
scroll to position [19131, 0]
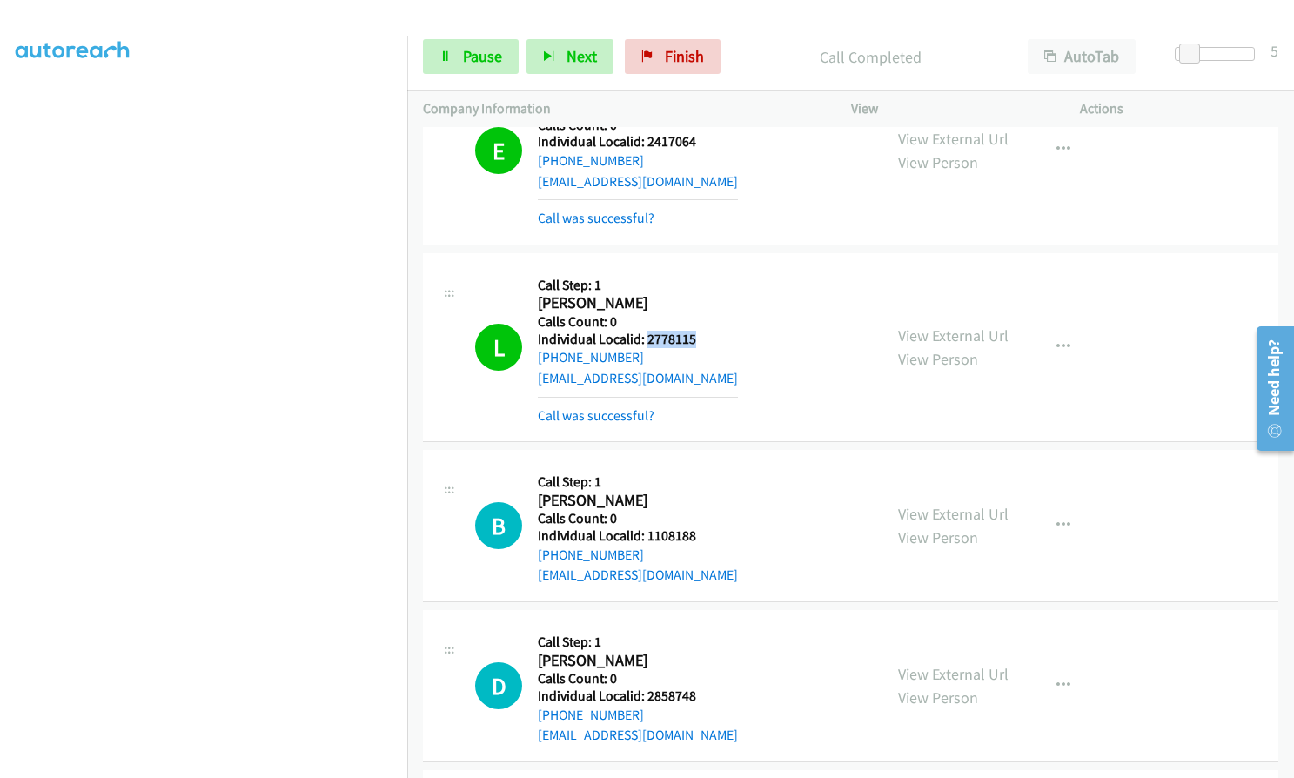
drag, startPoint x: 646, startPoint y: 197, endPoint x: 698, endPoint y: 195, distance: 52.3
click at [698, 269] on div "L Callback Scheduled Call Step: 1 Lester Drazin America/New_York Calls Count: 0…" at bounding box center [671, 347] width 392 height 157
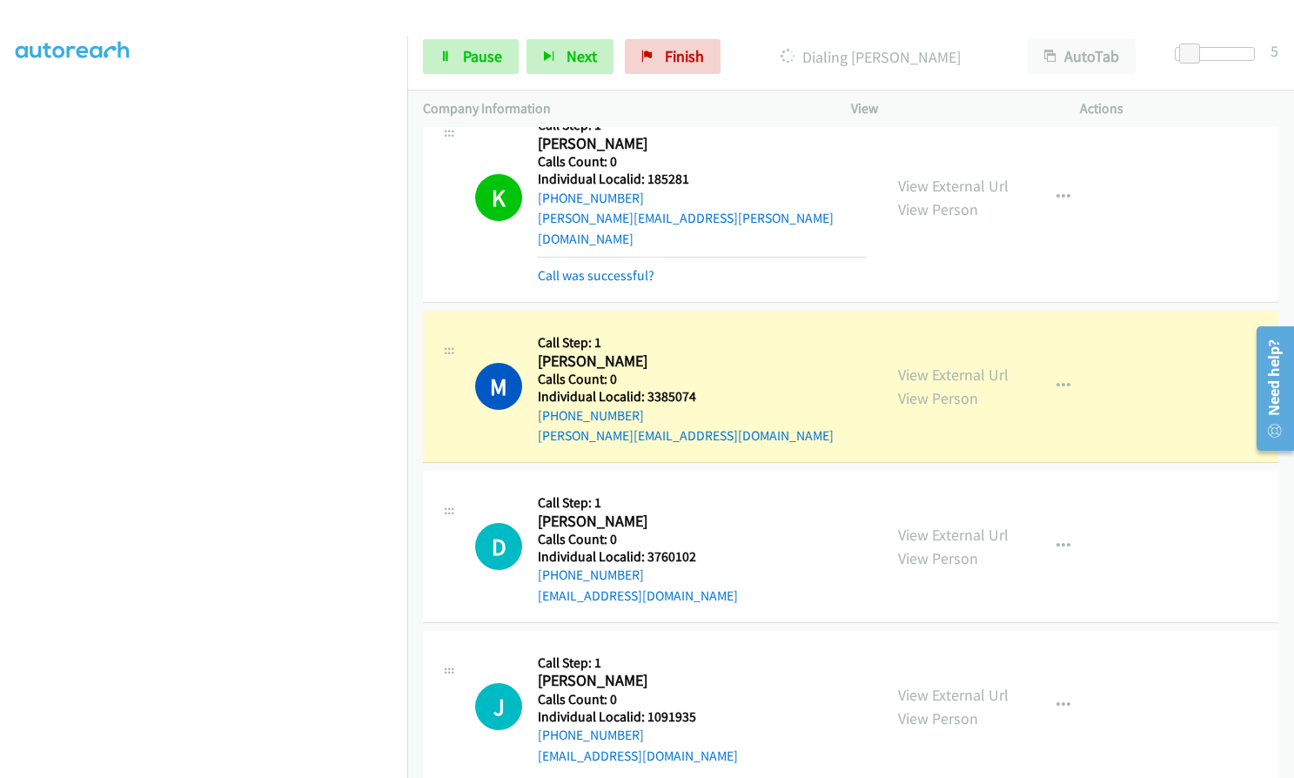
scroll to position [20284, 0]
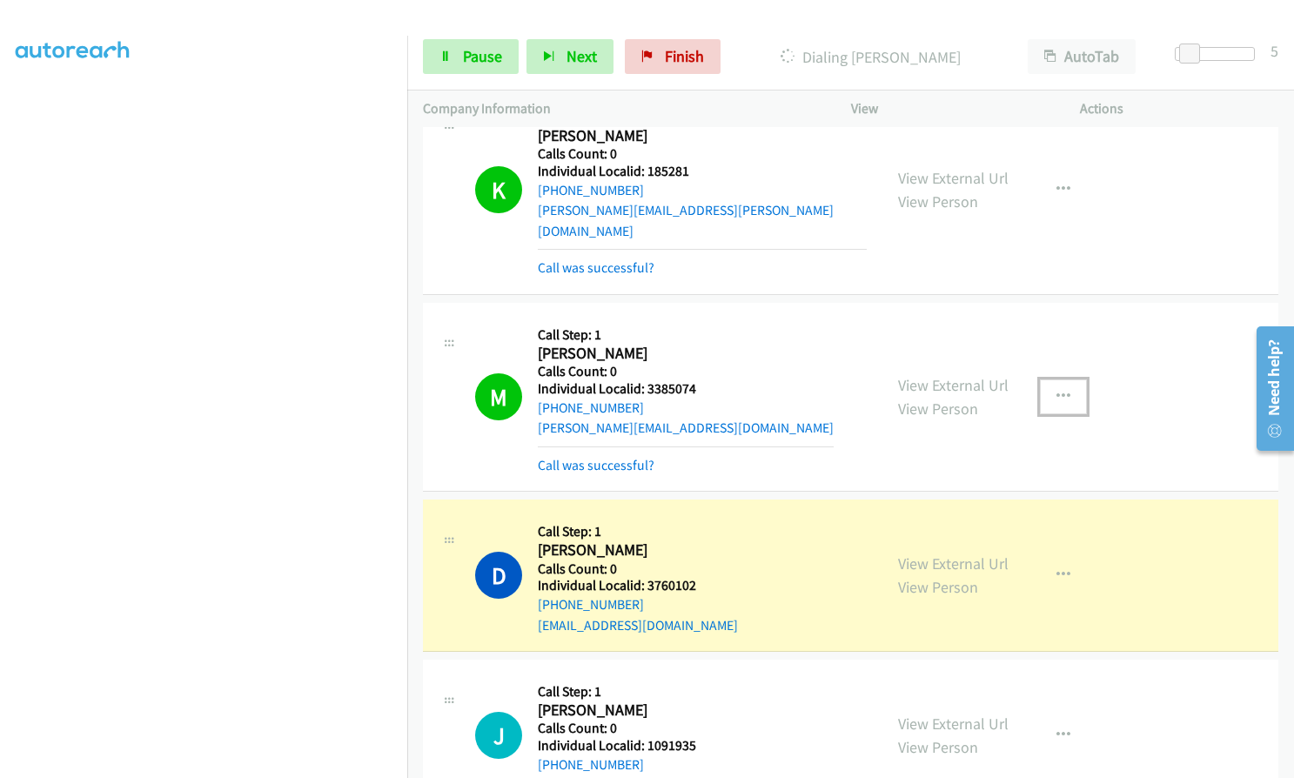
click at [1073, 379] on button "button" at bounding box center [1063, 396] width 47 height 35
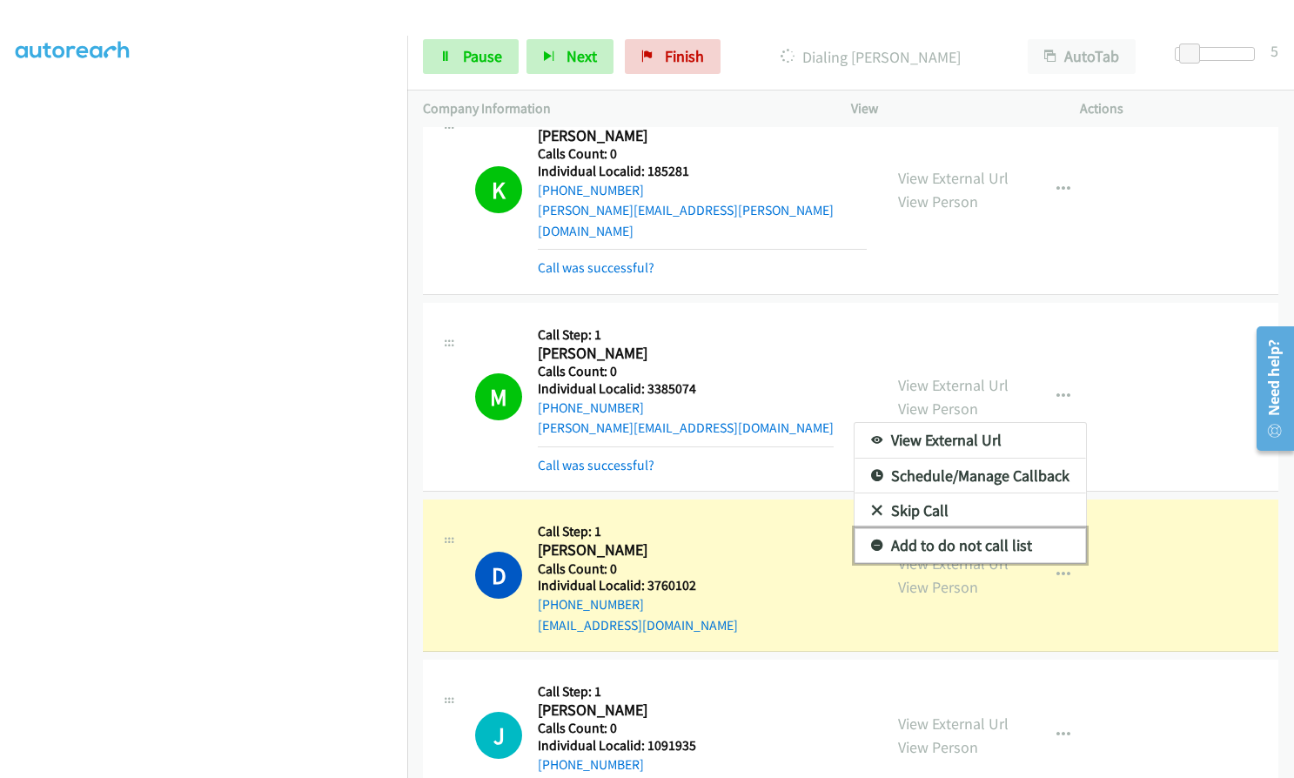
click at [871, 540] on icon at bounding box center [877, 546] width 12 height 12
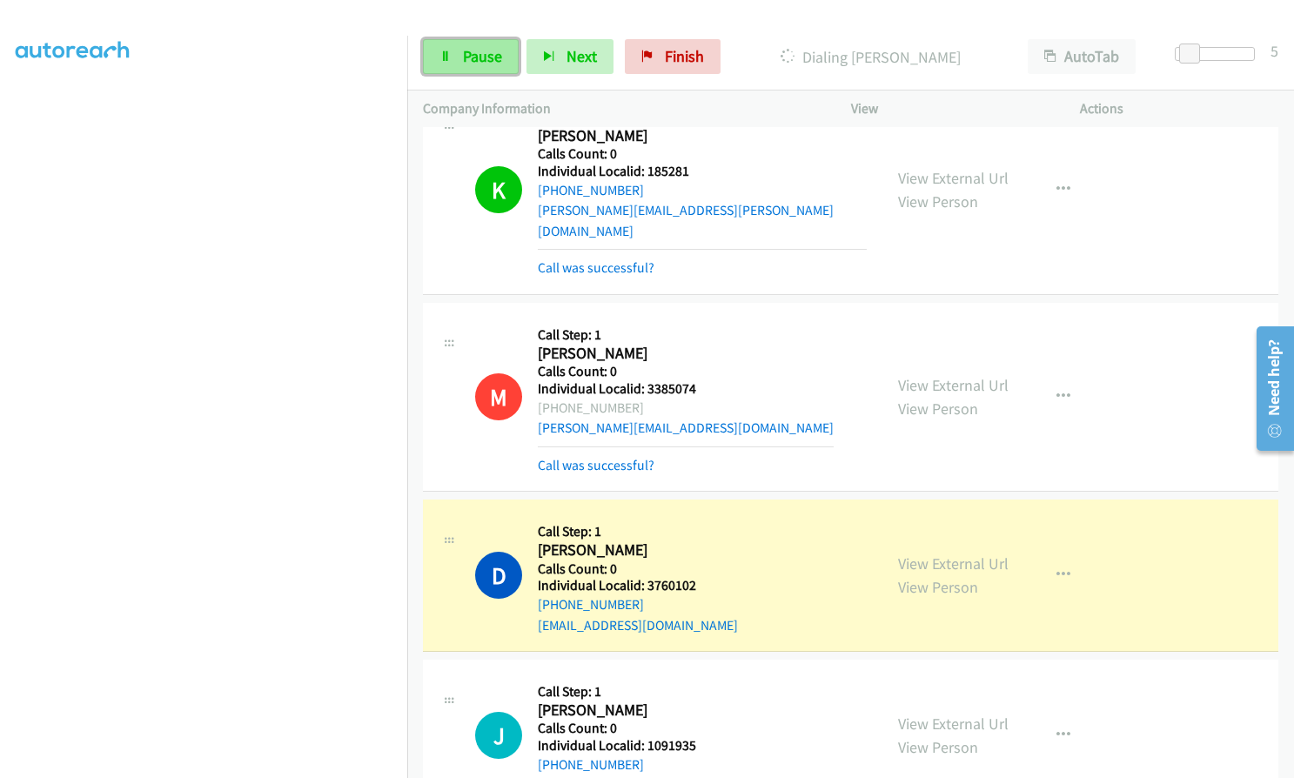
click at [472, 57] on span "Pause" at bounding box center [482, 56] width 39 height 20
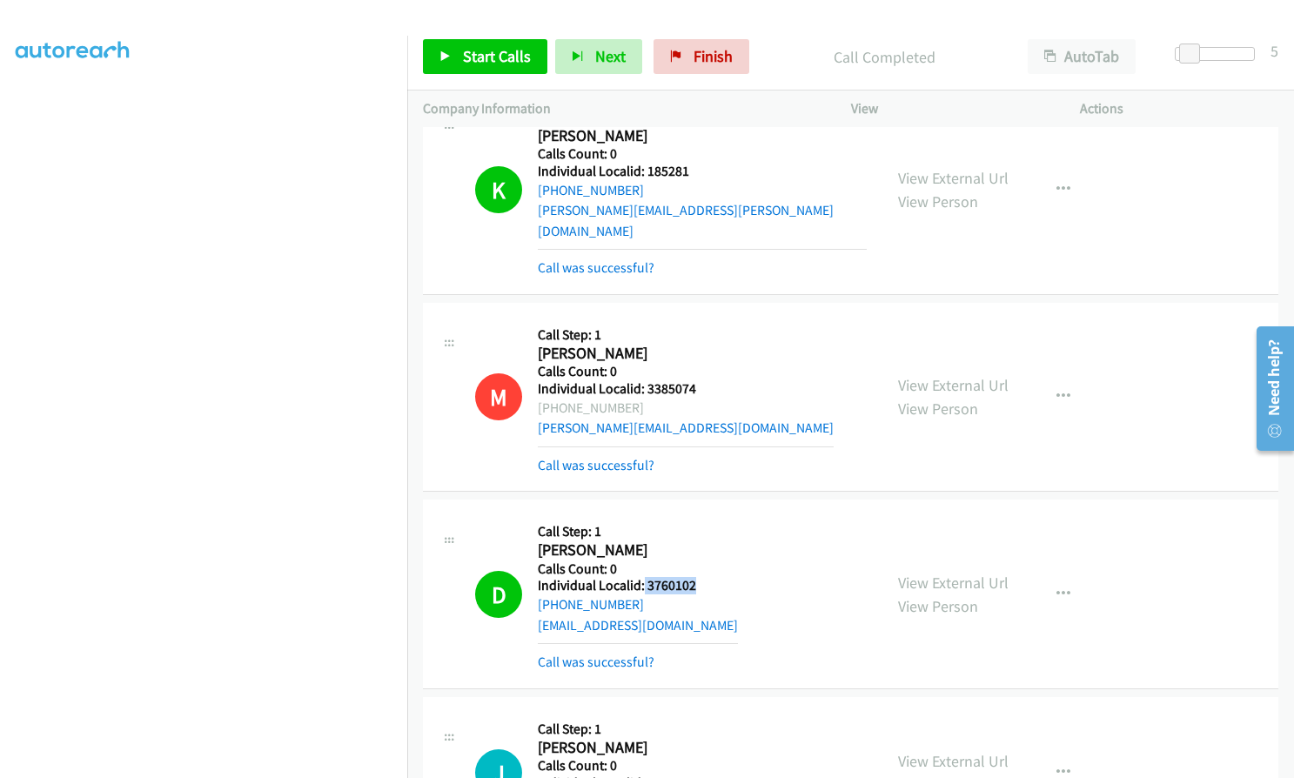
drag, startPoint x: 642, startPoint y: 421, endPoint x: 694, endPoint y: 422, distance: 52.2
click at [694, 515] on div "D Callback Scheduled Call Step: 1 David Tindle America/Los_Angeles Calls Count:…" at bounding box center [671, 593] width 392 height 157
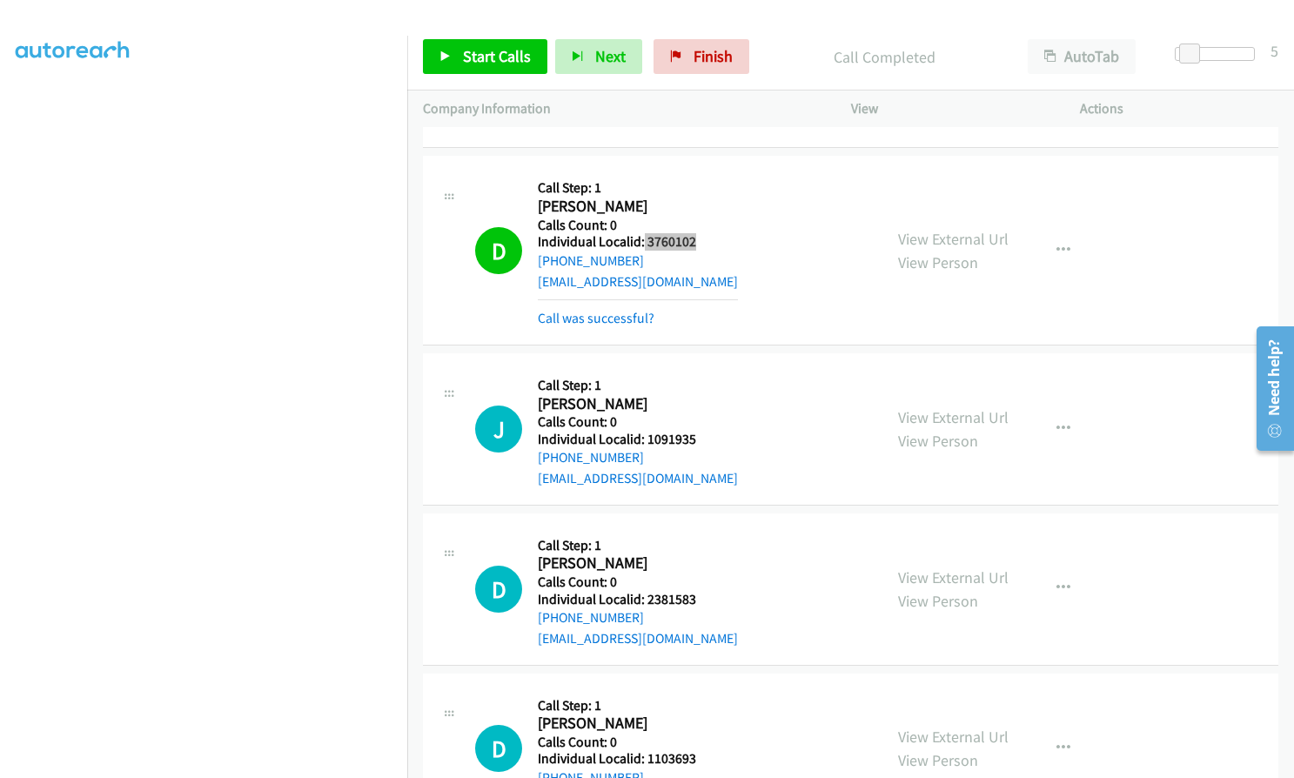
scroll to position [20697, 0]
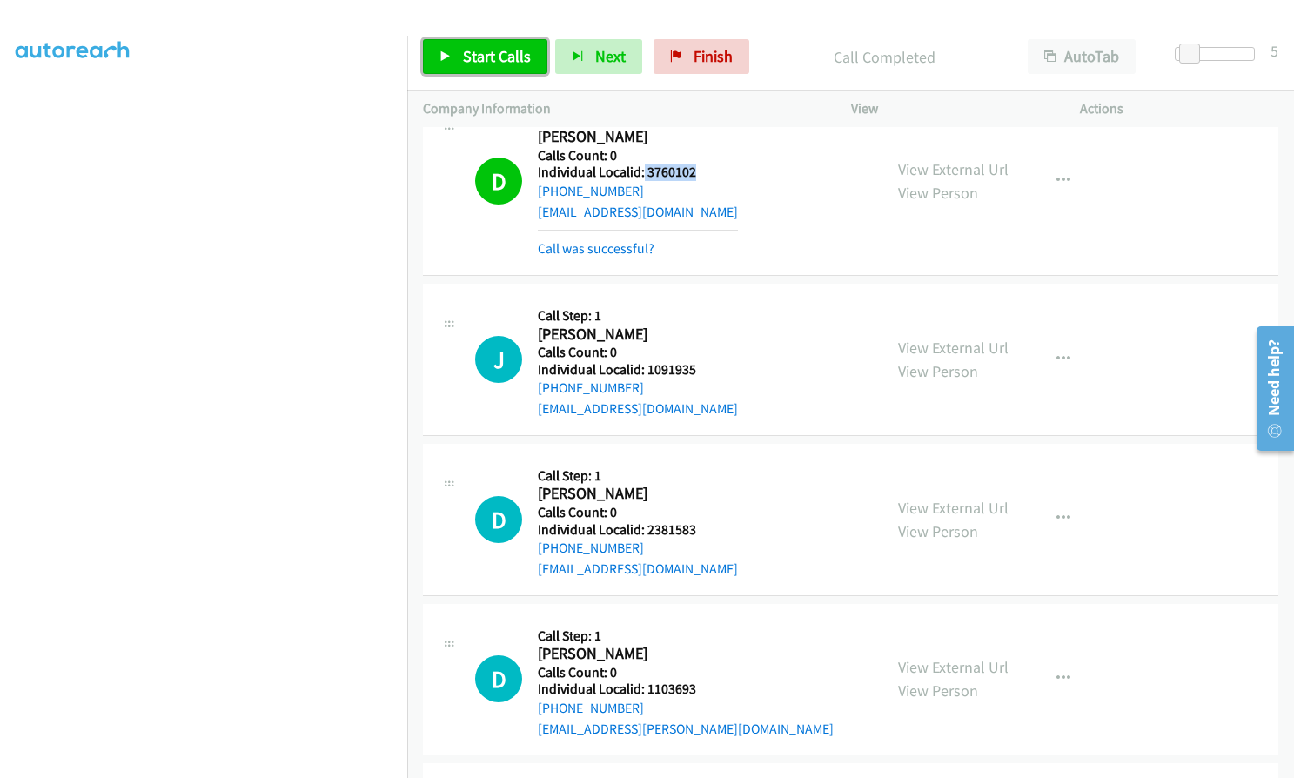
click at [448, 60] on icon at bounding box center [445, 57] width 12 height 12
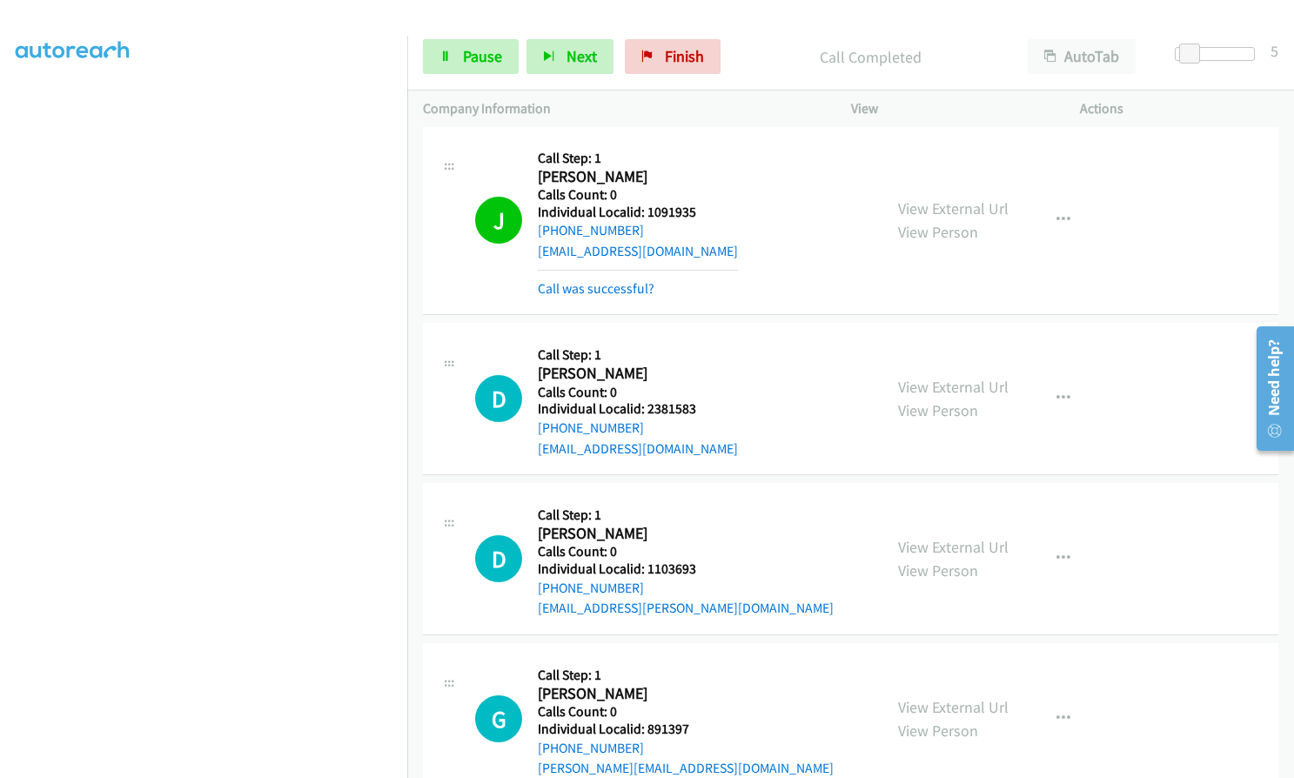
scroll to position [20893, 0]
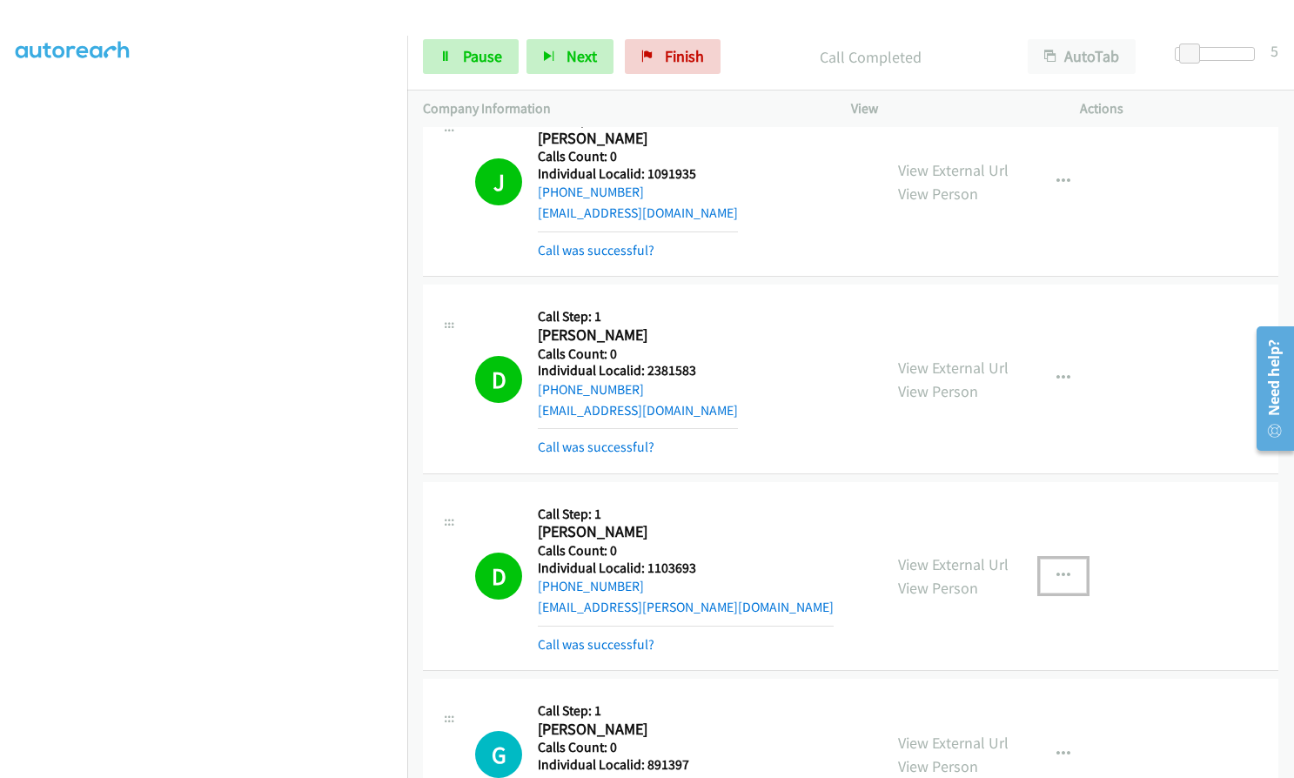
click at [1056, 569] on icon "button" at bounding box center [1063, 576] width 14 height 14
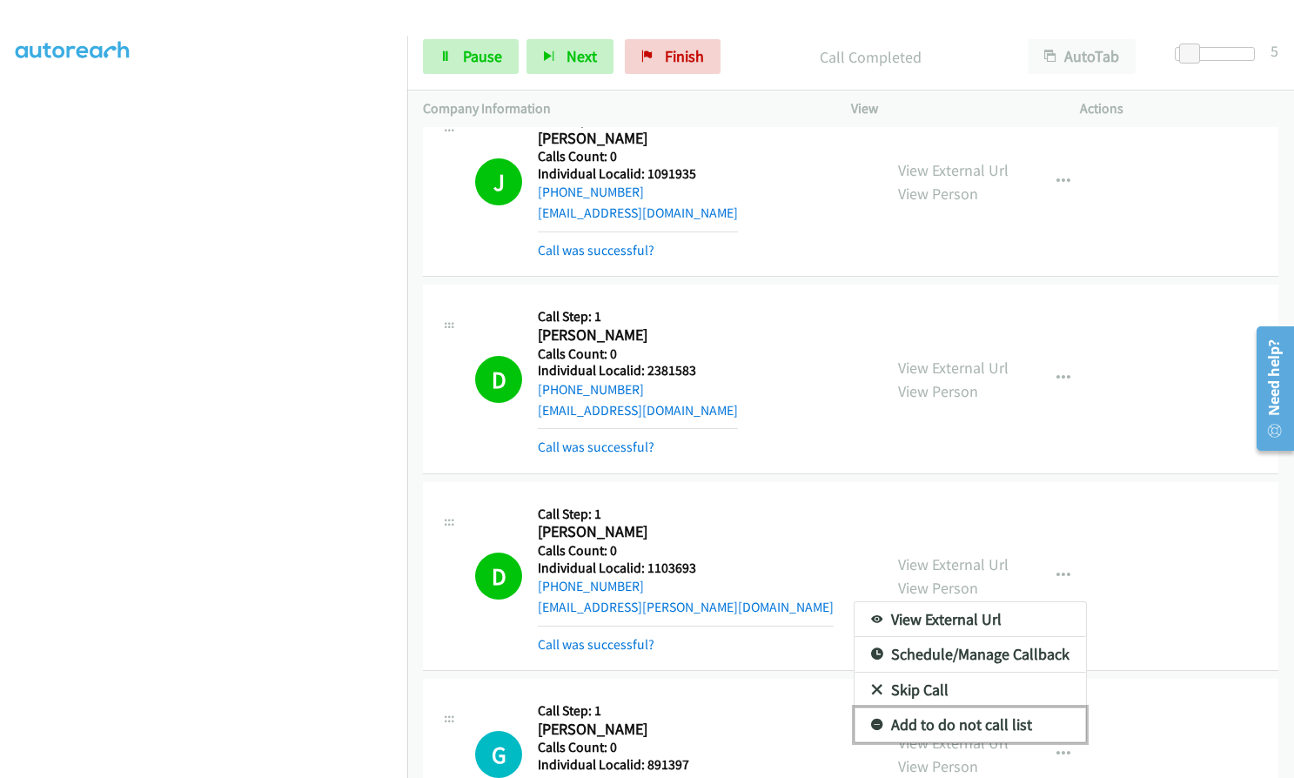
click at [871, 720] on icon at bounding box center [877, 726] width 12 height 12
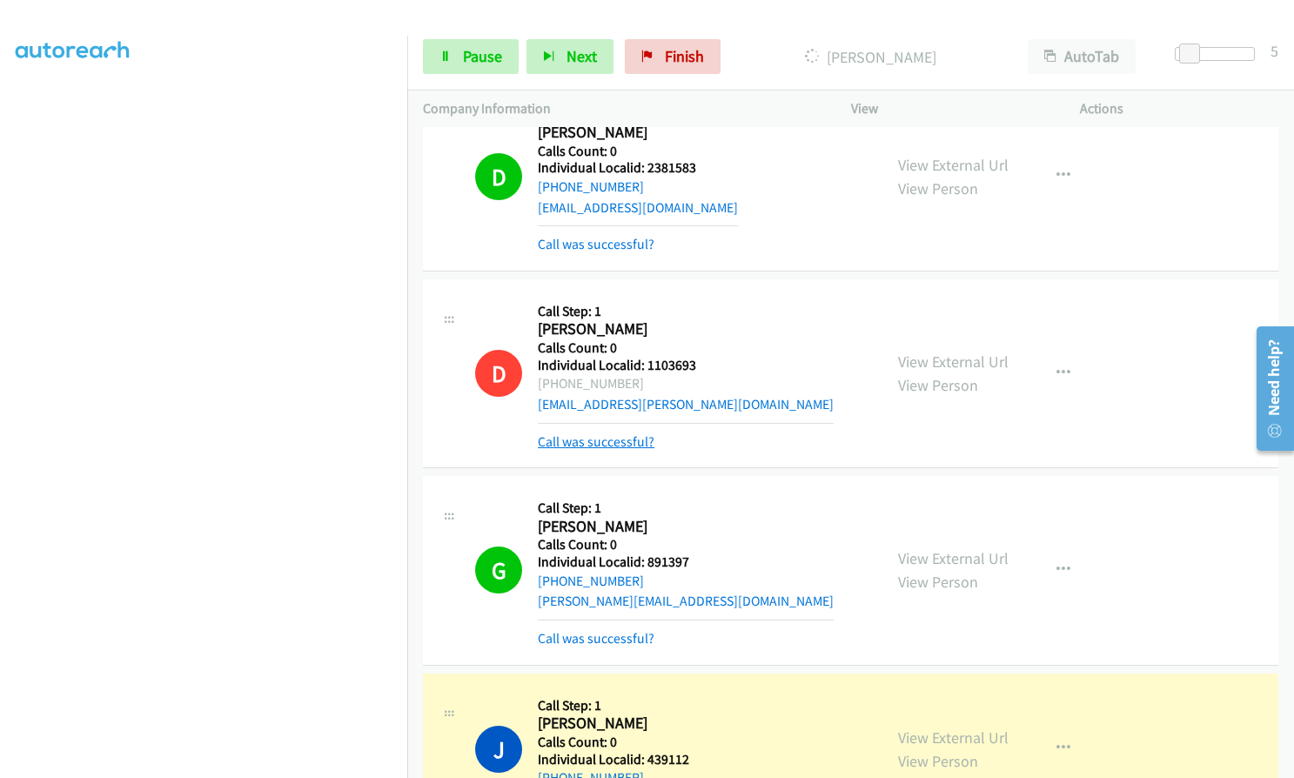
scroll to position [21111, 0]
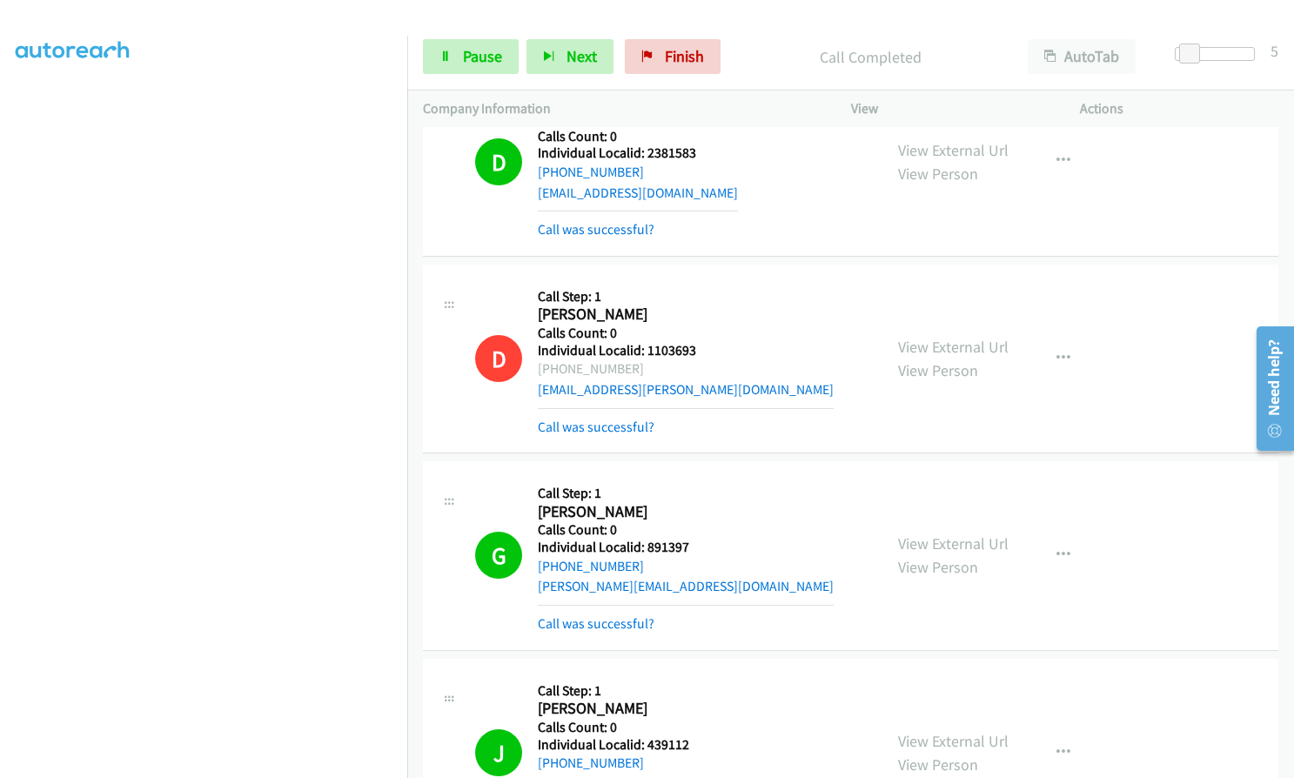
drag, startPoint x: 17, startPoint y: 442, endPoint x: 14, endPoint y: 452, distance: 10.8
click at [14, 452] on aside "Dialing Mode: Power | Switch to Preview My Lists" at bounding box center [203, 356] width 407 height 963
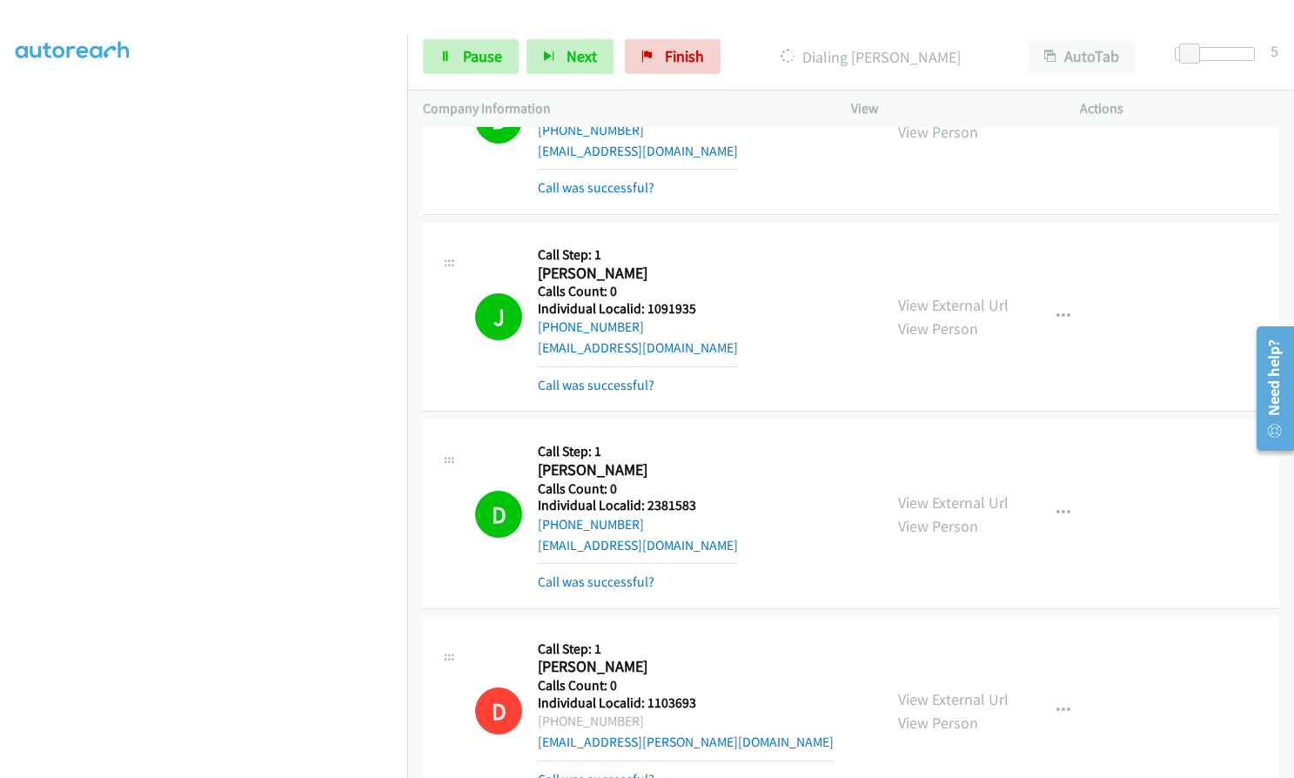
scroll to position [20763, 0]
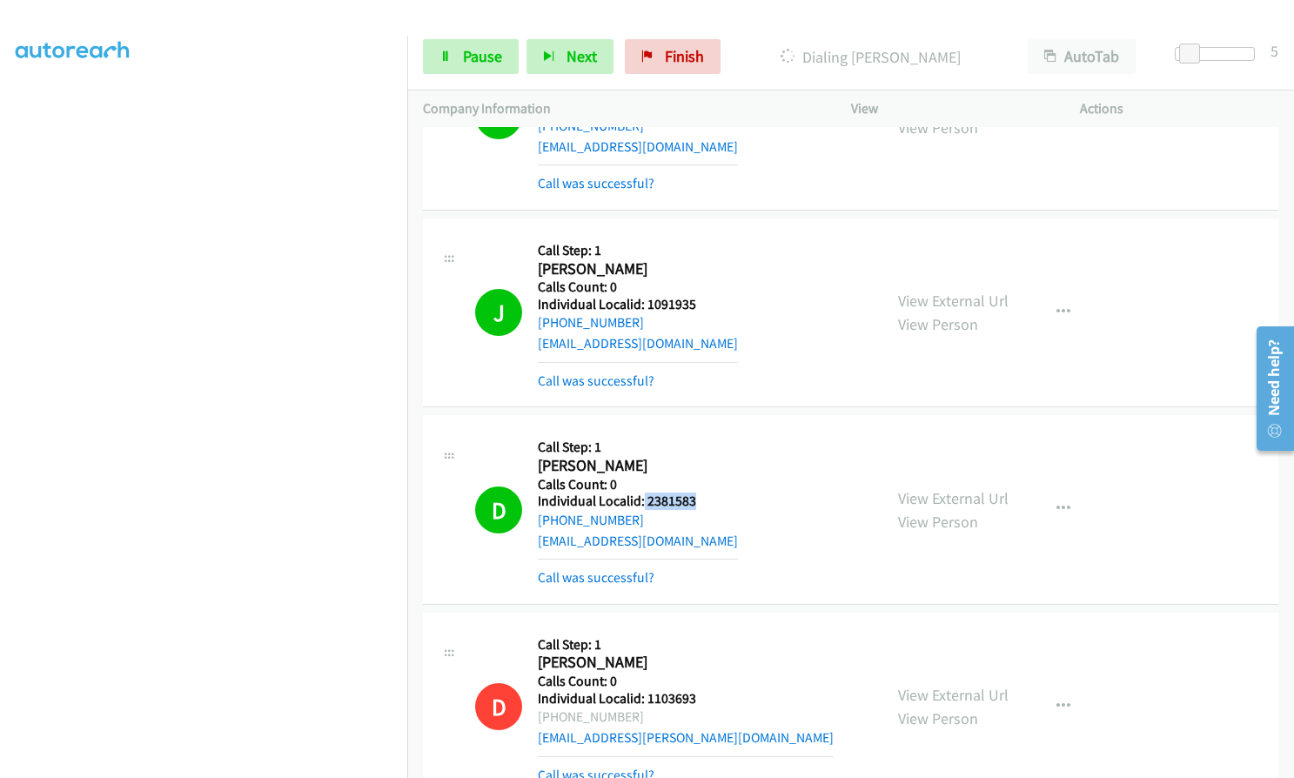
drag, startPoint x: 643, startPoint y: 337, endPoint x: 710, endPoint y: 336, distance: 67.0
click at [710, 431] on div "D Callback Scheduled Call Step: 1 David Lotz America/New_York Calls Count: 0 In…" at bounding box center [671, 509] width 392 height 157
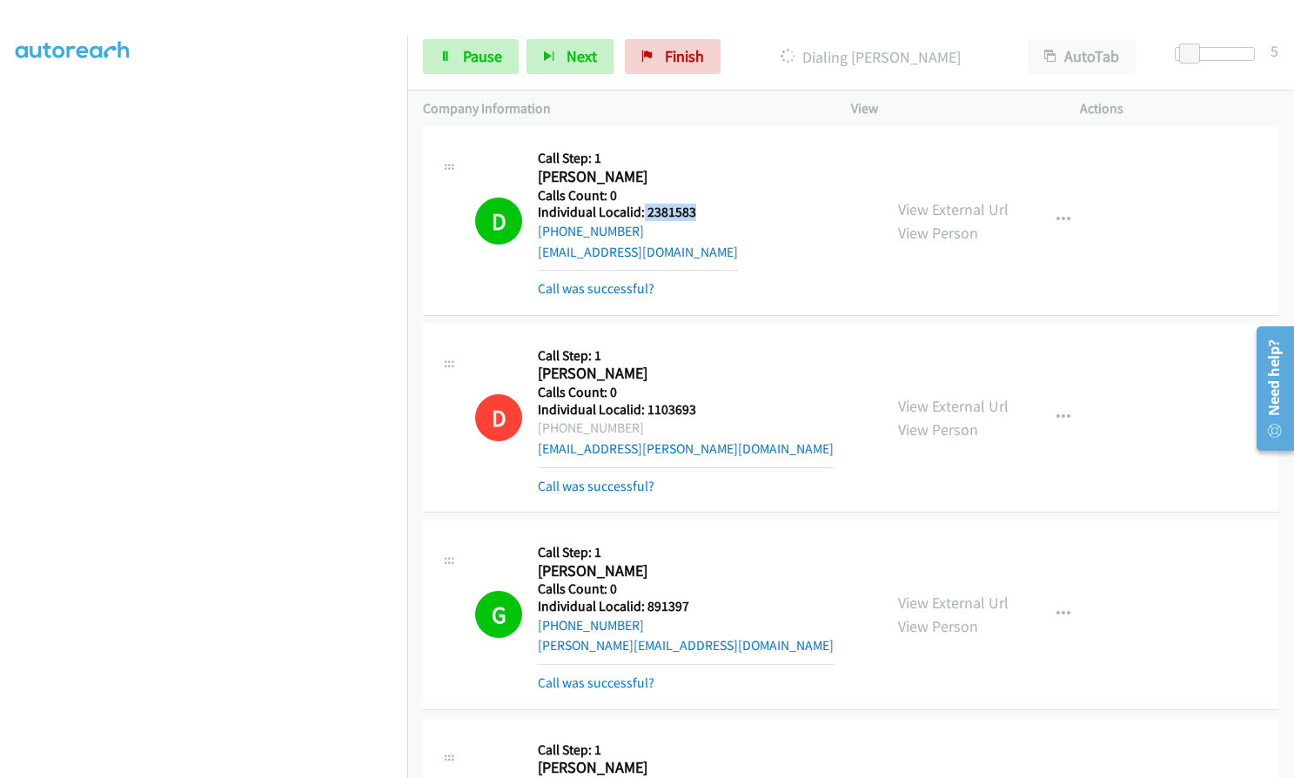
scroll to position [21089, 0]
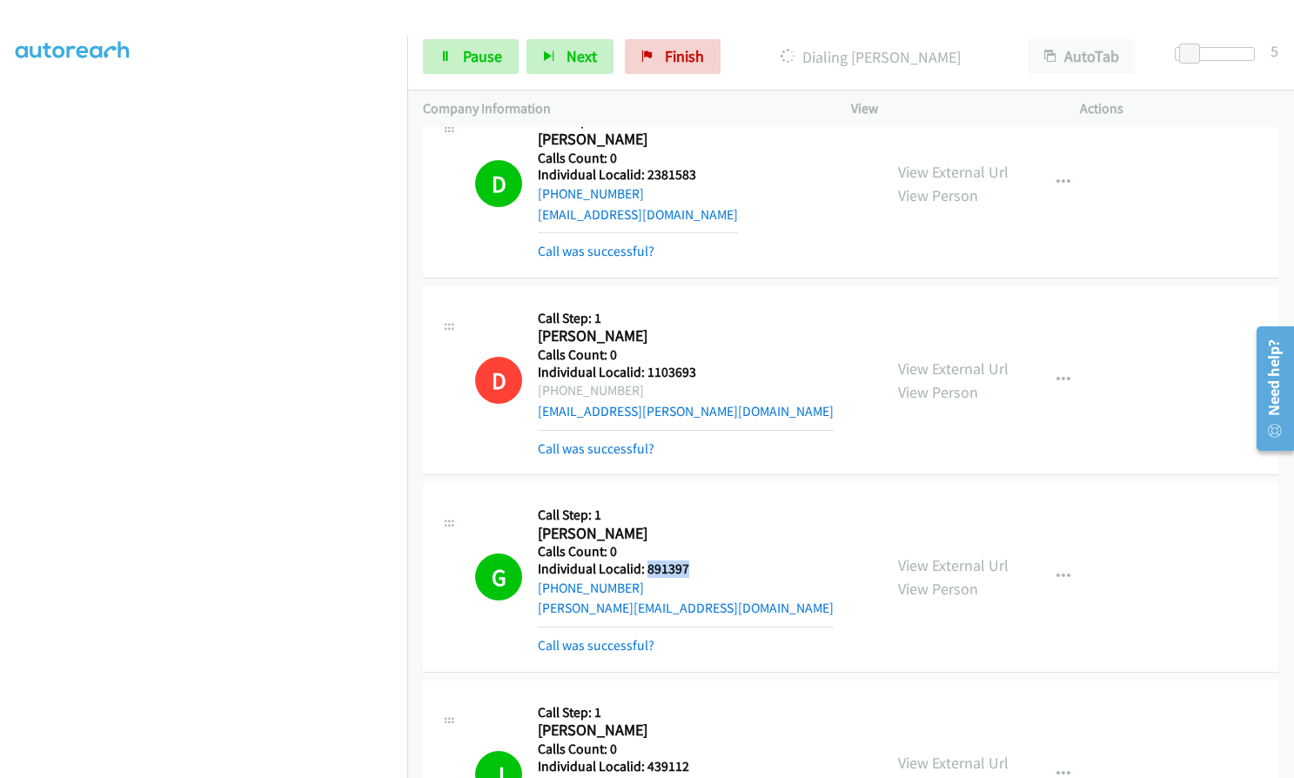
drag, startPoint x: 646, startPoint y: 404, endPoint x: 695, endPoint y: 404, distance: 49.6
click at [695, 499] on div "G Callback Scheduled Call Step: 1 George Webster America/New_York Calls Count: …" at bounding box center [671, 577] width 392 height 157
drag, startPoint x: 646, startPoint y: 606, endPoint x: 698, endPoint y: 605, distance: 51.3
click at [698, 696] on div "J Callback Scheduled Call Step: 1 Jacob Epling America/New_York Calls Count: 0 …" at bounding box center [671, 774] width 392 height 157
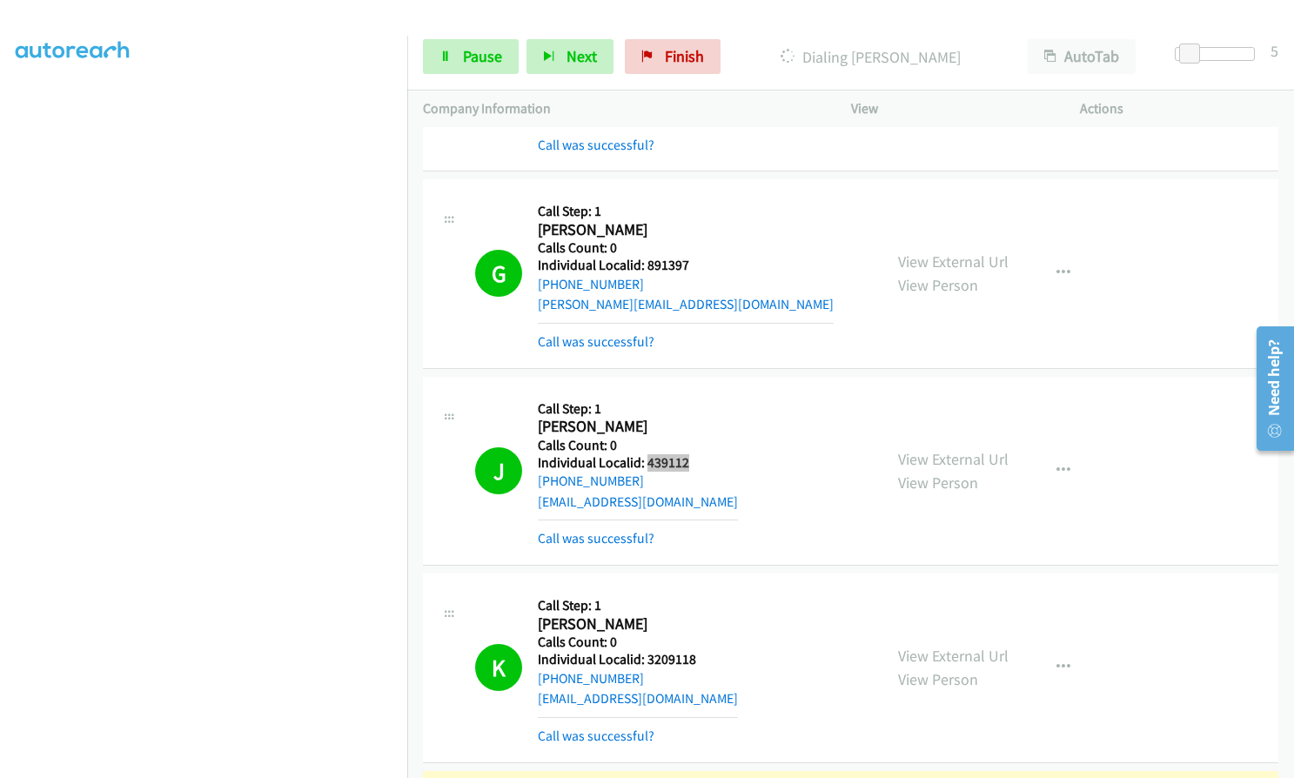
scroll to position [21393, 0]
drag, startPoint x: 644, startPoint y: 492, endPoint x: 699, endPoint y: 491, distance: 54.8
click at [699, 588] on div "K Callback Scheduled Call Step: 1 Keith West America/Chicago Calls Count: 0 Ind…" at bounding box center [671, 666] width 392 height 157
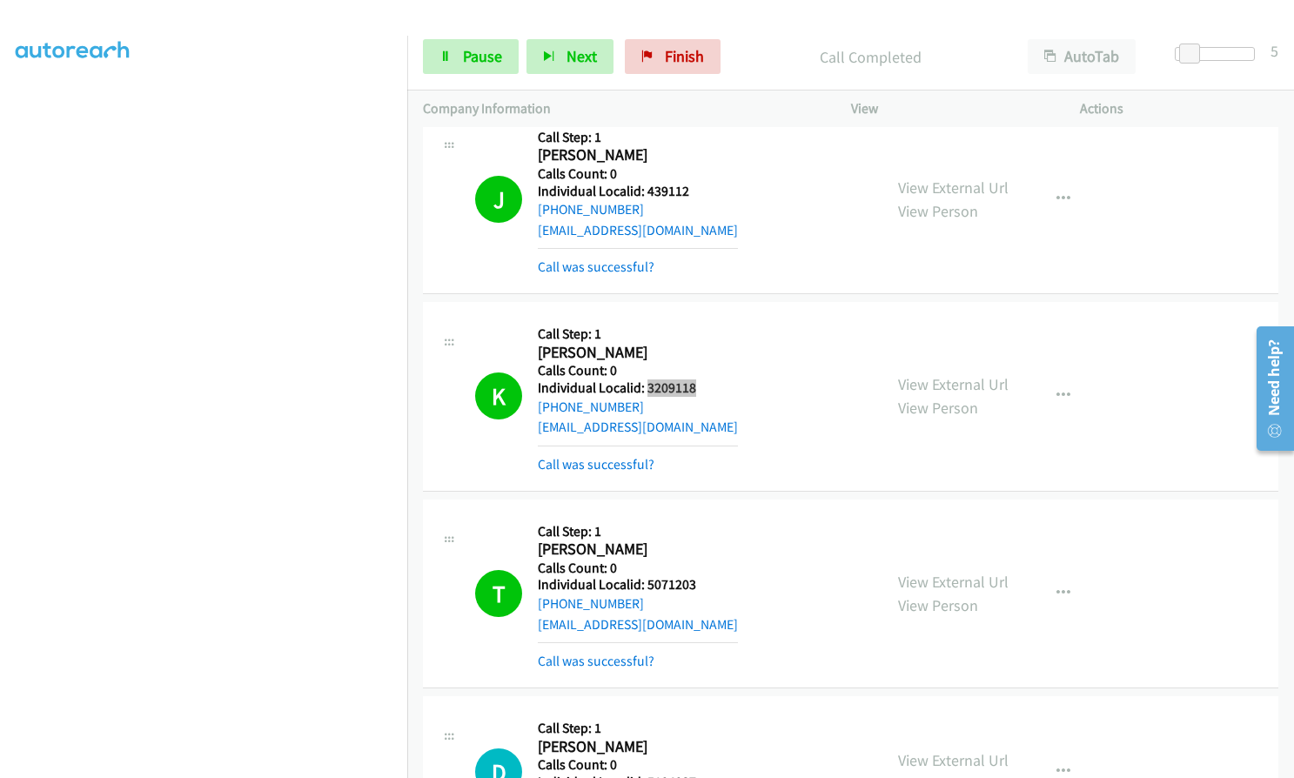
scroll to position [21763, 0]
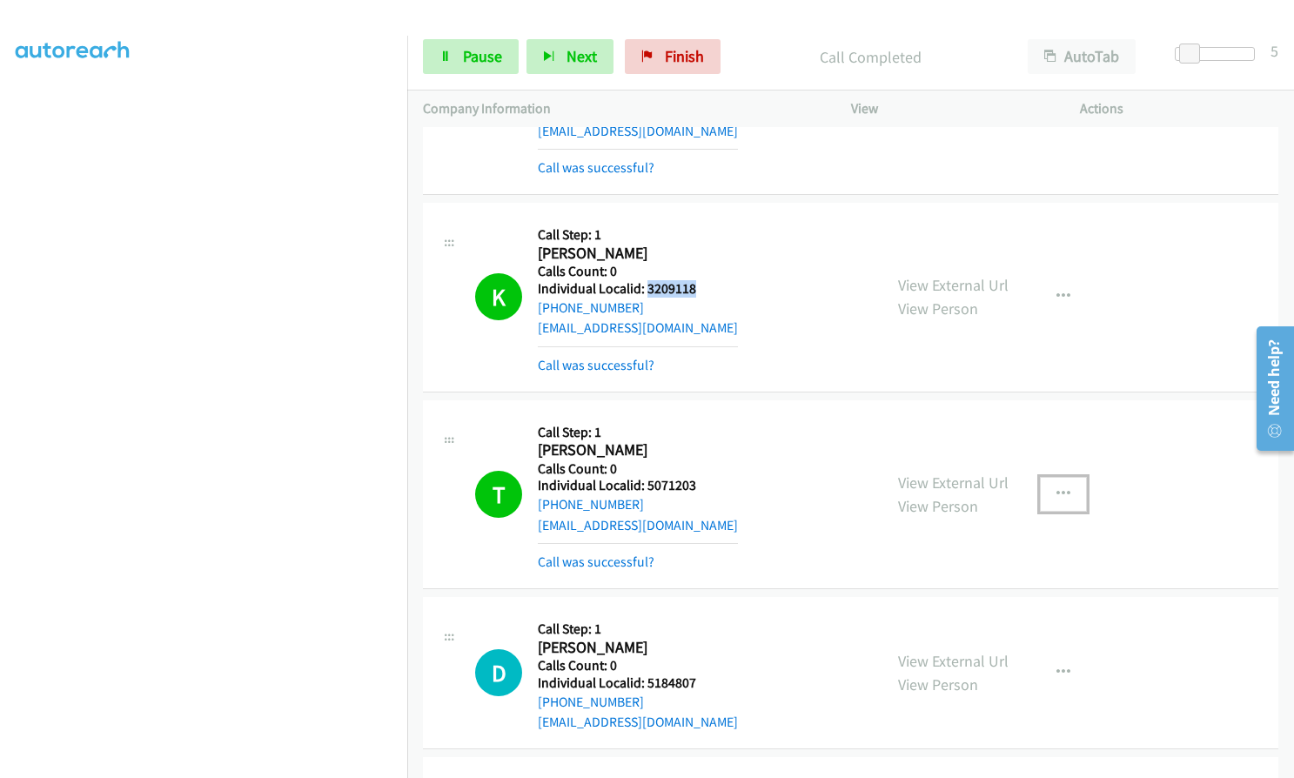
drag, startPoint x: 1060, startPoint y: 329, endPoint x: 1007, endPoint y: 375, distance: 70.3
click at [1060, 487] on icon "button" at bounding box center [1063, 494] width 14 height 14
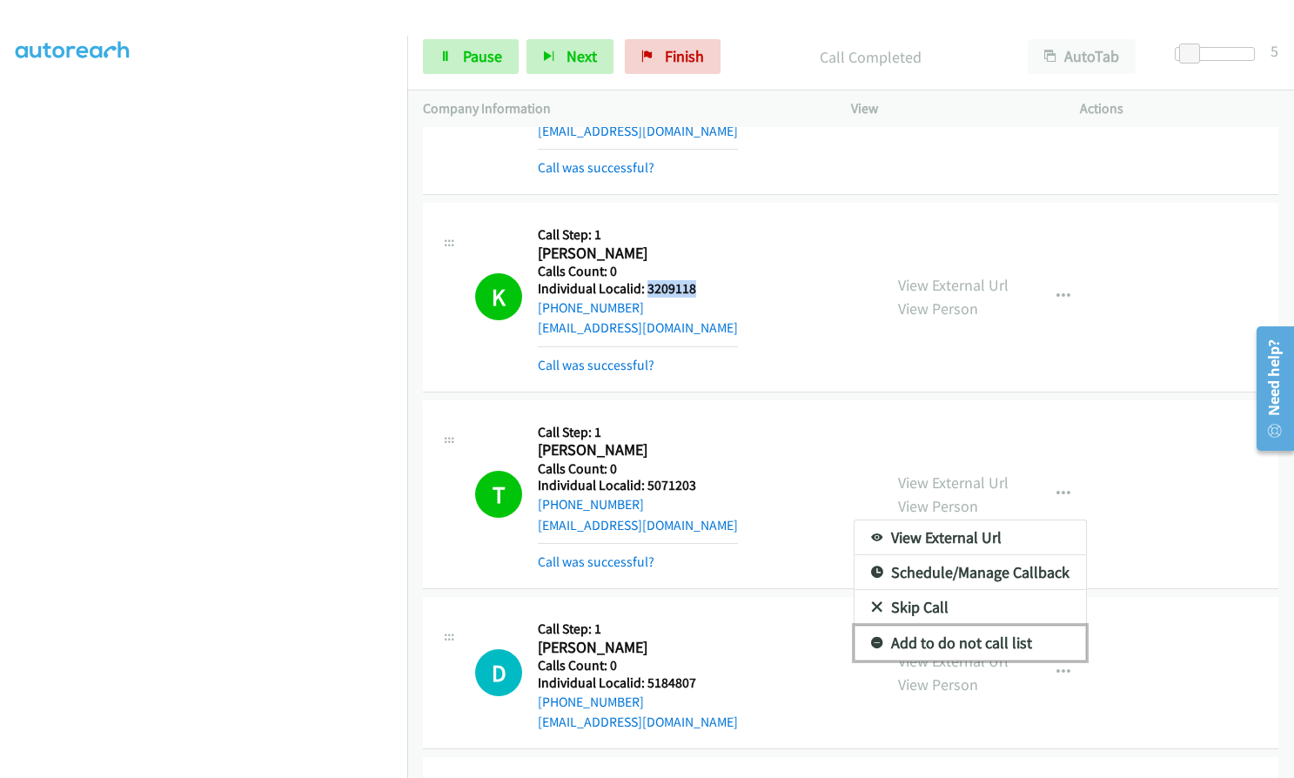
drag, startPoint x: 873, startPoint y: 477, endPoint x: 509, endPoint y: 426, distance: 367.2
click at [872, 638] on icon at bounding box center [877, 644] width 12 height 12
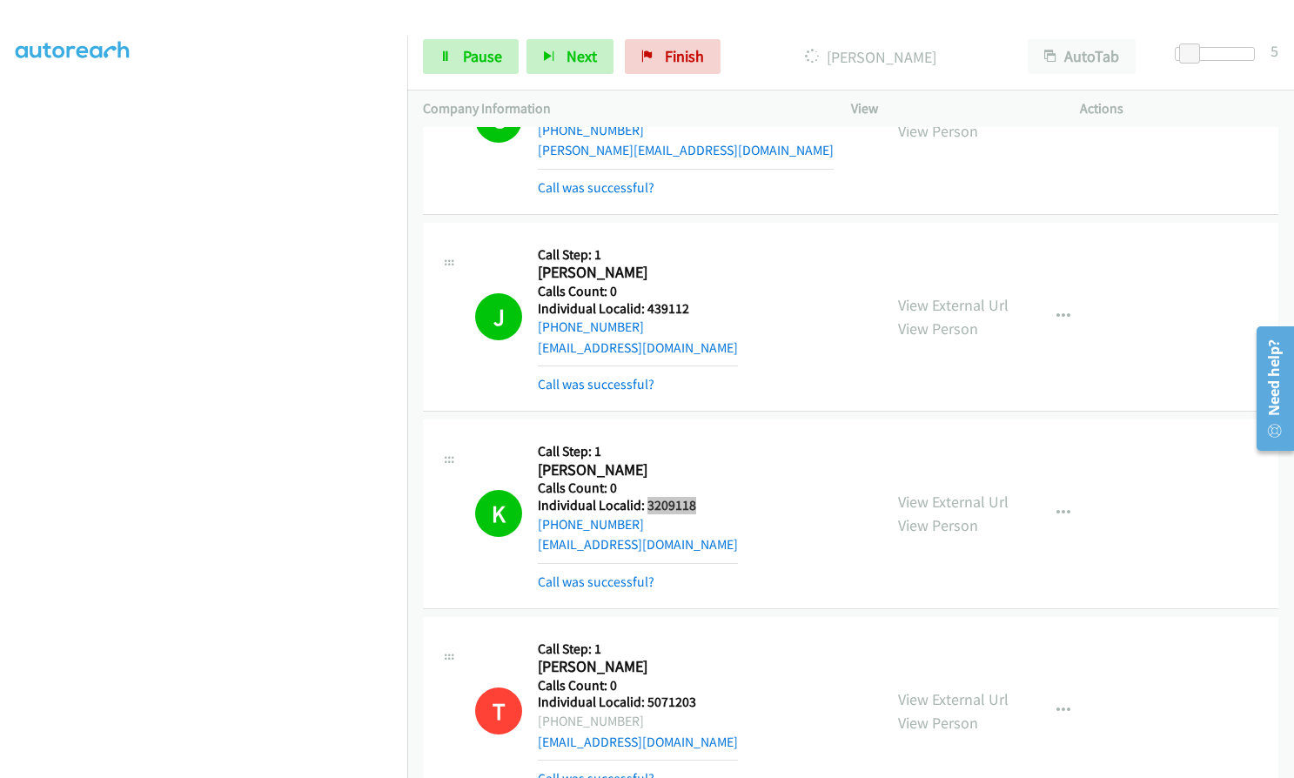
scroll to position [21524, 0]
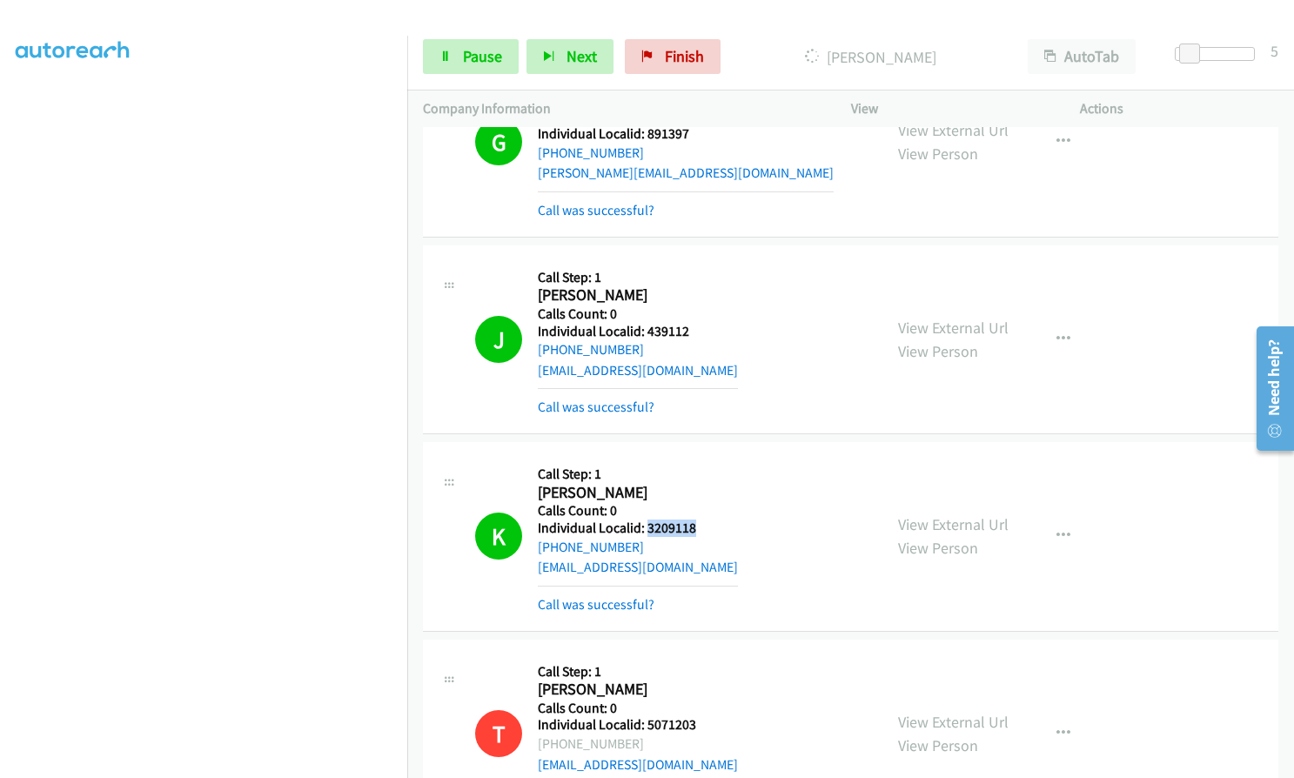
drag, startPoint x: 679, startPoint y: 369, endPoint x: 704, endPoint y: 392, distance: 33.9
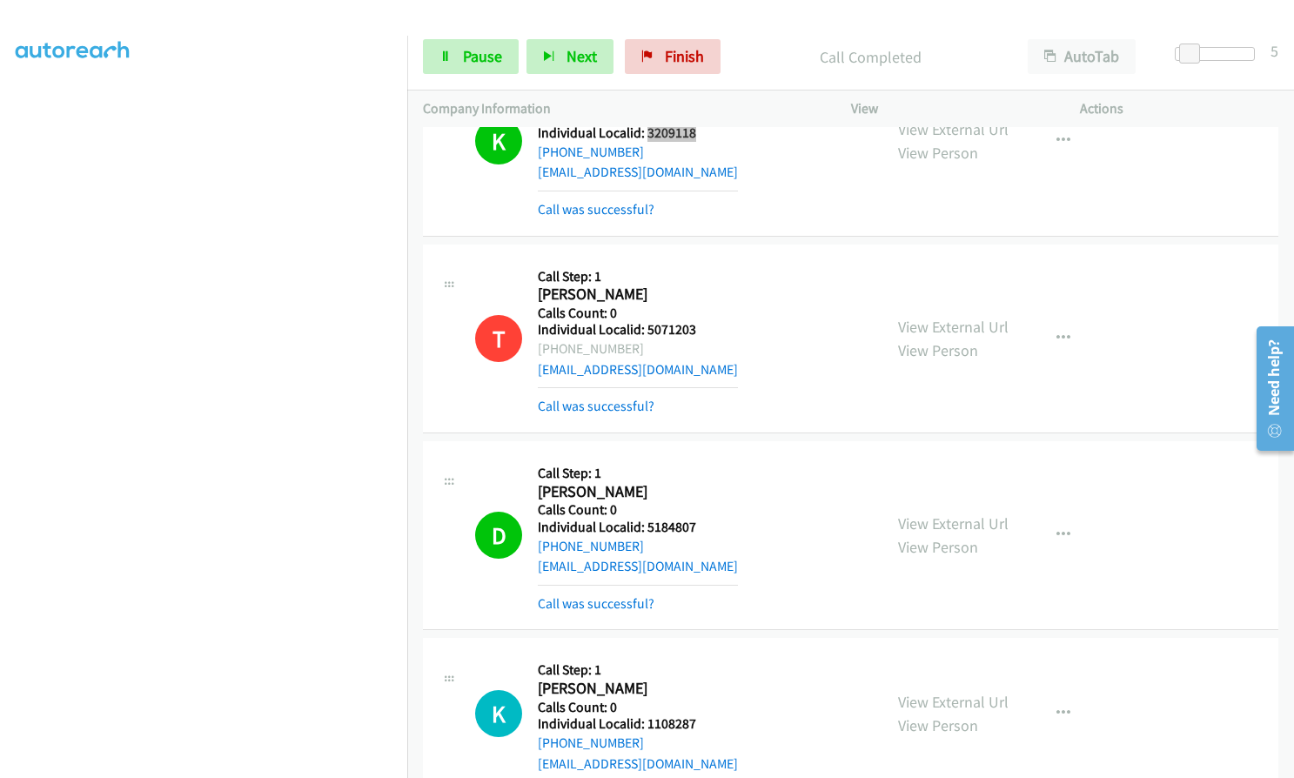
scroll to position [21981, 0]
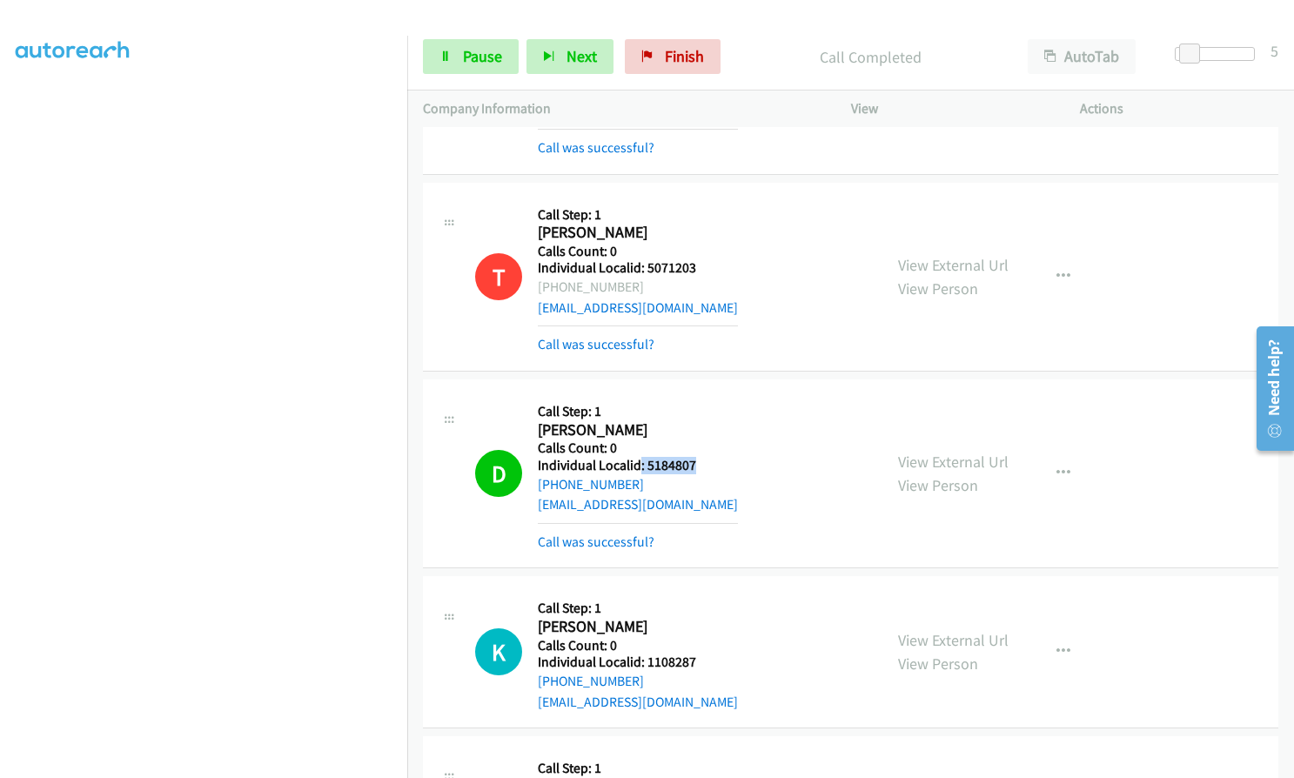
drag, startPoint x: 640, startPoint y: 298, endPoint x: 700, endPoint y: 298, distance: 59.2
click at [700, 457] on h5 "Individual Localid: 5184807" at bounding box center [638, 465] width 200 height 17
drag, startPoint x: 709, startPoint y: 290, endPoint x: 699, endPoint y: 291, distance: 10.6
click at [710, 395] on div "D Callback Scheduled Call Step: 1 Dawn Lackovic America/New_York Calls Count: 0…" at bounding box center [671, 473] width 392 height 157
drag, startPoint x: 645, startPoint y: 302, endPoint x: 702, endPoint y: 299, distance: 57.5
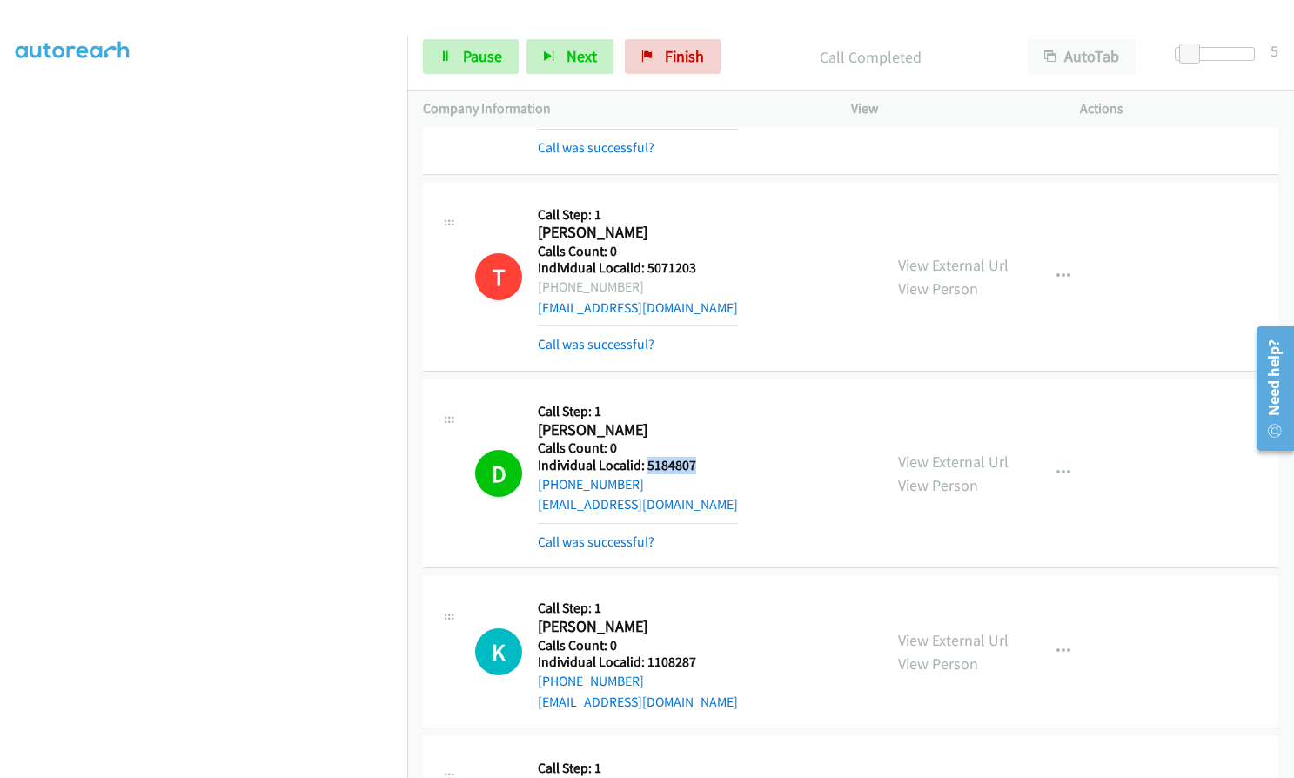
click at [702, 457] on h5 "Individual Localid: 5184807" at bounding box center [638, 465] width 200 height 17
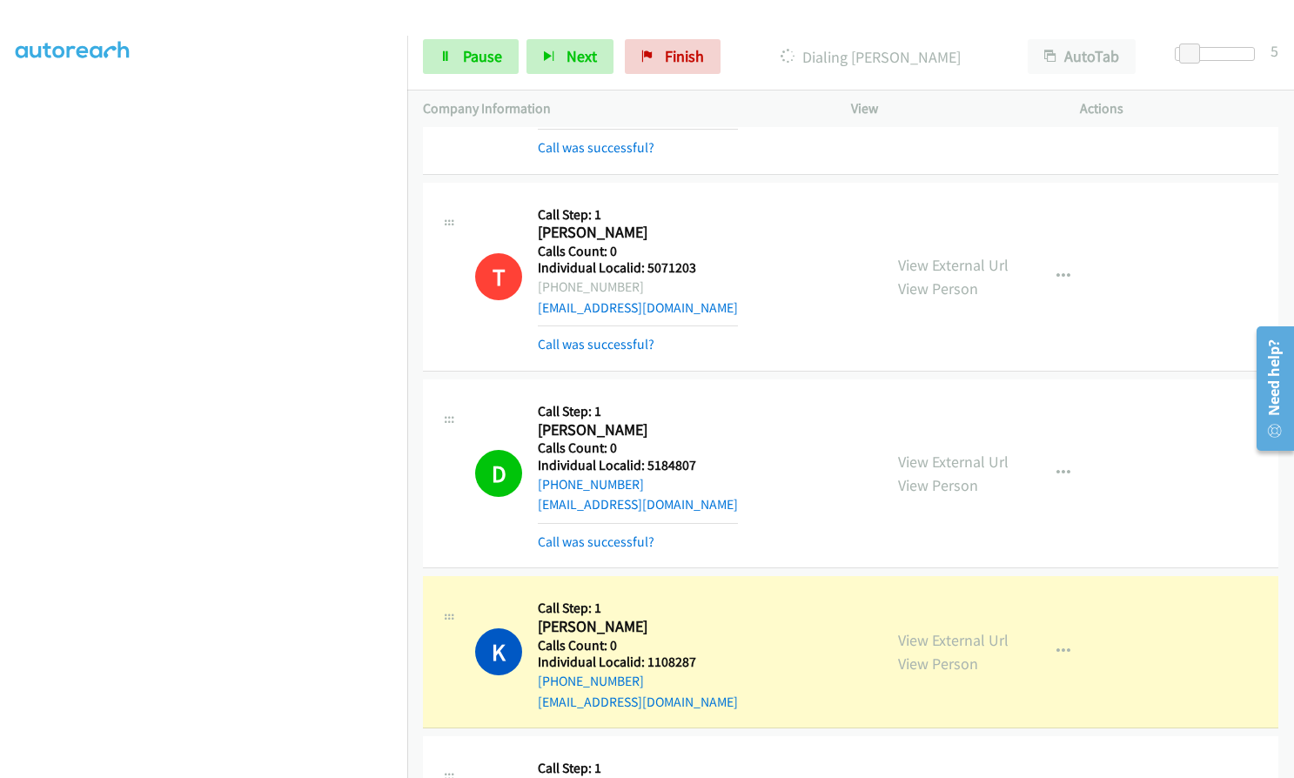
drag, startPoint x: 646, startPoint y: 659, endPoint x: 714, endPoint y: 661, distance: 67.9
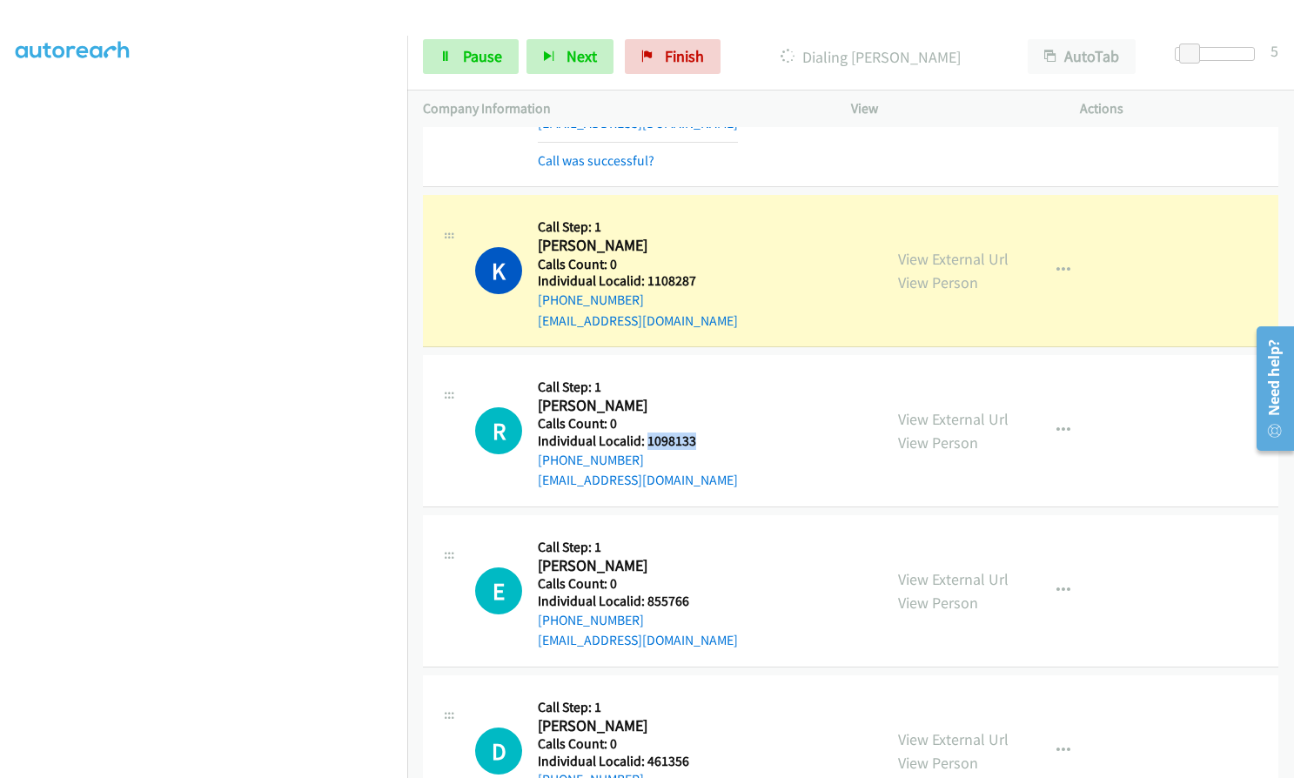
scroll to position [22372, 0]
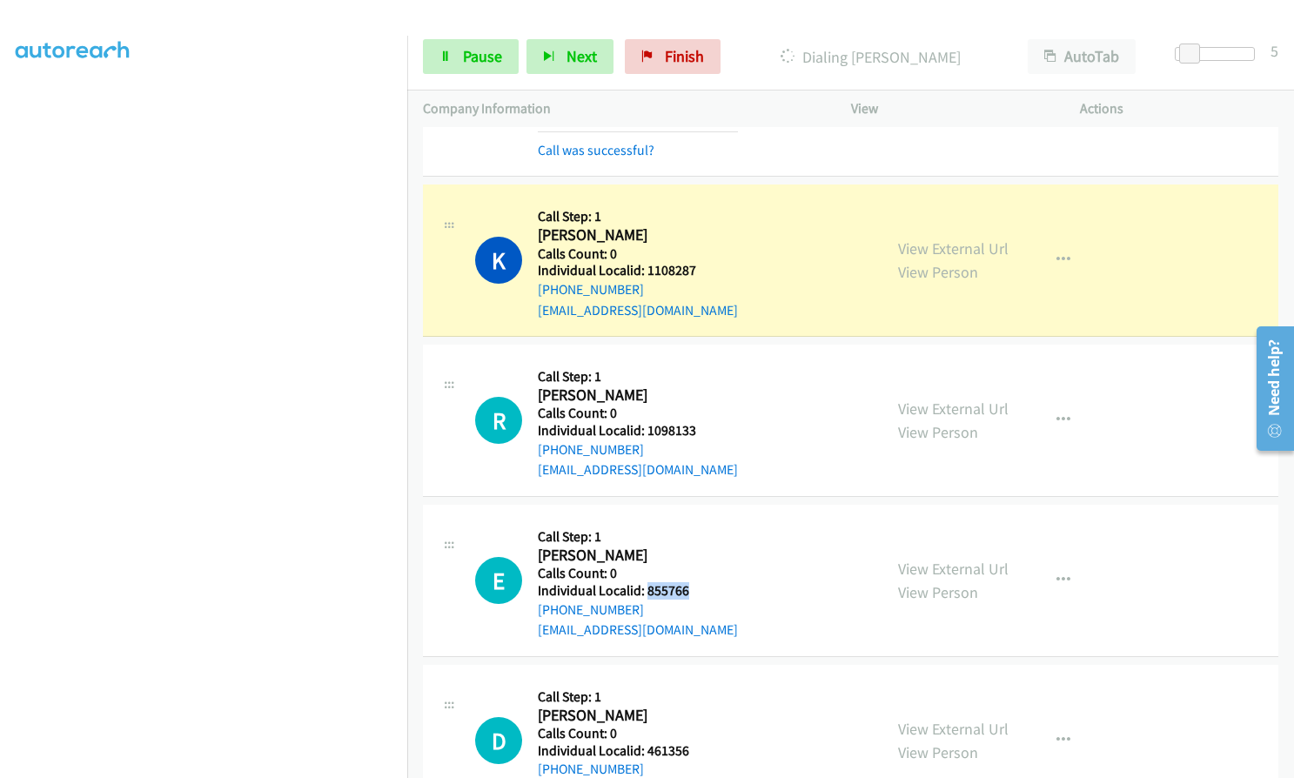
drag, startPoint x: 645, startPoint y: 418, endPoint x: 700, endPoint y: 423, distance: 55.9
click at [700, 520] on div "E Callback Scheduled Call Step: 1 Eric Harsanye America/New_York Calls Count: 0…" at bounding box center [671, 580] width 392 height 120
drag, startPoint x: 644, startPoint y: 582, endPoint x: 693, endPoint y: 585, distance: 49.7
click at [693, 742] on h5 "Individual Localid: 461356" at bounding box center [638, 750] width 200 height 17
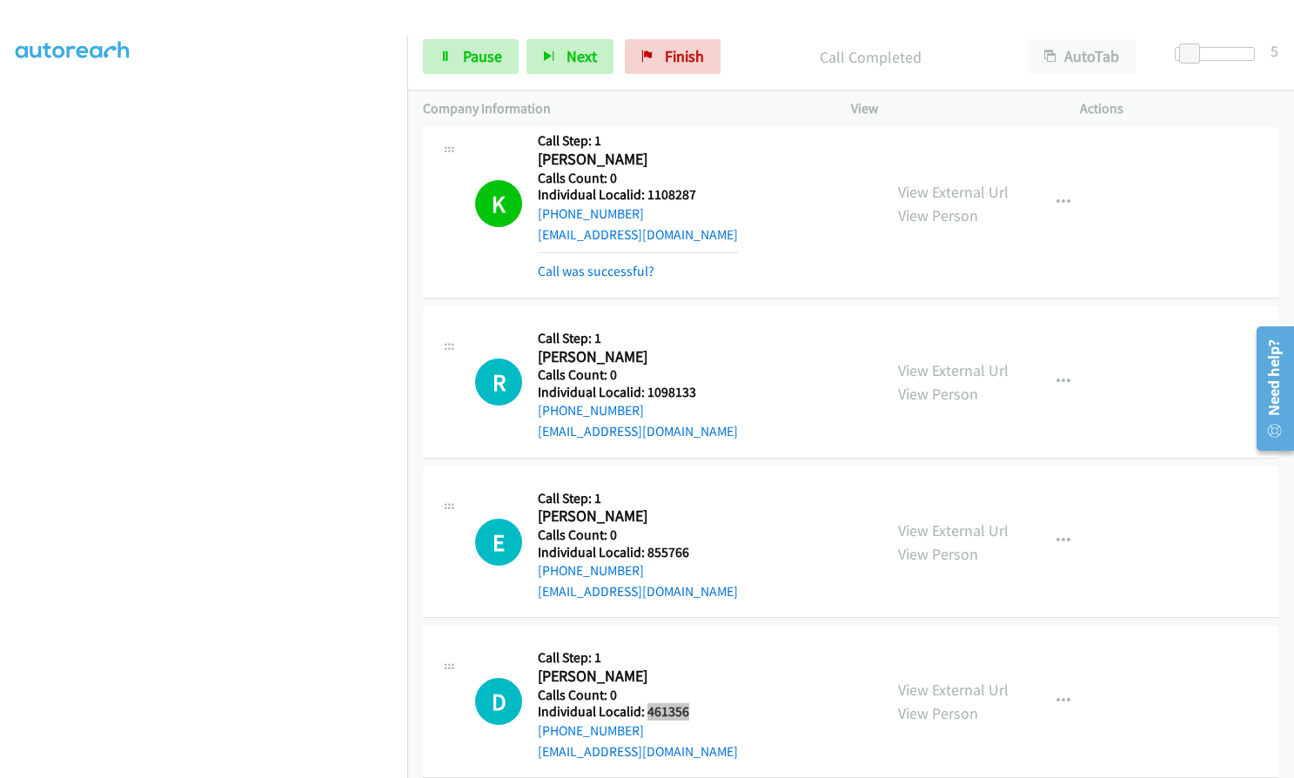
scroll to position [22459, 0]
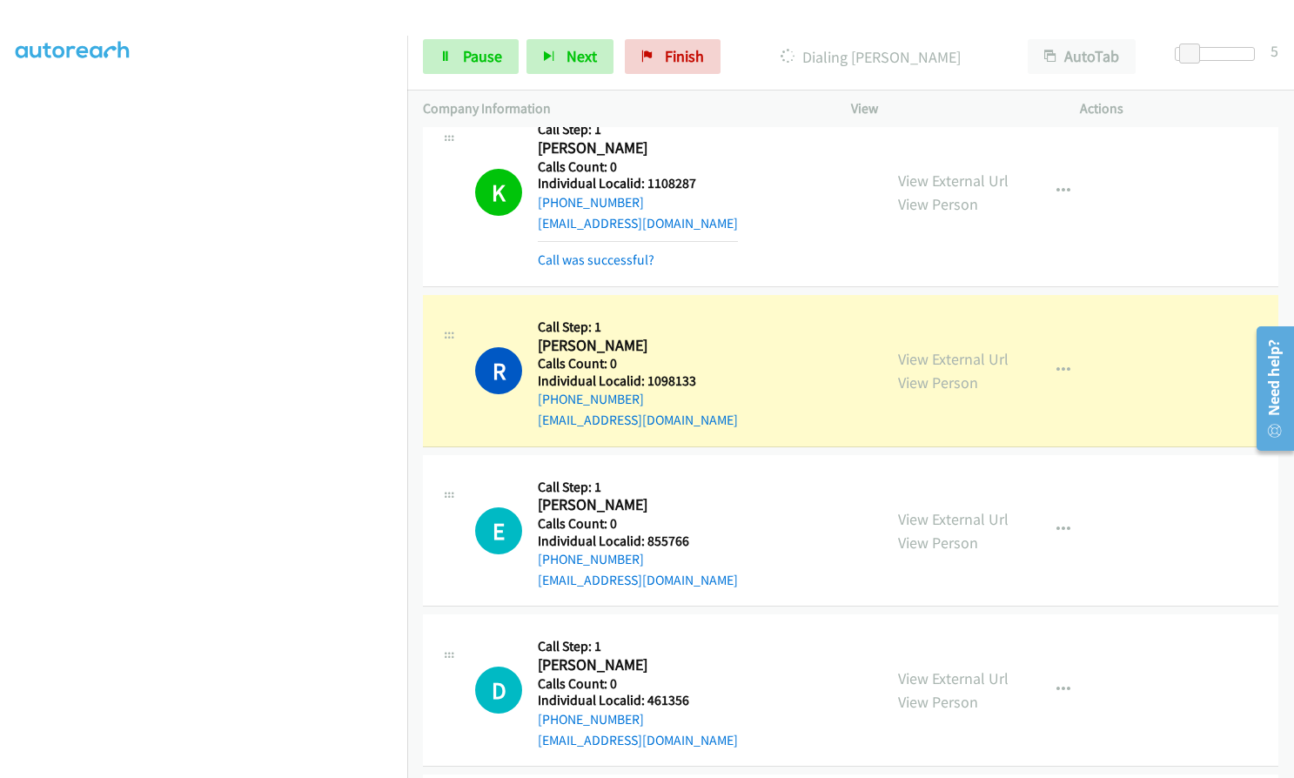
drag, startPoint x: 651, startPoint y: 693, endPoint x: 714, endPoint y: 695, distance: 63.5
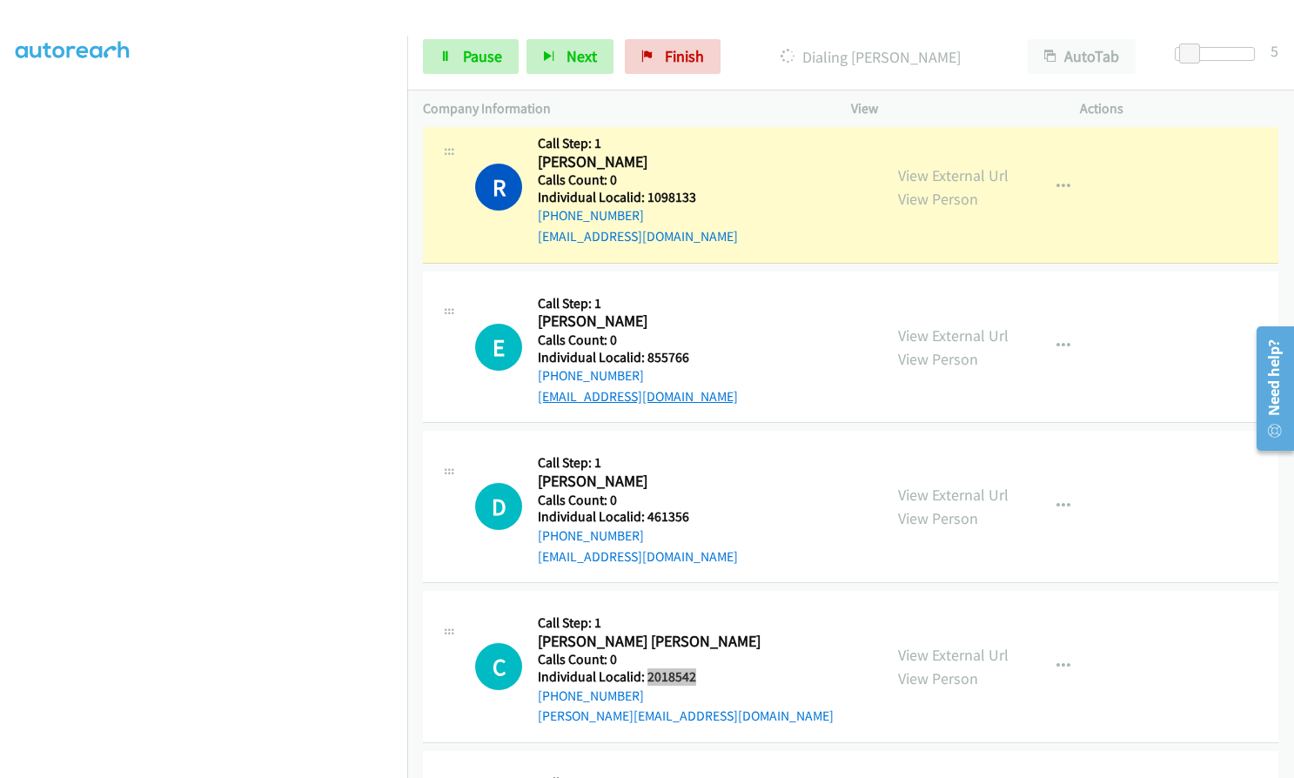
scroll to position [22785, 0]
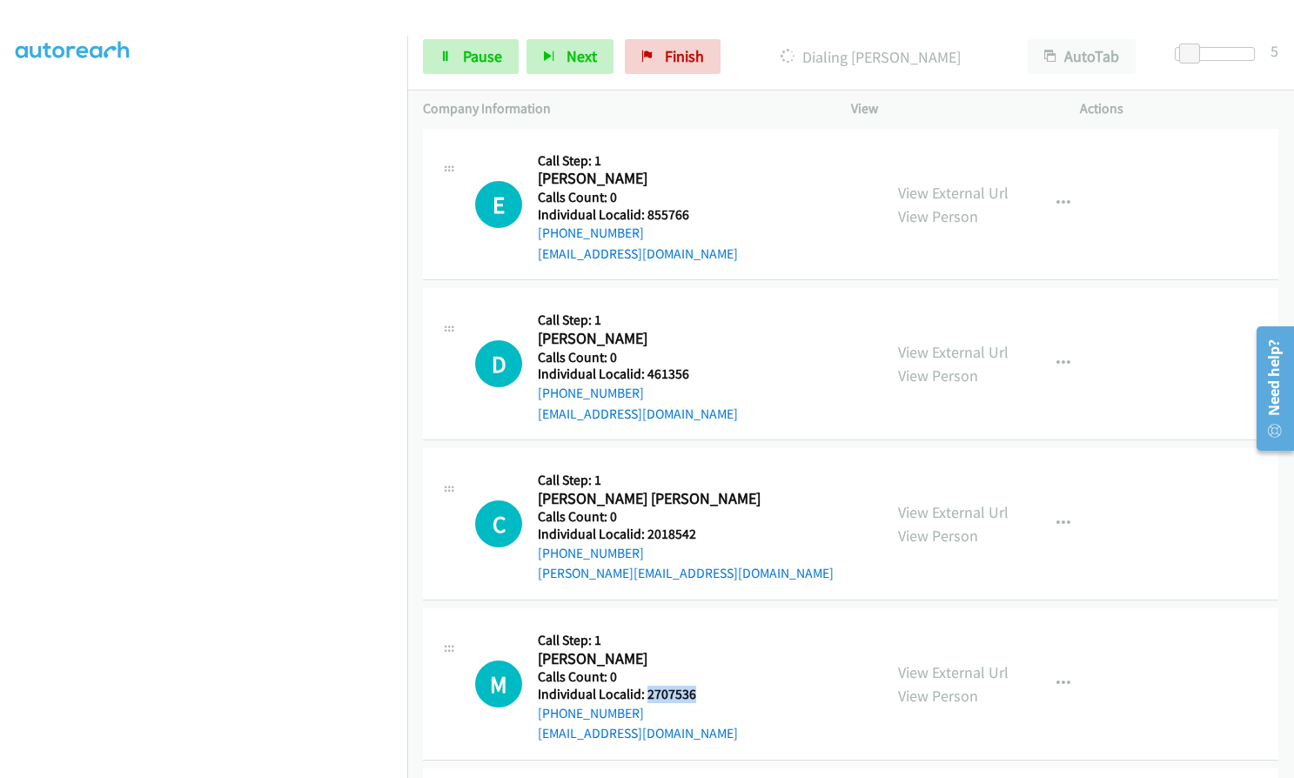
drag, startPoint x: 644, startPoint y: 532, endPoint x: 711, endPoint y: 530, distance: 67.0
click at [711, 686] on h5 "Individual Localid: 2707536" at bounding box center [638, 694] width 200 height 17
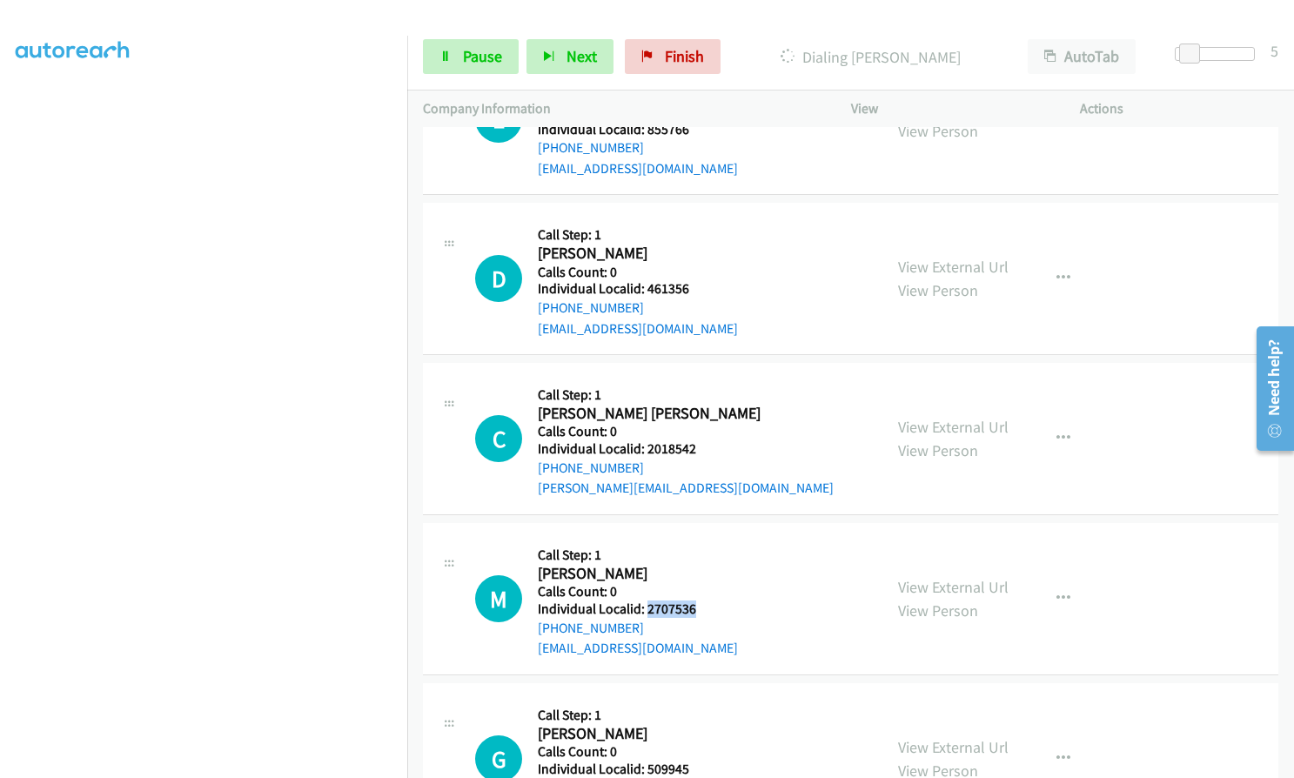
scroll to position [22872, 0]
drag, startPoint x: 645, startPoint y: 602, endPoint x: 685, endPoint y: 604, distance: 40.1
click at [693, 697] on div "G Callback Scheduled Call Step: 1 Gregory Turgeon America/New_York Calls Count:…" at bounding box center [671, 757] width 392 height 120
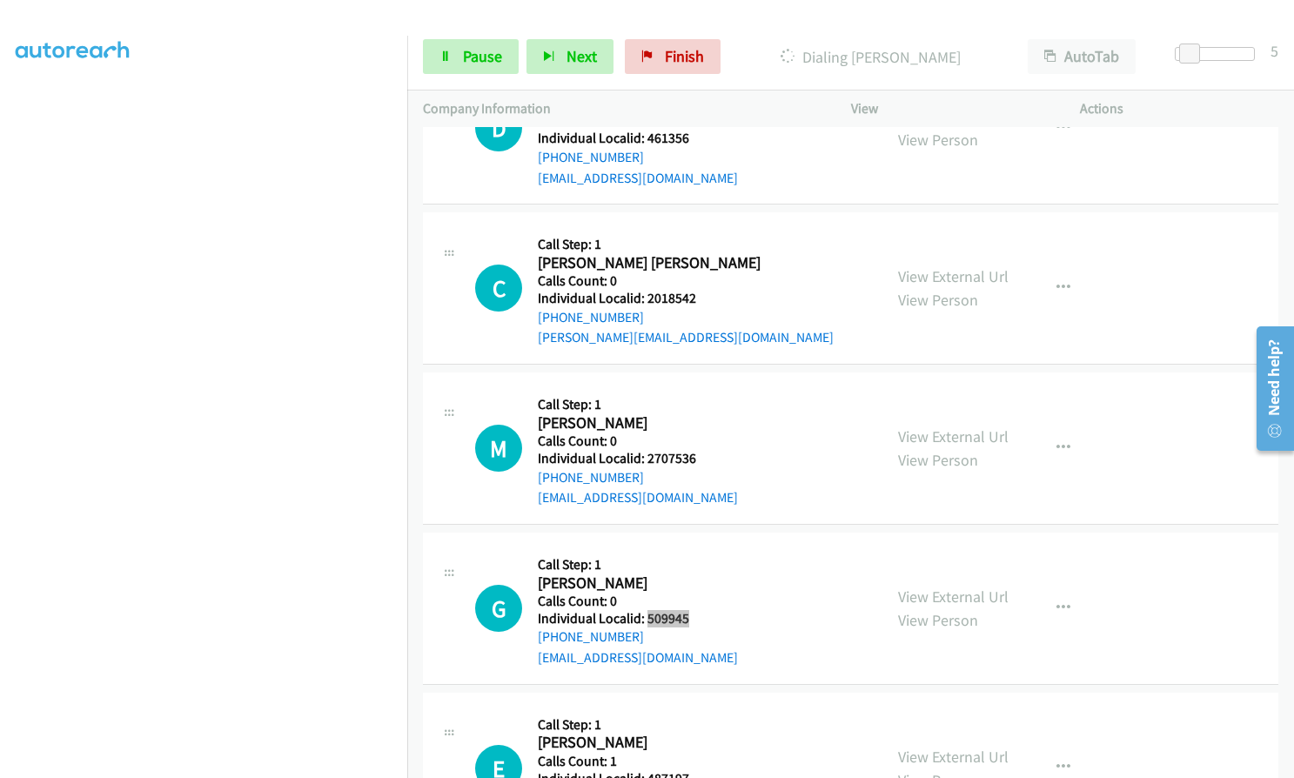
scroll to position [23046, 0]
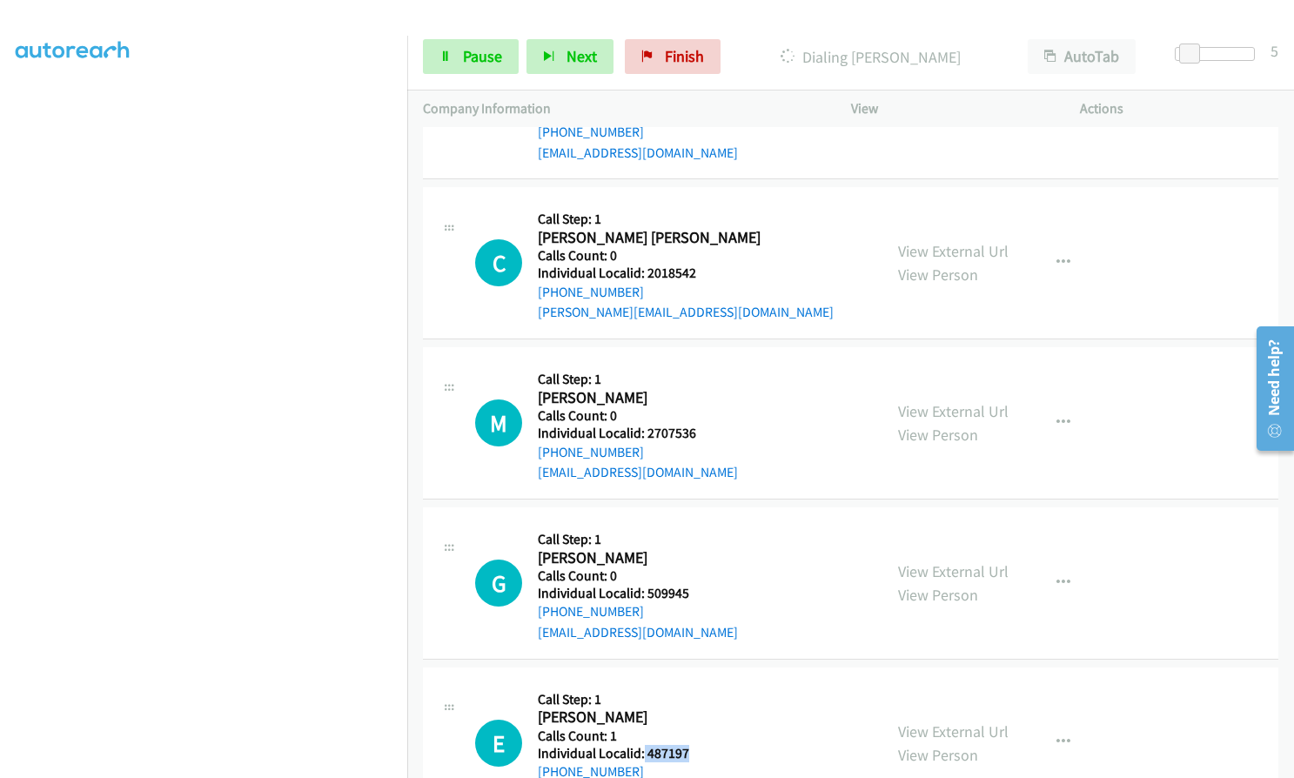
drag, startPoint x: 643, startPoint y: 590, endPoint x: 695, endPoint y: 590, distance: 52.2
click at [695, 683] on div "E Callback Scheduled Call Step: 1 Ethan Baum America/Chicago Calls Count: 1 Ind…" at bounding box center [671, 743] width 392 height 120
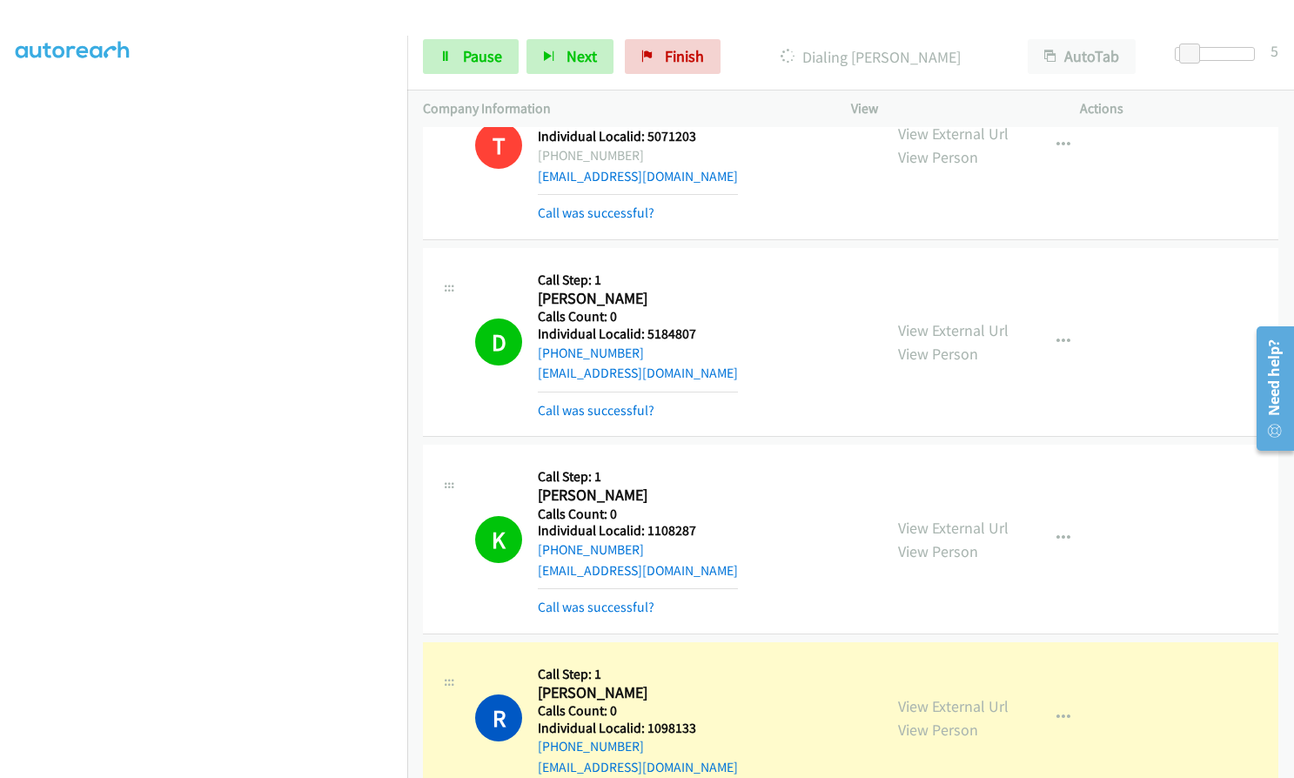
scroll to position [22111, 0]
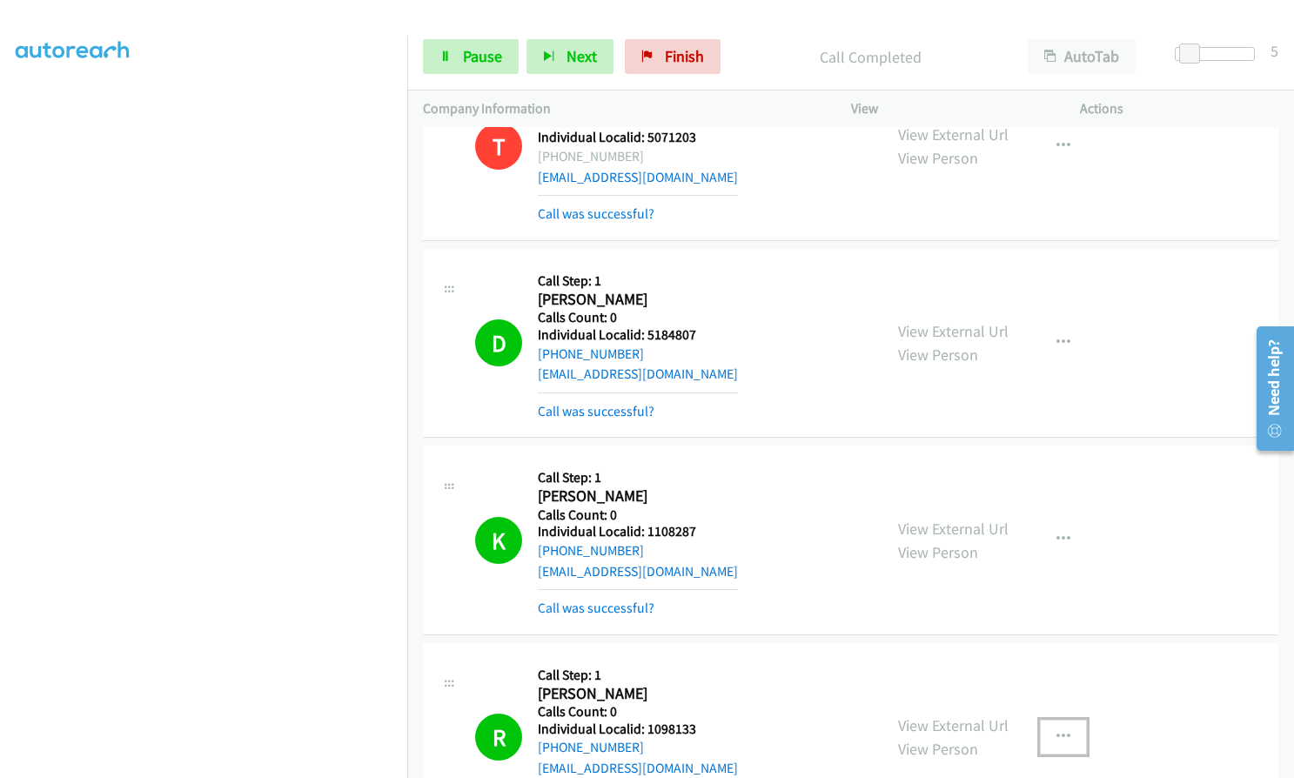
click at [1041, 720] on button "button" at bounding box center [1063, 737] width 47 height 35
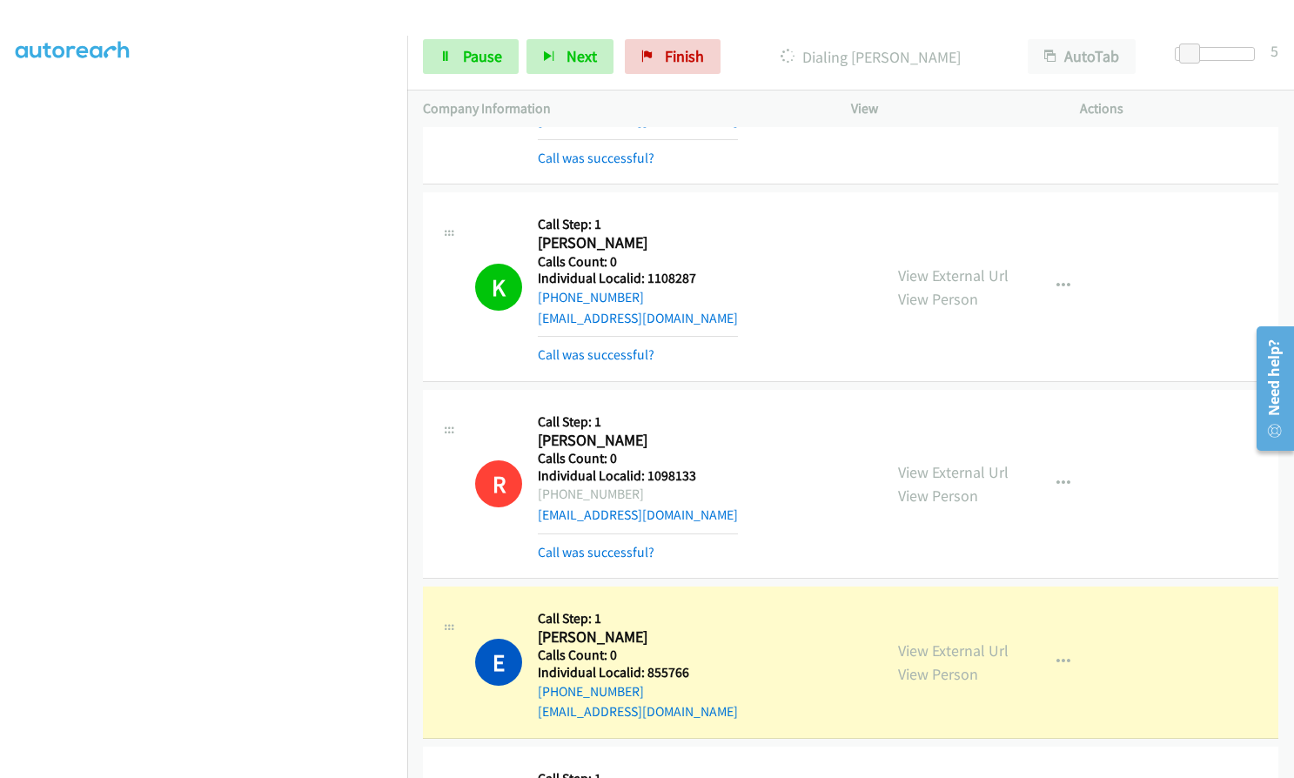
scroll to position [22394, 0]
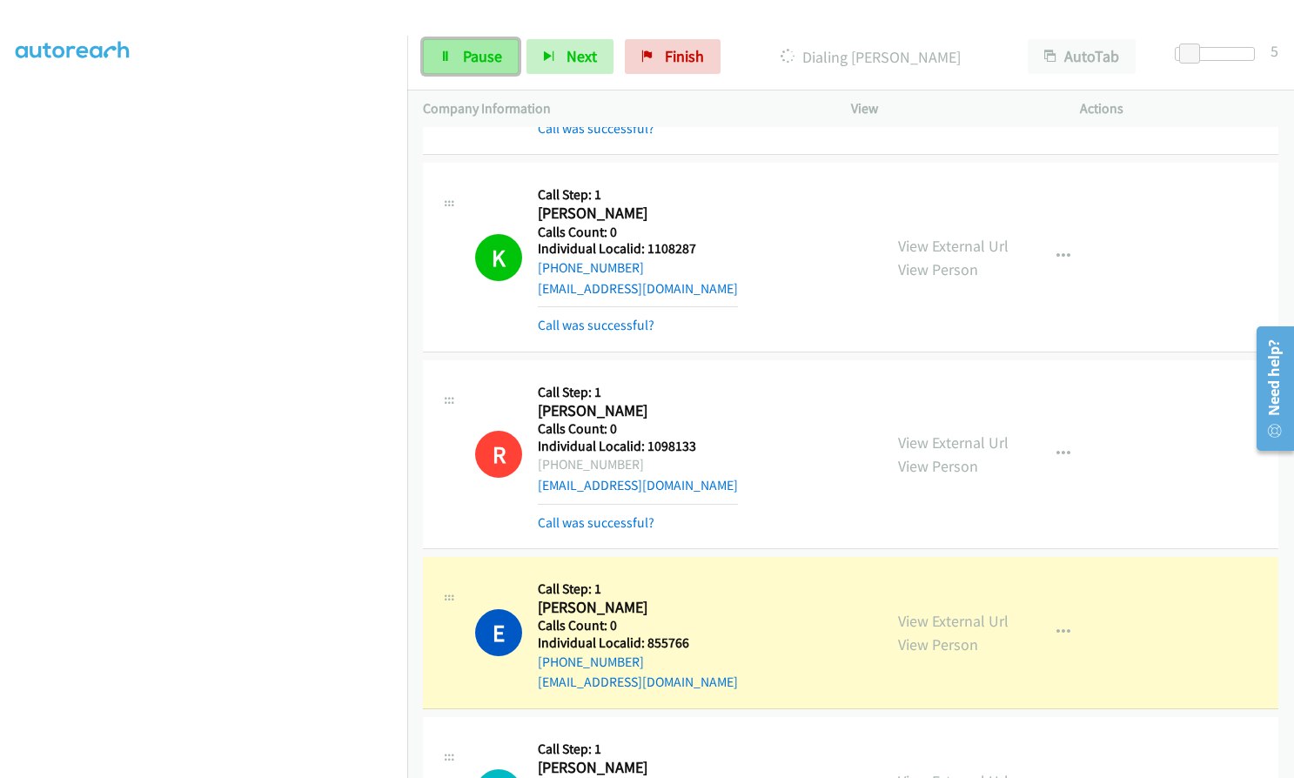
click at [495, 56] on span "Pause" at bounding box center [482, 56] width 39 height 20
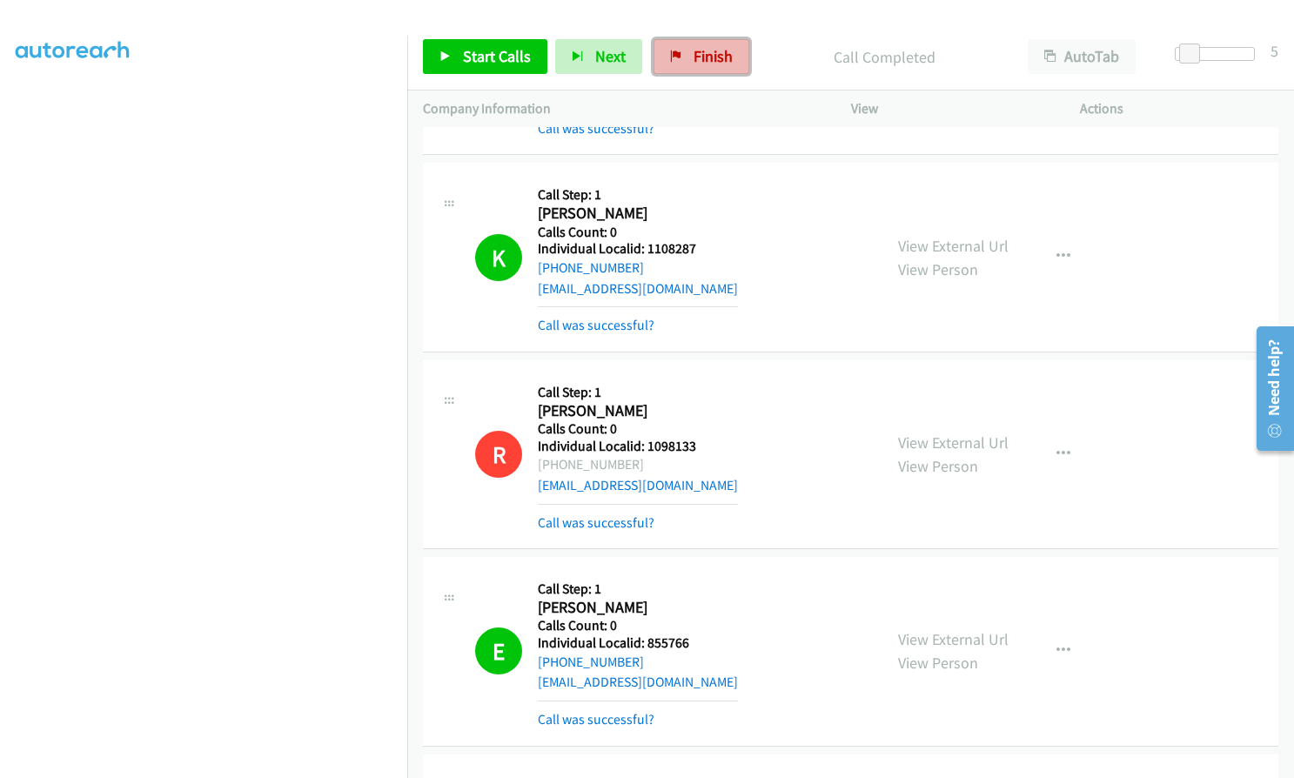
click at [704, 68] on link "Finish" at bounding box center [701, 56] width 96 height 35
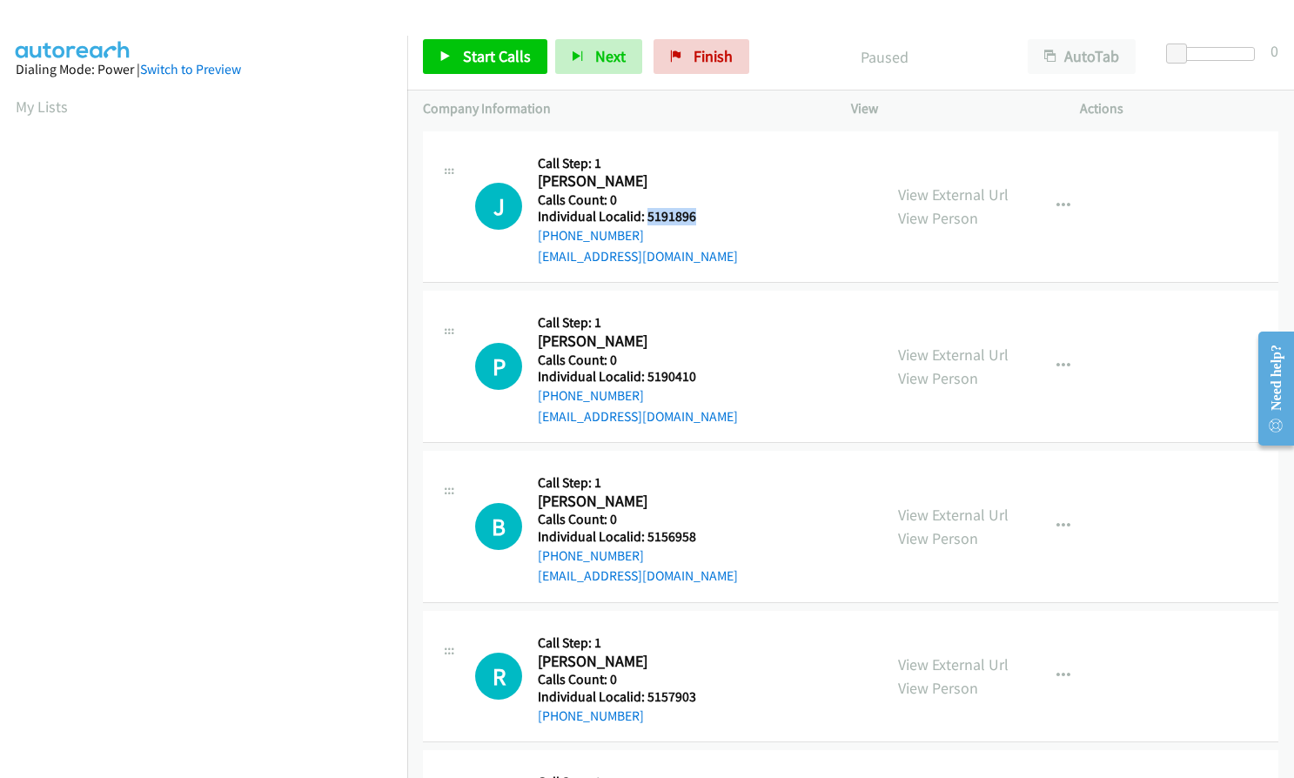
drag, startPoint x: 644, startPoint y: 219, endPoint x: 699, endPoint y: 219, distance: 54.8
click at [699, 219] on h5 "Individual Localid: 5191896" at bounding box center [638, 216] width 200 height 17
copy h5 "5191896"
click at [711, 52] on span "Finish" at bounding box center [712, 56] width 39 height 20
